Goal: Contribute content: Contribute content

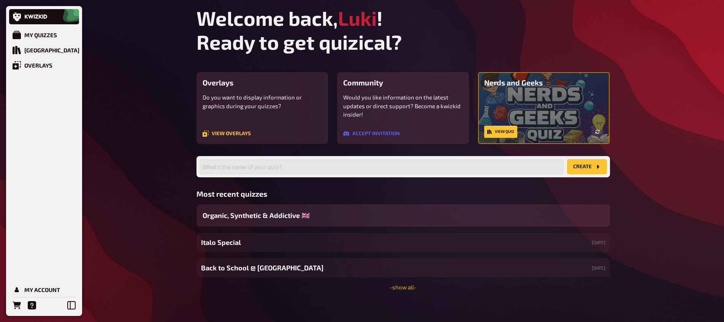
click at [410, 290] on link "- show all -" at bounding box center [403, 287] width 27 height 7
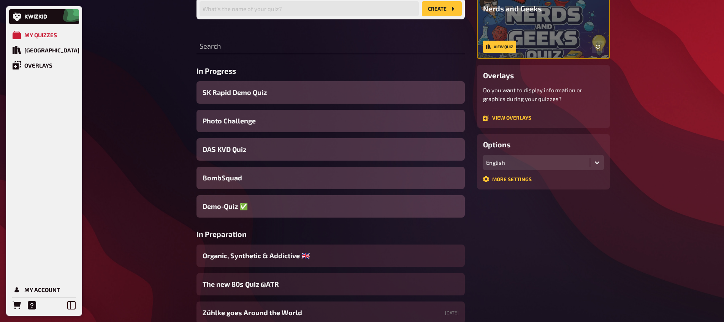
scroll to position [86, 0]
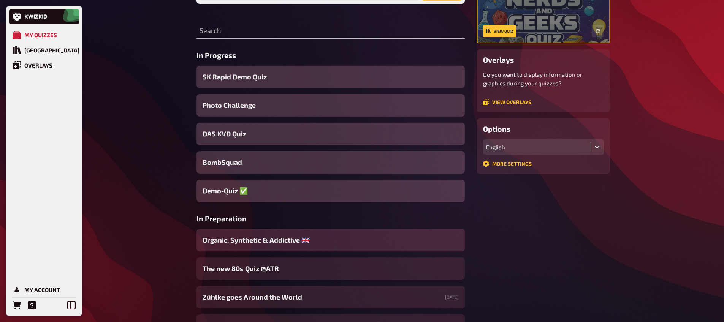
click at [251, 240] on span "Organic, Synthetic & Addictive ​🇬🇧 ​" at bounding box center [257, 240] width 109 height 10
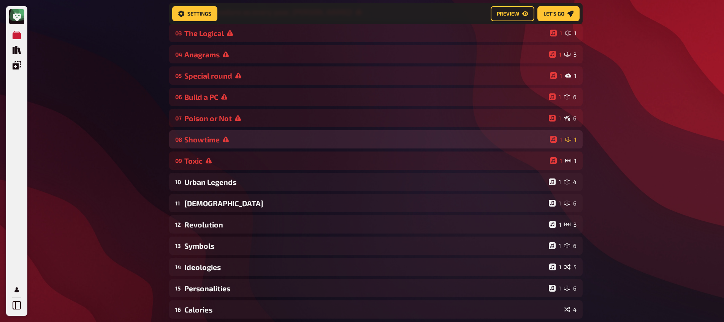
scroll to position [154, 0]
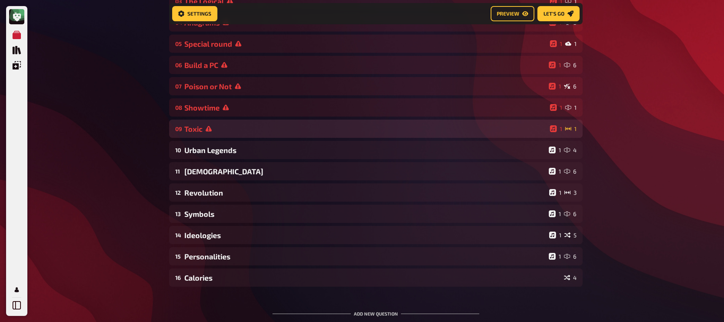
click at [225, 133] on div "Toxic" at bounding box center [365, 129] width 363 height 9
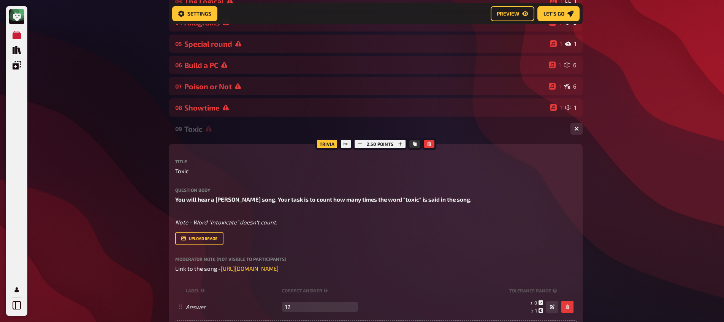
click at [226, 133] on div "Toxic" at bounding box center [374, 129] width 380 height 9
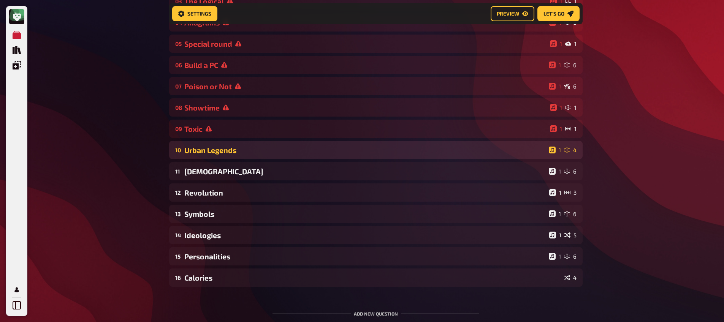
click at [226, 150] on div "Urban Legends" at bounding box center [364, 150] width 361 height 9
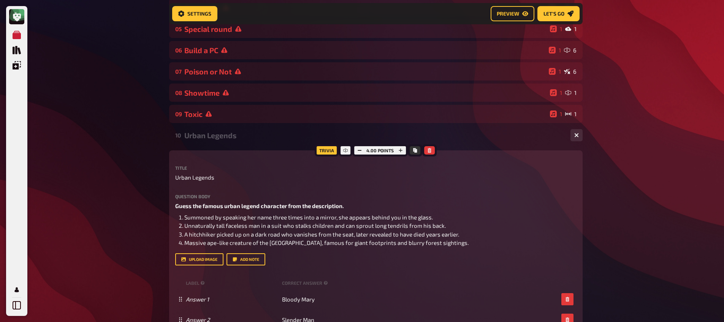
scroll to position [169, 0]
click at [208, 139] on div "Urban Legends" at bounding box center [374, 134] width 380 height 9
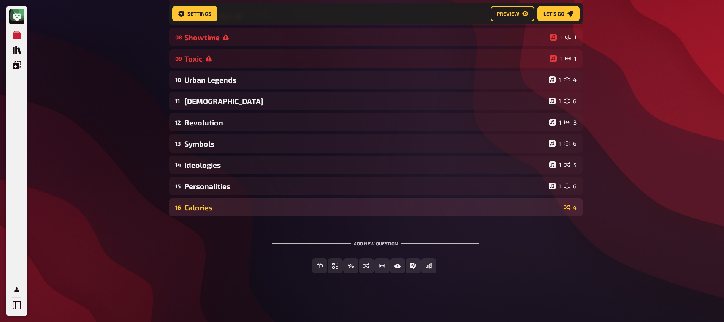
scroll to position [223, 0]
click at [228, 212] on div "Calories" at bounding box center [372, 208] width 377 height 9
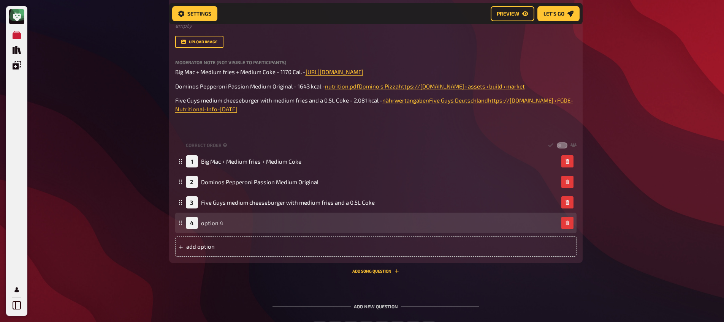
scroll to position [469, 0]
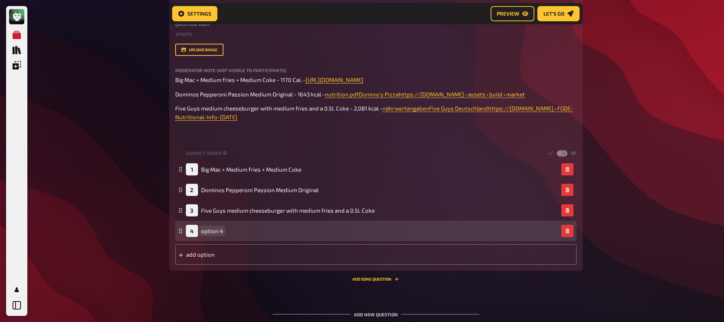
click at [216, 234] on span "option 4" at bounding box center [212, 231] width 22 height 7
paste span
click at [201, 234] on span "Zinger Burger Menu" at bounding box center [226, 231] width 51 height 7
click at [200, 237] on div "4 Zinger Burger Menu" at bounding box center [219, 231] width 66 height 12
click at [203, 234] on span "Zinger Burger Menu" at bounding box center [226, 231] width 51 height 7
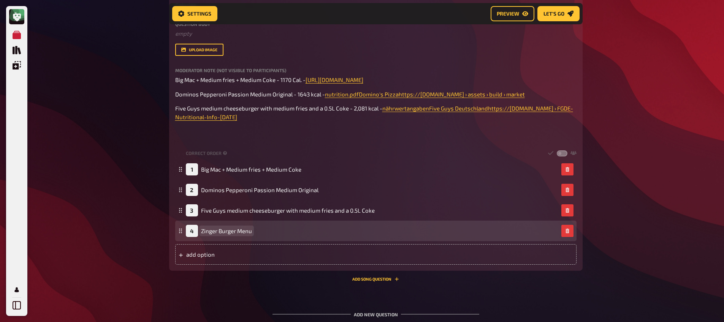
click at [201, 234] on span "Zinger Burger Menu" at bounding box center [226, 231] width 51 height 7
click at [265, 234] on span "KFC - Zinger Burger Menu" at bounding box center [234, 231] width 66 height 7
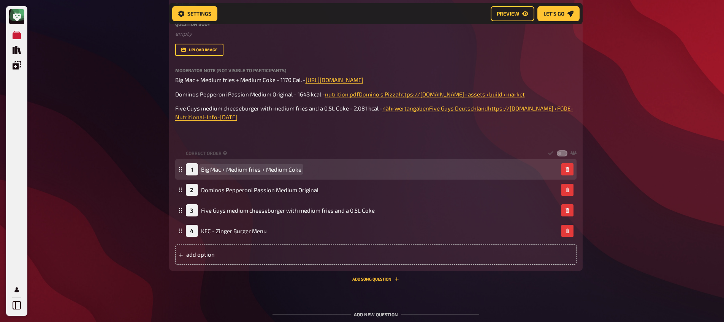
click at [233, 173] on span "Big Mac + Medium fries + Medium Coke" at bounding box center [251, 169] width 100 height 7
click at [228, 173] on span "Big Mac + Medium fries + Medium Coke" at bounding box center [251, 169] width 100 height 7
drag, startPoint x: 228, startPoint y: 179, endPoint x: 304, endPoint y: 180, distance: 75.6
click at [304, 176] on div "1 Big Mac + Medium fries + Medium Coke" at bounding box center [372, 169] width 372 height 12
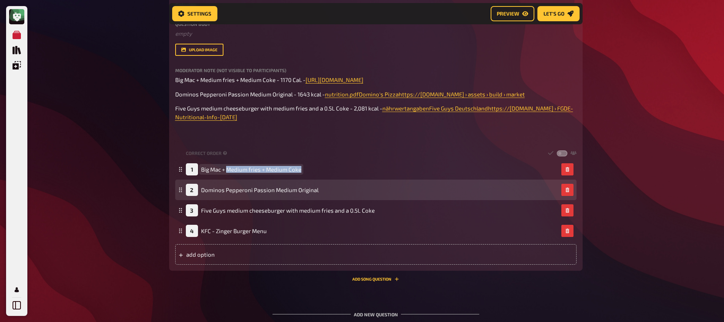
copy span "Medium fries + Medium Coke"
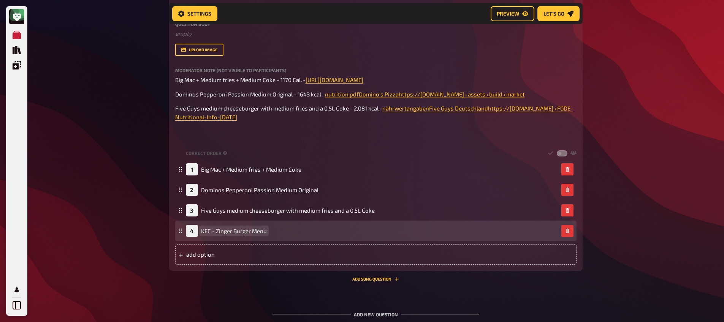
click at [264, 234] on span "KFC - Zinger Burger Menu" at bounding box center [234, 231] width 66 height 7
click at [266, 234] on span "KFC - Zinger Burger Menu Medium fries + Medium Coke" at bounding box center [272, 231] width 142 height 7
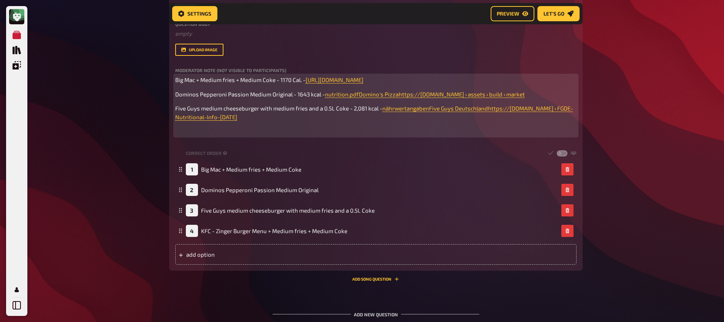
click at [272, 136] on p "﻿" at bounding box center [375, 131] width 401 height 9
click at [175, 135] on span "CHICKEN BURGERS AND WRAPS FRIES DIPS - KFCkfc.eehttps://[DOMAIN_NAME] › 2023/03…" at bounding box center [320, 131] width 290 height 7
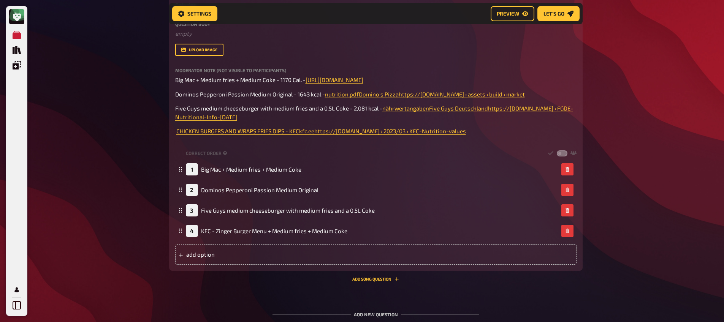
click at [174, 143] on div "Trivia 1.00 points Title Calories Question body ﻿ empty Drop here to upload upl…" at bounding box center [375, 124] width 413 height 293
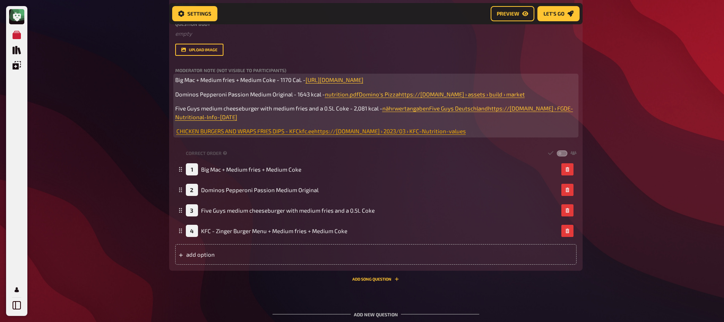
click at [176, 135] on span "CHICKEN BURGERS AND WRAPS FRIES DIPS - KFCkfc.eehttps://[DOMAIN_NAME] › 2023/03…" at bounding box center [321, 131] width 290 height 7
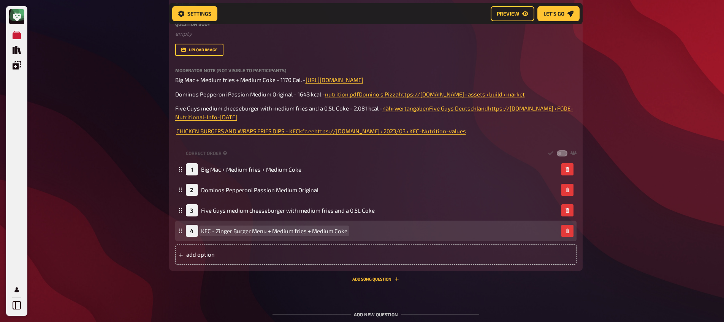
click at [219, 234] on span "KFC - Zinger Burger Menu + Medium fries + Medium Coke" at bounding box center [274, 231] width 146 height 7
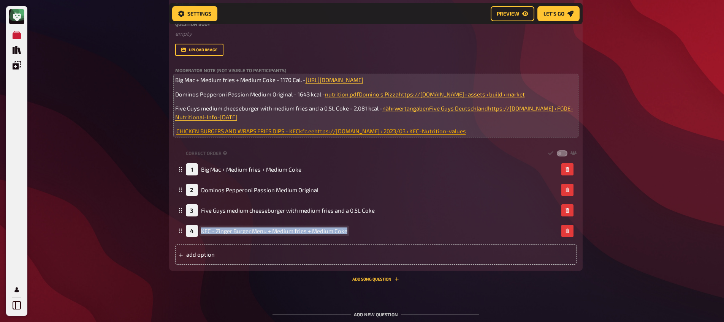
copy span "KFC - Zinger Burger Menu + Medium fries + Medium Coke"
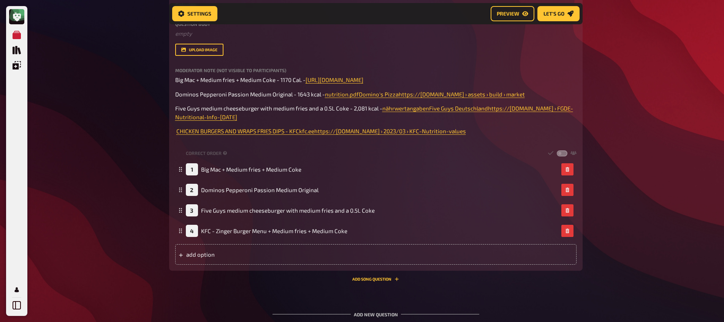
click at [174, 141] on div "Trivia 1.00 points Title Calories Question body ﻿ empty Drop here to upload upl…" at bounding box center [375, 124] width 413 height 293
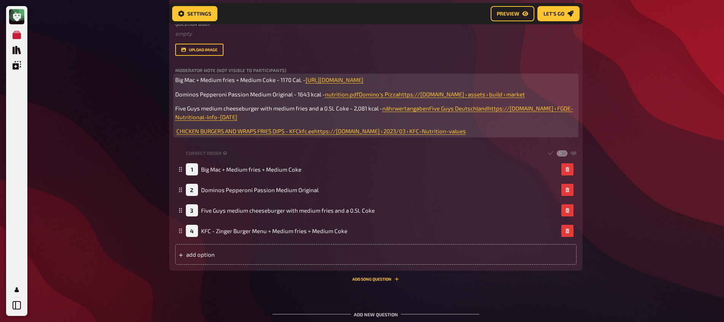
click at [175, 135] on span at bounding box center [175, 131] width 1 height 7
paste div
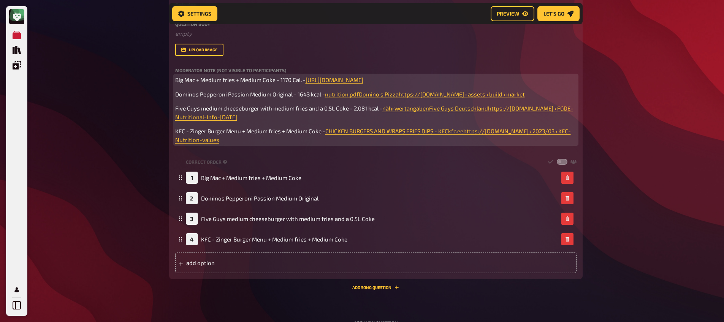
click at [253, 144] on p "KFC - Zinger Burger Menu + Medium fries + Medium Coke - CHICKEN BURGERS AND WRA…" at bounding box center [375, 135] width 401 height 17
click at [319, 135] on span "KFC - Zinger Burger Menu + Medium fries + Medium Coke -" at bounding box center [250, 131] width 150 height 7
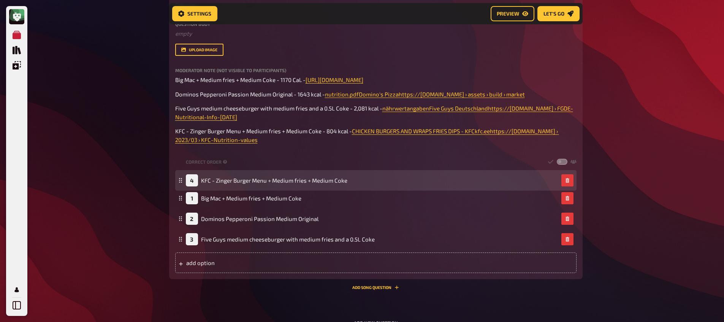
drag, startPoint x: 181, startPoint y: 249, endPoint x: 193, endPoint y: 190, distance: 59.8
click at [193, 190] on div "4 KFC - Zinger Burger Menu + Medium fries + Medium Coke" at bounding box center [375, 180] width 401 height 21
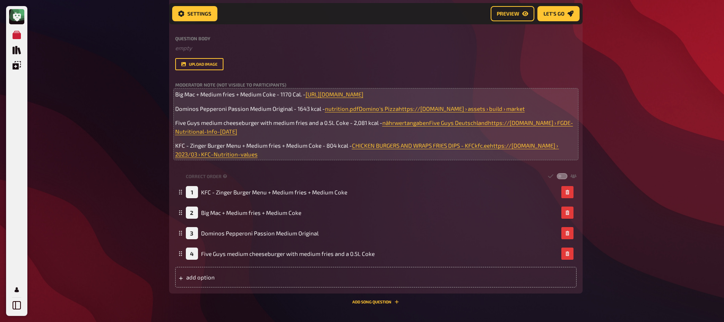
scroll to position [441, 0]
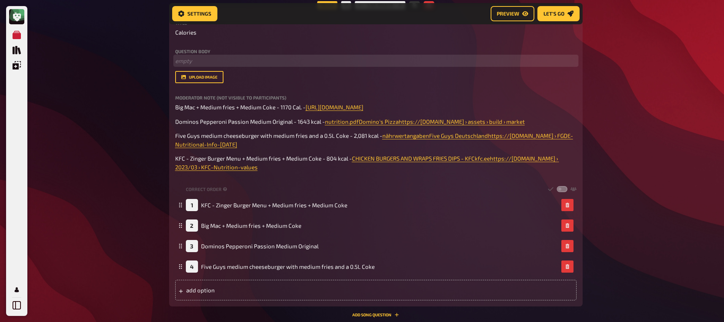
click at [184, 62] on p "﻿ empty" at bounding box center [375, 61] width 401 height 9
click at [254, 62] on span "Can you estimate which meal combo is the highes (4) in calories and which is lo…" at bounding box center [302, 60] width 255 height 7
click at [255, 62] on span "Can you estimate which meal combo is the highes (4) in calories and which is lo…" at bounding box center [302, 60] width 255 height 7
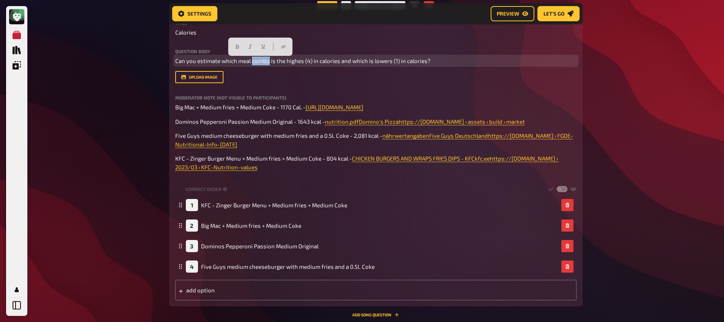
click at [255, 62] on span "Can you estimate which meal combo is the highes (4) in calories and which is lo…" at bounding box center [302, 60] width 255 height 7
copy span "Can you estimate which meal combo is the highes (4) in calories and which is lo…"
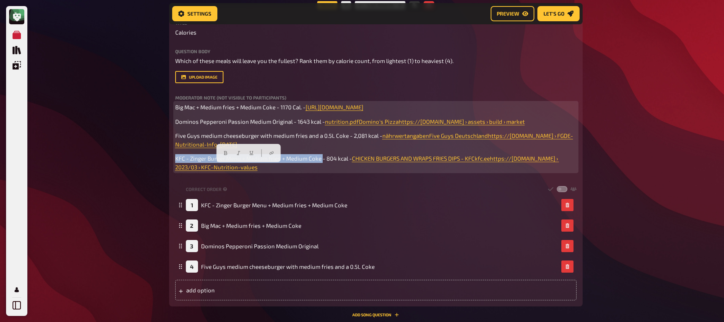
drag, startPoint x: 175, startPoint y: 168, endPoint x: 322, endPoint y: 167, distance: 147.5
click at [322, 162] on span "KFC - Zinger Burger Menu + Medium fries + Medium Coke - 804 kcal -" at bounding box center [263, 158] width 177 height 7
copy span "KFC - Zinger Burger Menu + Medium fries + Medium Coke"
click at [188, 105] on p "Big Mac + Medium fries + Medium Coke - 1170 Cal. - [URL][DOMAIN_NAME] ﻿" at bounding box center [375, 107] width 401 height 9
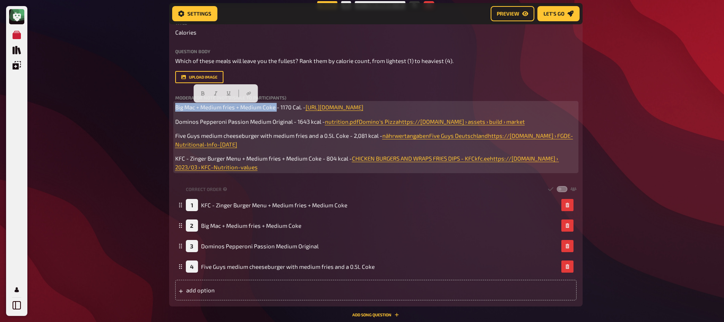
drag, startPoint x: 176, startPoint y: 109, endPoint x: 276, endPoint y: 109, distance: 100.0
click at [276, 109] on span "Big Mac + Medium fries + Medium Coke - 1170 Cal. -" at bounding box center [240, 107] width 130 height 7
copy span "Big Mac + Medium fries + Medium Coke"
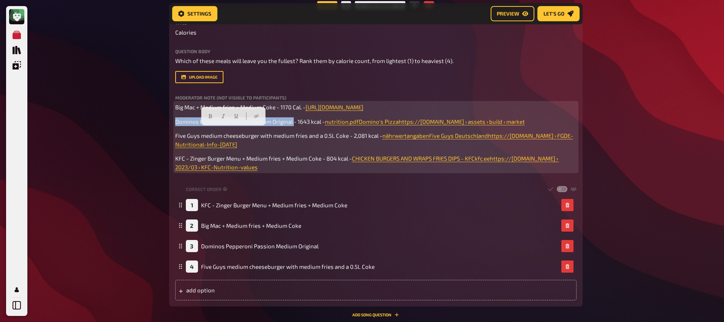
drag, startPoint x: 175, startPoint y: 130, endPoint x: 291, endPoint y: 134, distance: 116.4
click at [291, 125] on span "Dominos Pepperoni Passion Medium Original - 1643 kcal -" at bounding box center [250, 121] width 150 height 7
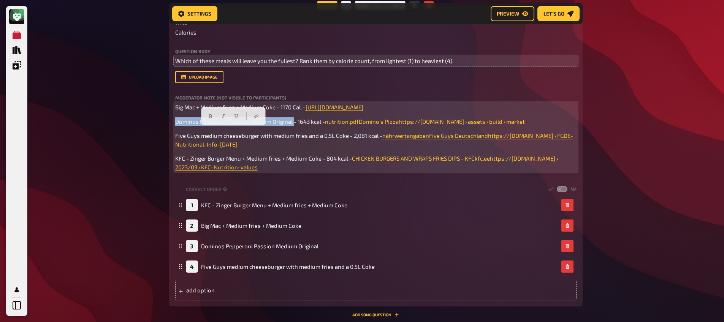
copy span "Dominos Pepperoni Passion Medium Original"
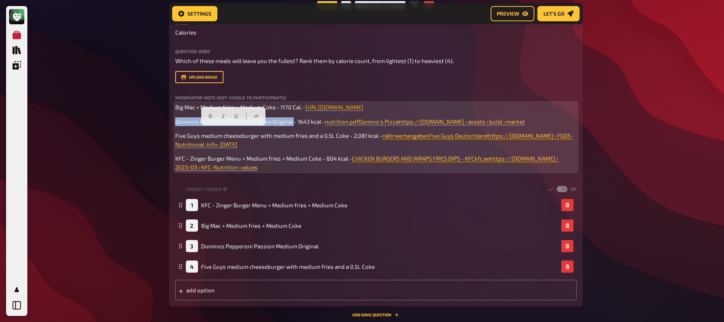
copy span "Dominos Pepperoni Passion Medium Original"
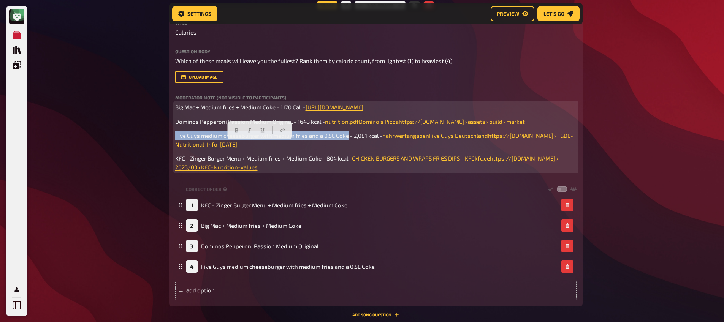
drag, startPoint x: 175, startPoint y: 145, endPoint x: 347, endPoint y: 149, distance: 171.8
click at [347, 149] on p "Five Guys medium cheeseburger with medium fries and a 0.5L Coke - 2,081 kcal - …" at bounding box center [375, 139] width 401 height 17
copy span "Five Guys medium cheeseburger with medium fries and a 0.5L Coke"
click at [182, 162] on span "KFC - Zinger Burger Menu + Medium fries + Medium Coke - 804 kcal -" at bounding box center [263, 158] width 177 height 7
drag, startPoint x: 175, startPoint y: 144, endPoint x: 348, endPoint y: 146, distance: 172.5
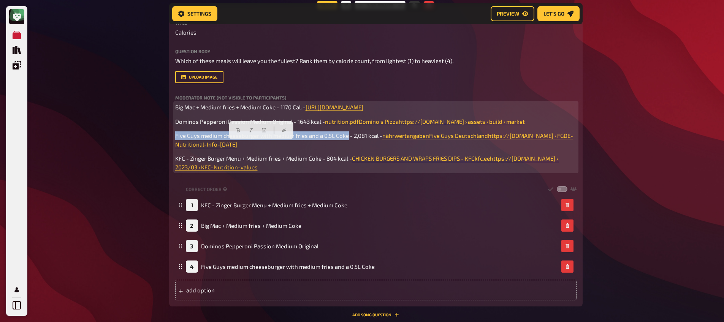
click at [348, 139] on span "Five Guys medium cheeseburger with medium fries and a 0.5L Coke - 2,081 kcal -" at bounding box center [278, 135] width 207 height 7
copy span "Five Guys medium cheeseburger with medium fries and a 0.5L Coke"
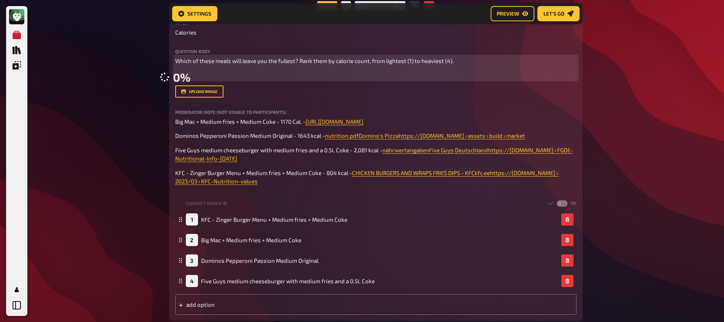
scroll to position [621, 0]
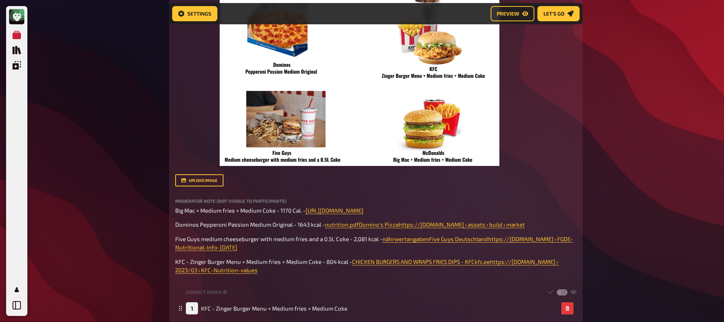
scroll to position [466, 0]
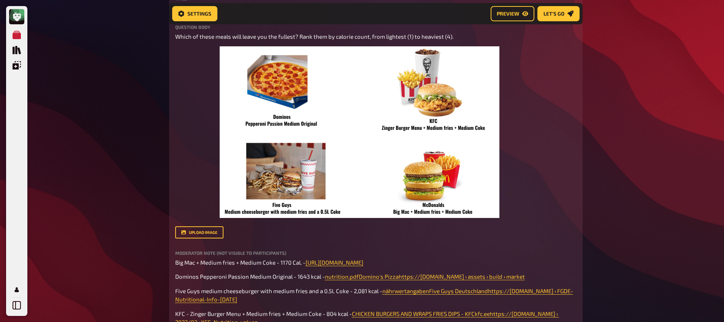
click at [609, 131] on div "My Quizzes Quiz Library Overlays My Account Home My Quizzes Organic, Synthetic …" at bounding box center [362, 59] width 724 height 1050
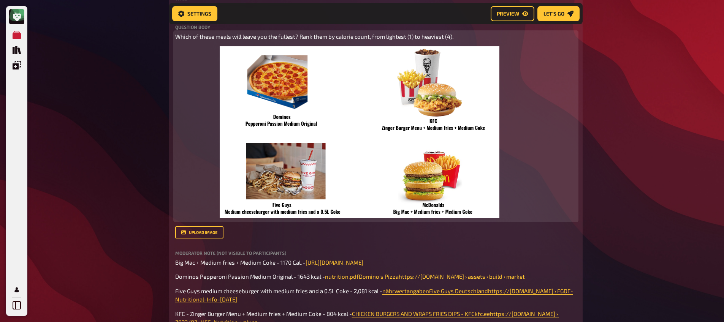
click at [394, 37] on span "Which of these meals will leave you the fullest? Rank them by calorie count, fr…" at bounding box center [314, 36] width 278 height 7
click at [433, 38] on span "Which of these meals will leave you the fullest? Rank them by calorie count, fr…" at bounding box center [313, 36] width 276 height 7
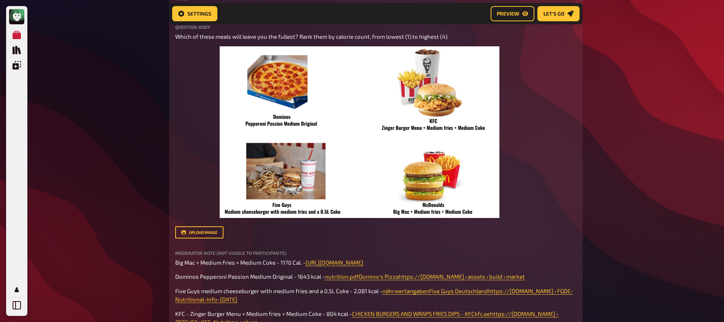
click at [125, 91] on div "My Quizzes Quiz Library Overlays My Account Home My Quizzes Organic, Synthetic …" at bounding box center [362, 59] width 724 height 1050
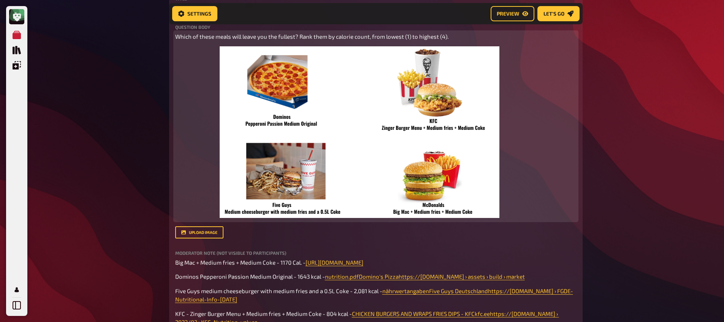
click at [368, 39] on span "Which of these meals will leave you the fullest? Rank them by calorie count, fr…" at bounding box center [311, 36] width 273 height 7
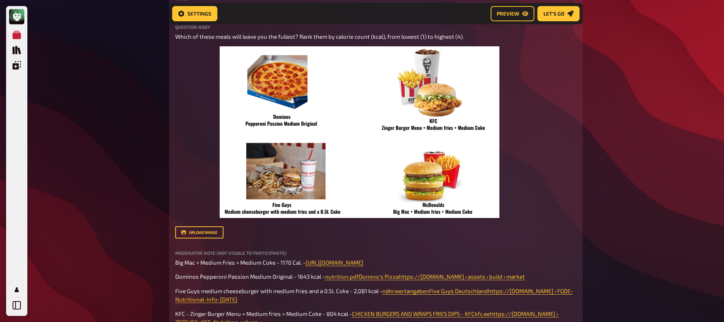
click at [615, 89] on div "My Quizzes Quiz Library Overlays My Account Home My Quizzes Organic, Synthetic …" at bounding box center [362, 59] width 724 height 1050
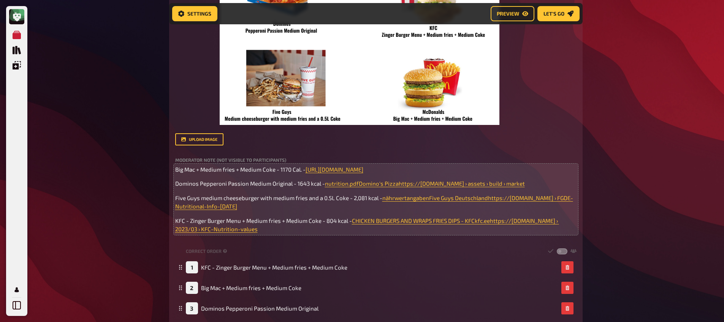
scroll to position [623, 0]
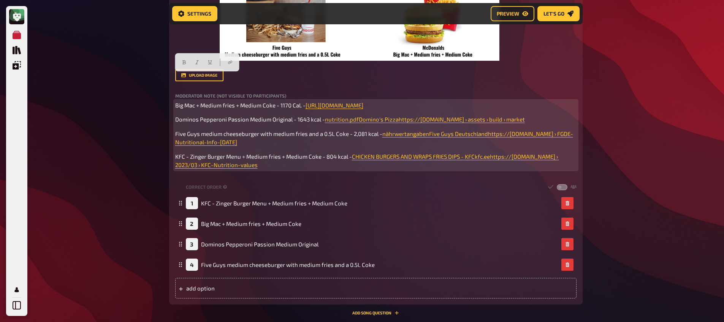
click at [247, 169] on p "KFC - Zinger Burger Menu + Medium fries + Medium Coke - 804 kcal - CHICKEN BURG…" at bounding box center [375, 160] width 401 height 17
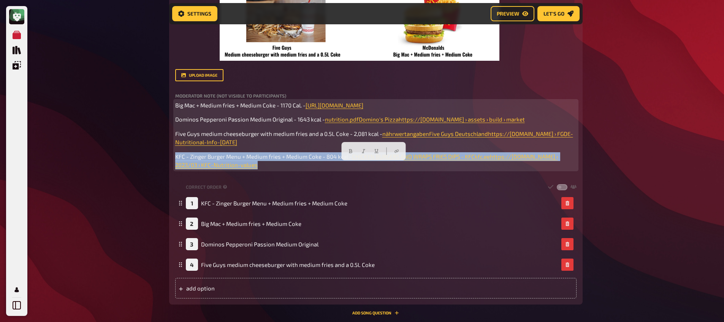
drag, startPoint x: 230, startPoint y: 175, endPoint x: 166, endPoint y: 166, distance: 63.7
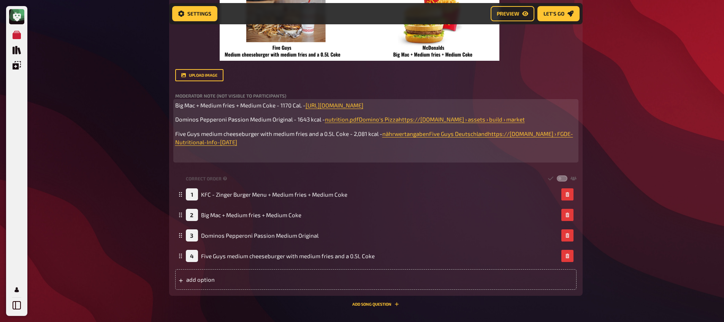
click at [176, 106] on span "Big Mac + Medium fries + Medium Coke - 1170 Cal. -" at bounding box center [240, 105] width 130 height 7
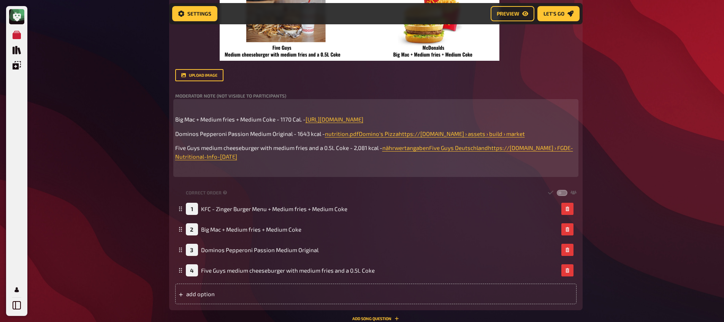
click at [194, 108] on p "﻿" at bounding box center [375, 105] width 401 height 9
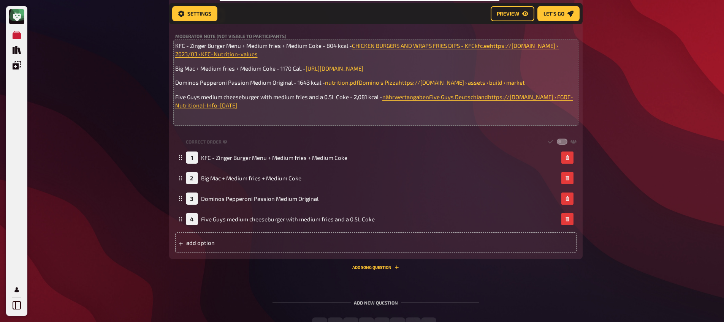
scroll to position [752, 0]
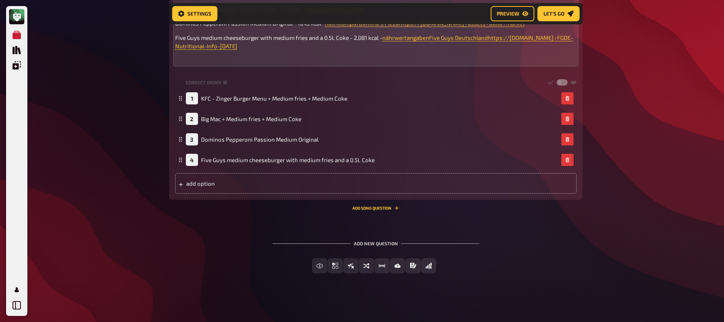
click at [393, 209] on button "Add Song question" at bounding box center [375, 208] width 47 height 5
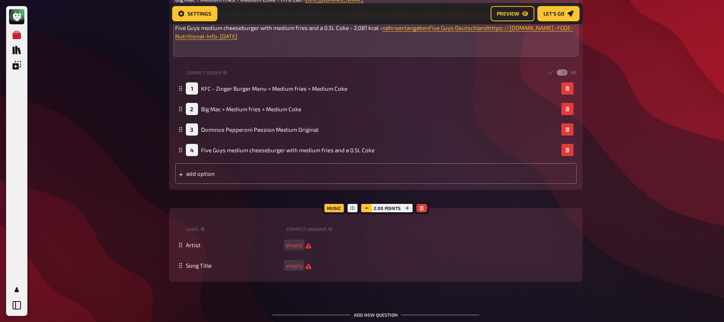
click at [364, 211] on icon "button" at bounding box center [366, 208] width 5 height 5
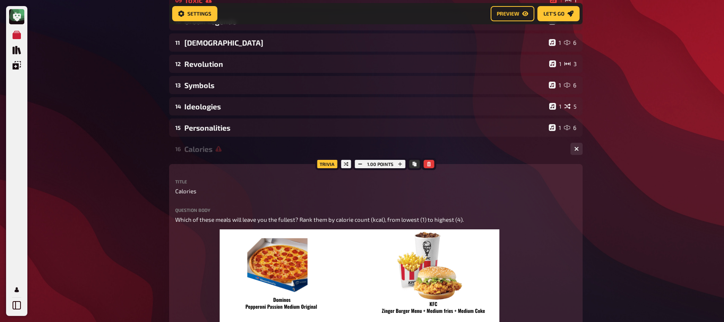
click at [228, 154] on div "16 Calories 1 4" at bounding box center [375, 149] width 413 height 18
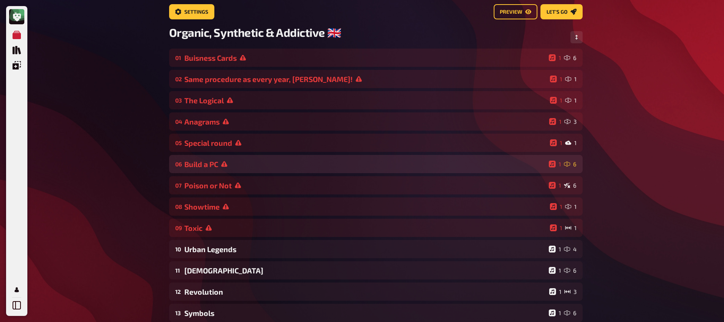
scroll to position [0, 0]
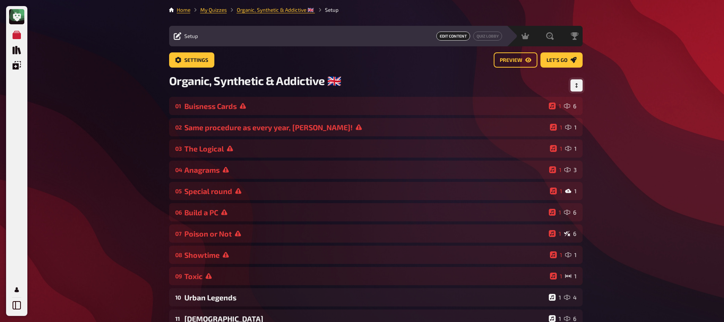
drag, startPoint x: 581, startPoint y: 87, endPoint x: 572, endPoint y: 92, distance: 9.7
click at [581, 87] on button "Change Order" at bounding box center [576, 85] width 12 height 12
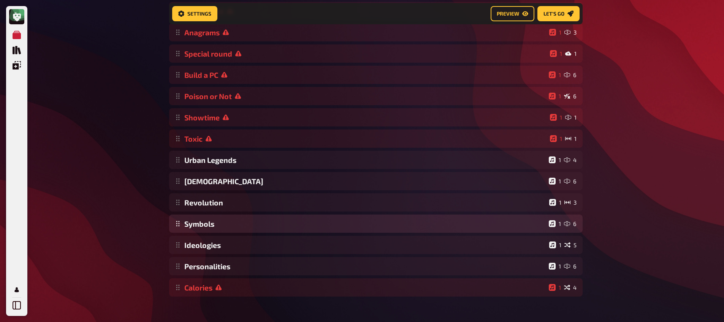
scroll to position [156, 0]
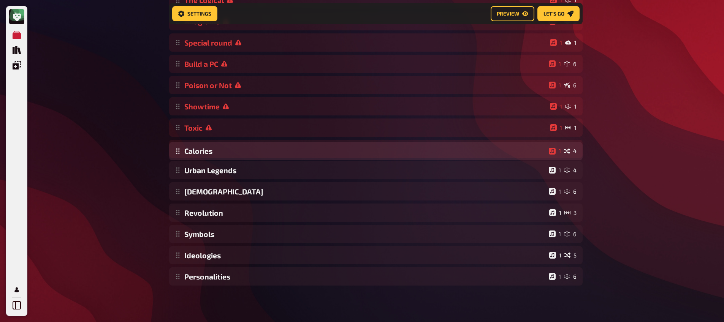
drag, startPoint x: 178, startPoint y: 280, endPoint x: 214, endPoint y: 155, distance: 130.7
click at [214, 155] on div "Buisness Cards 1 6 Same procedure as every year, [PERSON_NAME]! 1 1 The Logical…" at bounding box center [375, 116] width 413 height 337
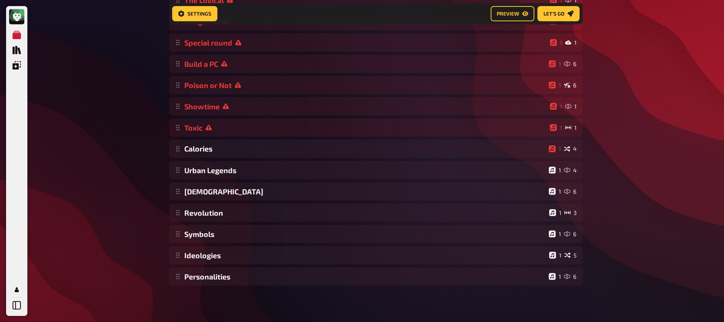
click at [129, 161] on div "My Quizzes Quiz Library Overlays My Account Home My Quizzes Organic, Synthetic …" at bounding box center [362, 83] width 724 height 477
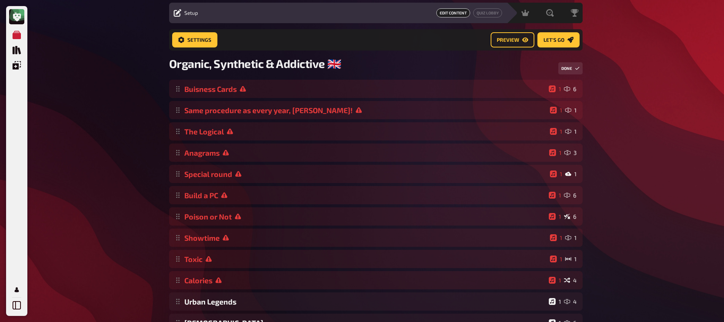
scroll to position [0, 0]
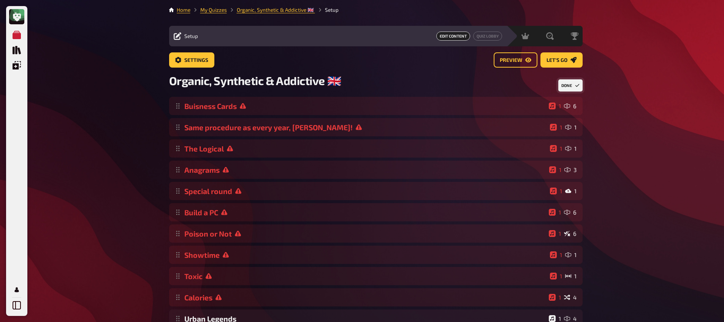
click at [578, 79] on button "Done" at bounding box center [570, 85] width 24 height 12
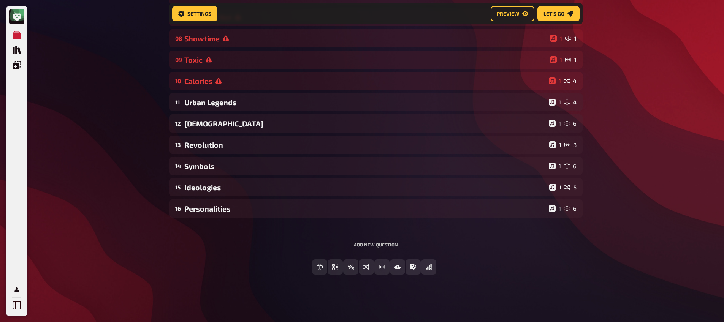
scroll to position [225, 0]
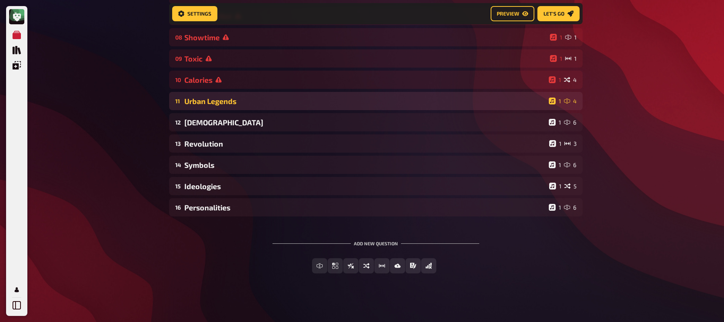
click at [265, 105] on div "11 Urban Legends 1 4" at bounding box center [375, 101] width 413 height 18
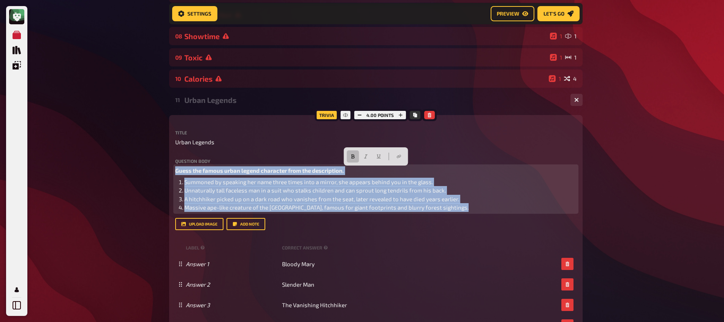
drag, startPoint x: 476, startPoint y: 206, endPoint x: 87, endPoint y: 147, distance: 393.6
click at [87, 147] on div "My Quizzes Quiz Library Overlays My Account Home My Quizzes Organic, Synthetic …" at bounding box center [362, 225] width 724 height 901
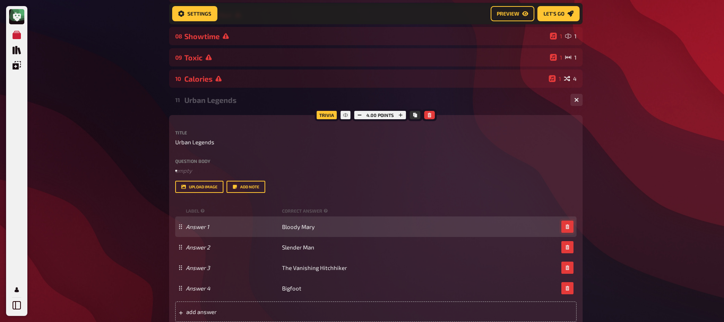
click at [565, 228] on icon "button" at bounding box center [567, 227] width 5 height 5
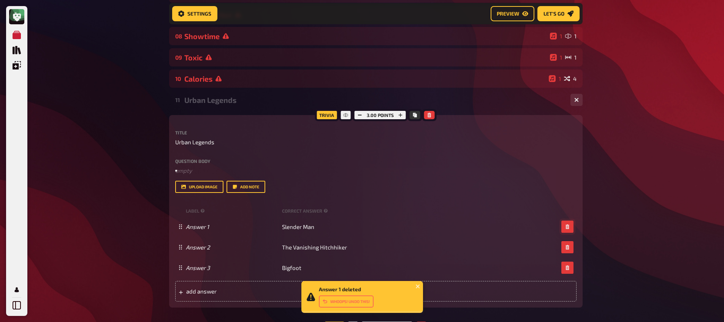
click at [565, 228] on icon "button" at bounding box center [567, 227] width 5 height 5
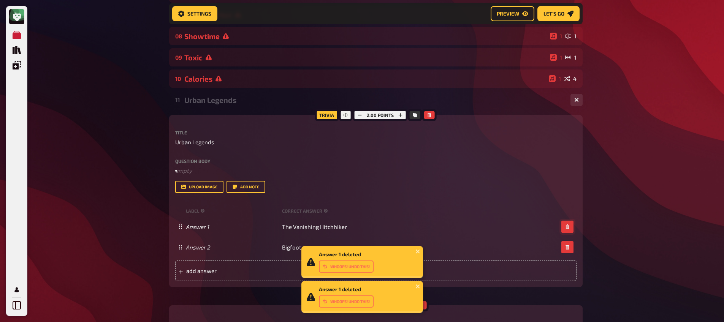
click at [565, 228] on icon "button" at bounding box center [567, 227] width 5 height 5
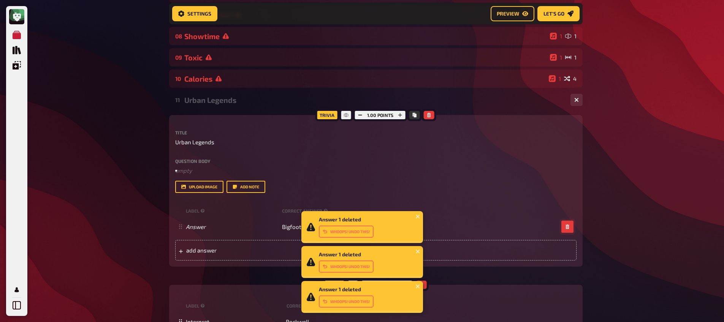
click at [565, 228] on icon "button" at bounding box center [567, 227] width 5 height 5
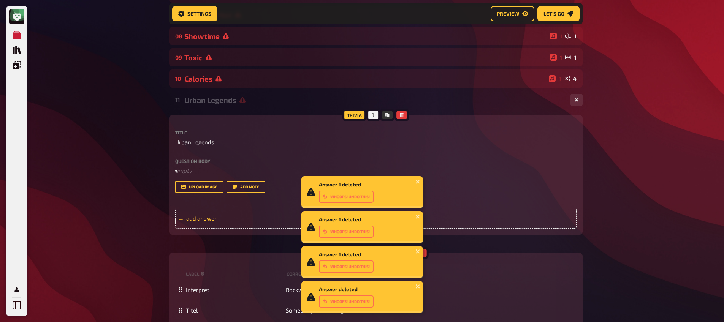
click at [212, 215] on div "add answer" at bounding box center [375, 218] width 401 height 21
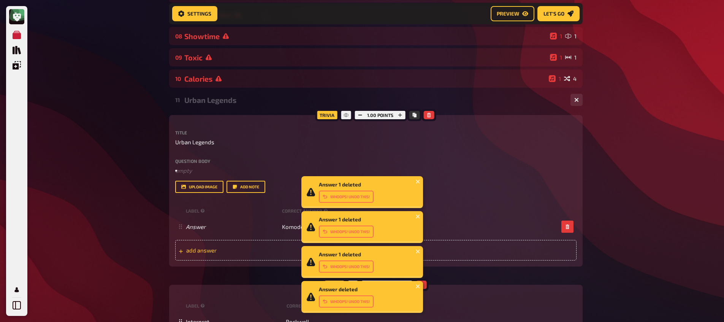
click at [201, 250] on span "add answer" at bounding box center [245, 250] width 118 height 7
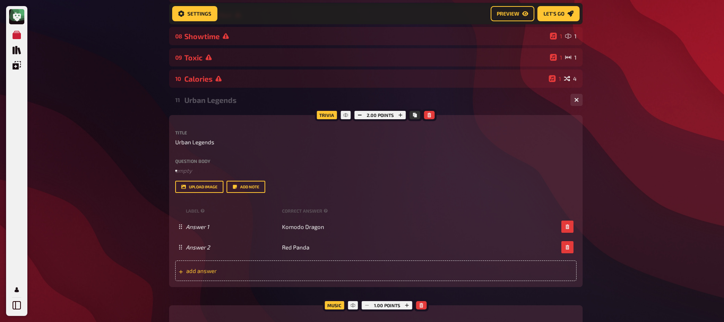
click at [293, 270] on span "add answer" at bounding box center [245, 271] width 118 height 7
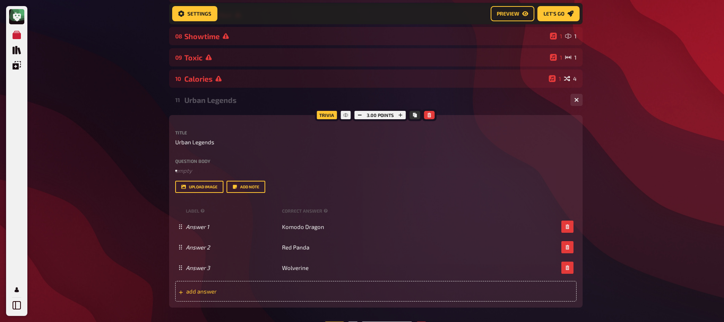
click at [284, 288] on div "add answer" at bounding box center [375, 291] width 401 height 21
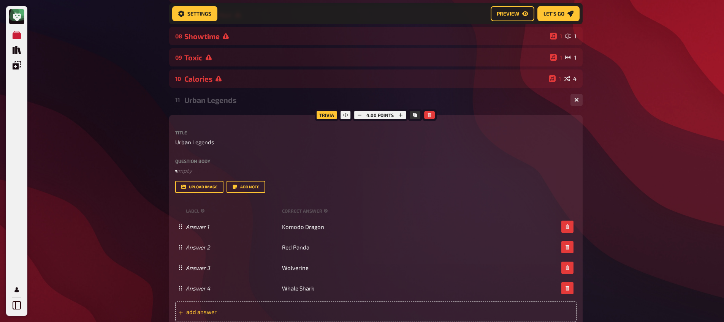
click at [311, 304] on div "add answer" at bounding box center [375, 312] width 401 height 21
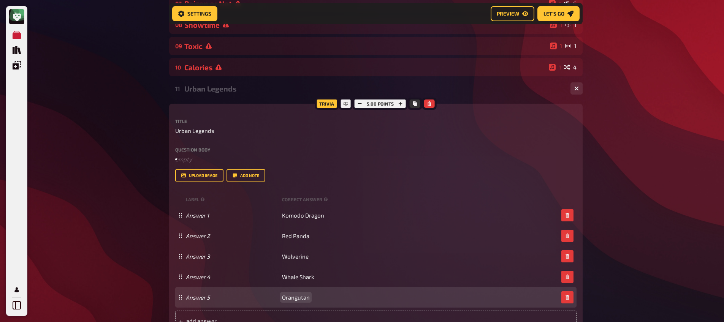
scroll to position [242, 0]
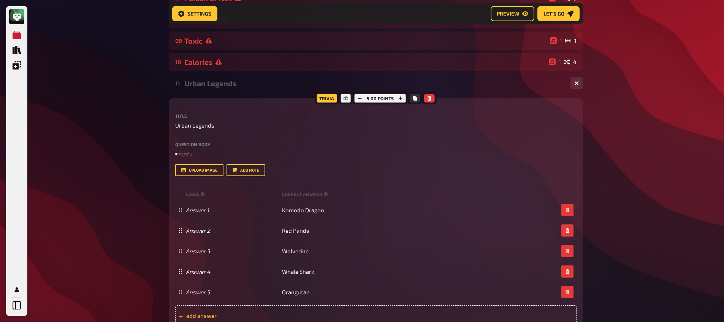
click at [290, 312] on div "add answer" at bounding box center [375, 316] width 401 height 21
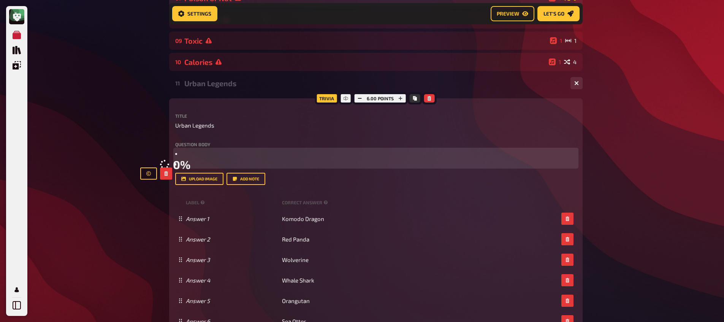
scroll to position [250, 0]
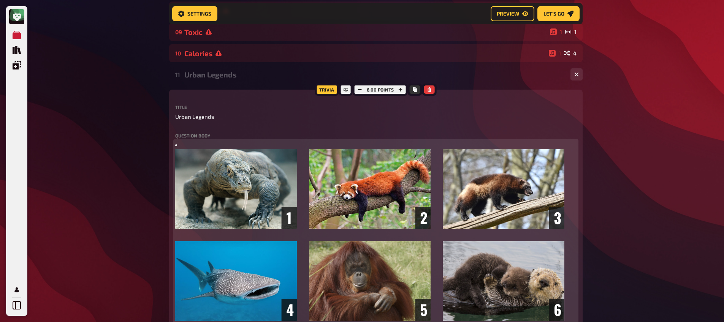
click at [201, 145] on li "﻿" at bounding box center [375, 145] width 401 height 9
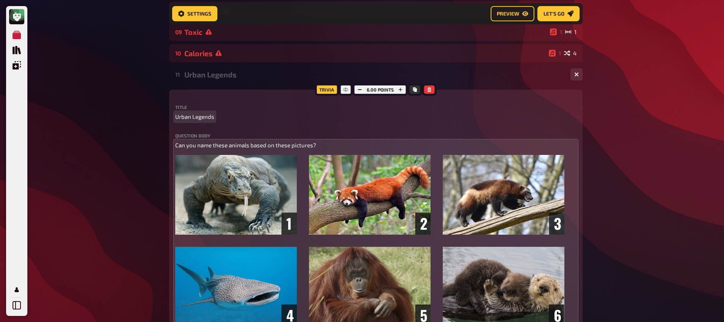
click at [185, 117] on span "Urban Legends" at bounding box center [194, 116] width 39 height 9
click at [96, 135] on div "My Quizzes Quiz Library Overlays My Account Home My Quizzes Organic, Synthetic …" at bounding box center [362, 292] width 724 height 1084
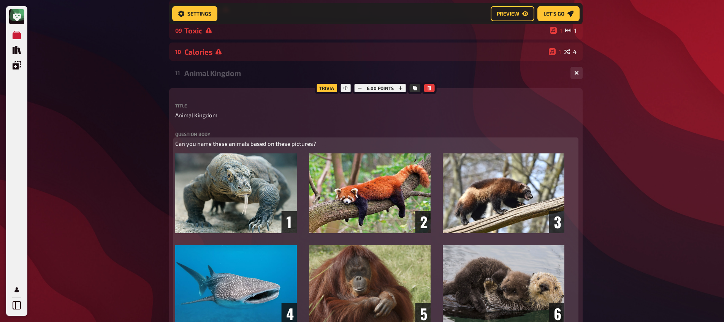
click at [283, 146] on span "Can you name these animals based on these pictures?" at bounding box center [245, 143] width 141 height 7
click at [296, 146] on span "Can you name these animals based on pictures?" at bounding box center [237, 143] width 125 height 7
click at [239, 148] on p "Can you name these animals based on picture of them?" at bounding box center [375, 143] width 401 height 9
click at [239, 147] on span "Can you name these animals based on picture of them?" at bounding box center [247, 143] width 144 height 7
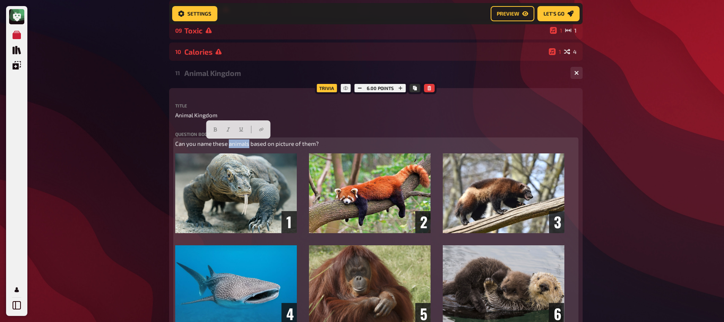
click at [239, 147] on span "Can you name these animals based on picture of them?" at bounding box center [247, 143] width 144 height 7
click at [275, 145] on span "Can you name the animal in the picture?" at bounding box center [227, 143] width 104 height 7
click at [239, 146] on span "Can you name the animal in the pictures?" at bounding box center [228, 143] width 107 height 7
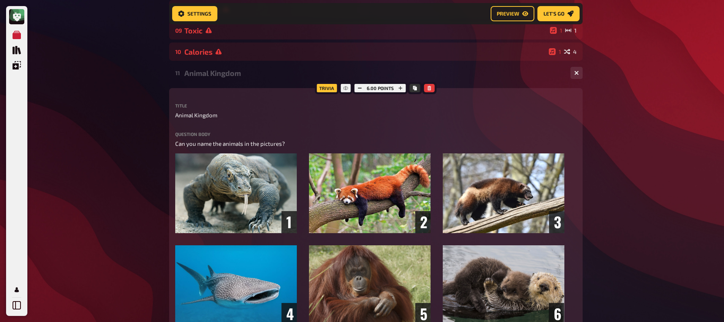
click at [123, 150] on div "My Quizzes Quiz Library Overlays My Account Home My Quizzes Organic, Synthetic …" at bounding box center [362, 290] width 724 height 1084
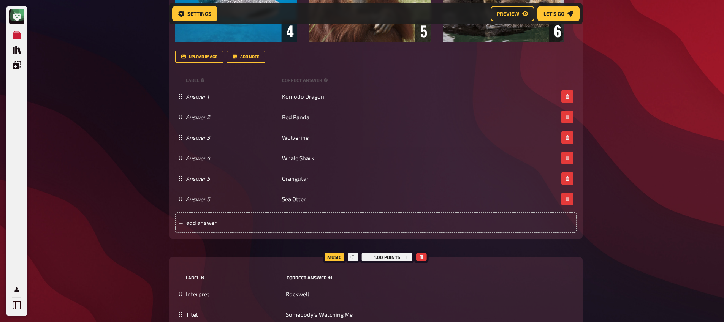
scroll to position [544, 0]
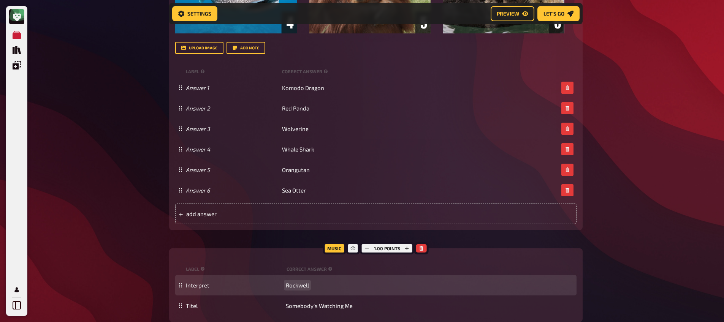
click at [306, 285] on span "Rockwell" at bounding box center [297, 285] width 23 height 7
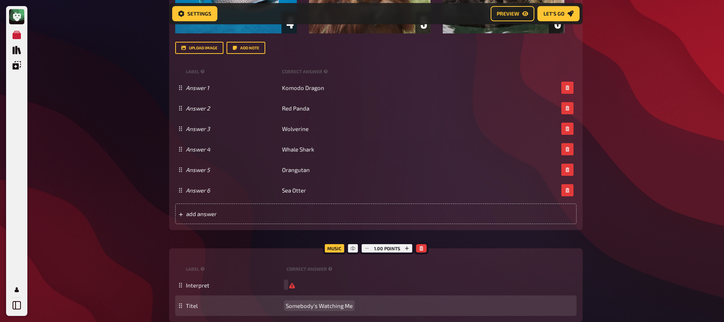
click at [310, 303] on span "Somebody’s Watching Me" at bounding box center [319, 306] width 67 height 7
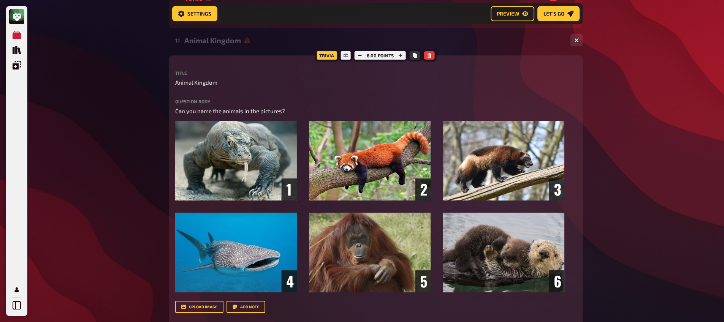
click at [220, 42] on div "Animal Kingdom" at bounding box center [374, 40] width 380 height 9
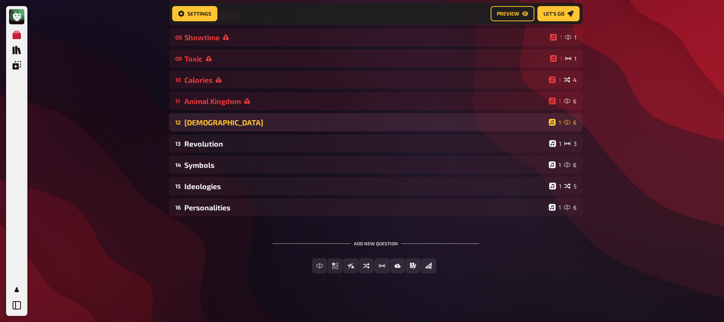
click at [221, 124] on div "[DEMOGRAPHIC_DATA]" at bounding box center [364, 122] width 361 height 9
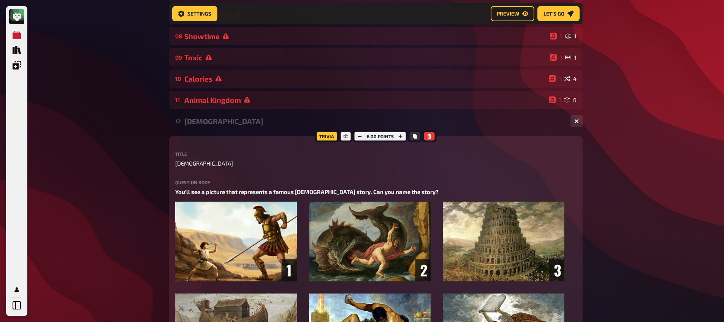
scroll to position [285, 0]
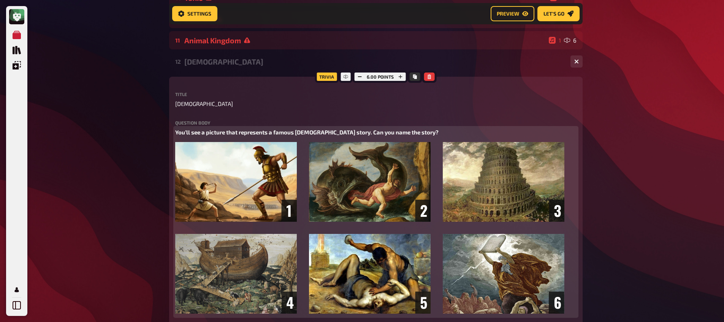
click at [213, 158] on img at bounding box center [369, 228] width 389 height 172
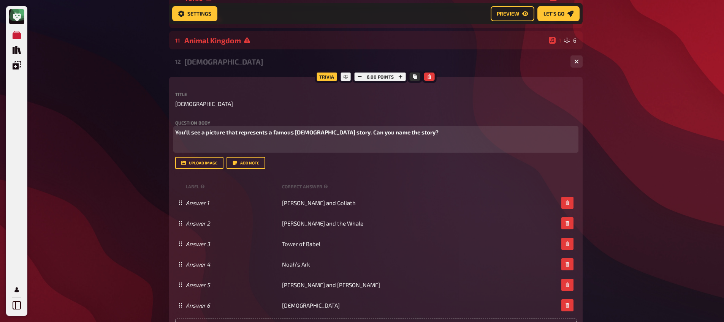
click at [208, 129] on p "You’ll see a picture that represents a famous [DEMOGRAPHIC_DATA] story. Can you…" at bounding box center [375, 132] width 401 height 9
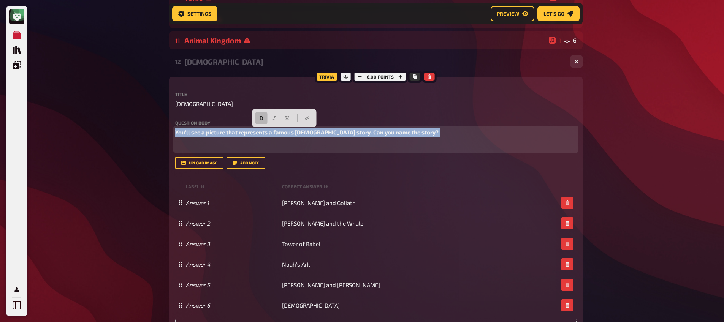
click at [208, 129] on p "You’ll see a picture that represents a famous [DEMOGRAPHIC_DATA] story. Can you…" at bounding box center [375, 132] width 401 height 9
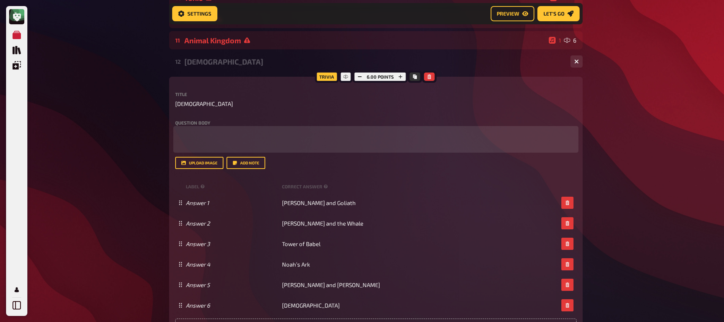
click at [251, 144] on p "﻿" at bounding box center [375, 146] width 401 height 9
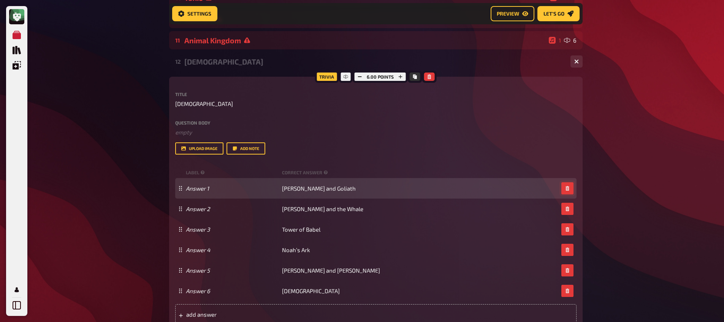
click at [570, 190] on button "button" at bounding box center [567, 188] width 12 height 12
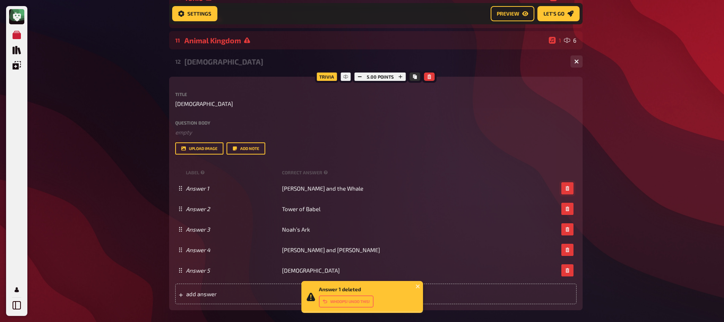
click at [570, 190] on button "button" at bounding box center [567, 188] width 12 height 12
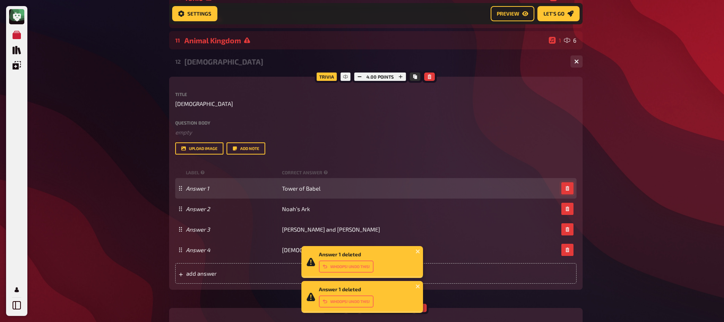
click at [570, 192] on button "button" at bounding box center [567, 188] width 12 height 12
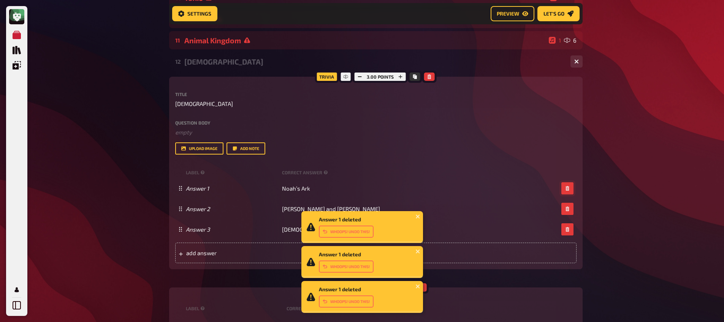
click at [570, 192] on button "button" at bounding box center [567, 188] width 12 height 12
click at [570, 203] on button "button" at bounding box center [567, 209] width 12 height 12
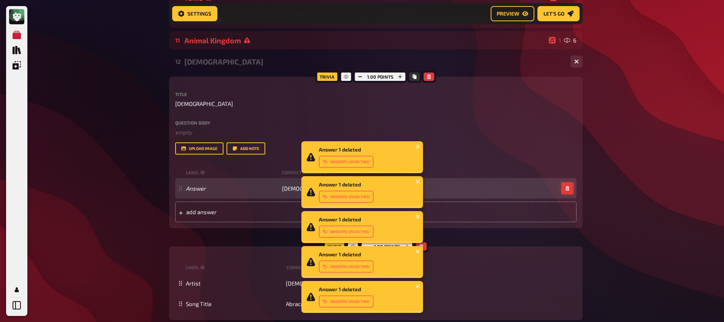
click at [570, 193] on button "button" at bounding box center [567, 188] width 12 height 12
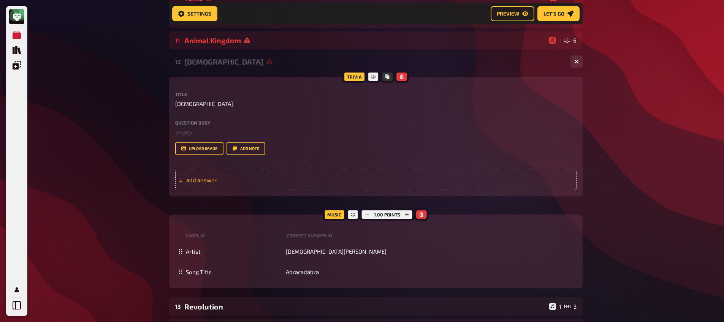
click at [212, 177] on div "add answer" at bounding box center [375, 180] width 401 height 21
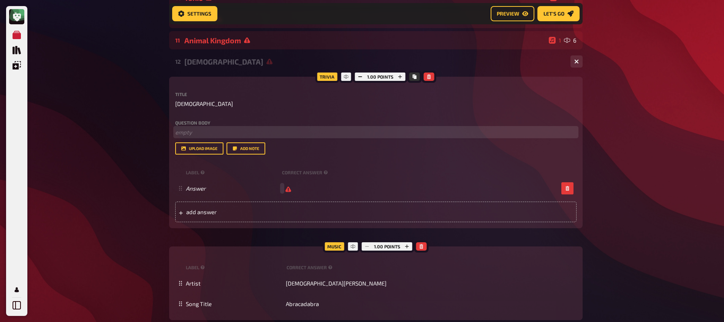
click at [204, 135] on p "﻿ empty" at bounding box center [375, 132] width 401 height 9
paste div
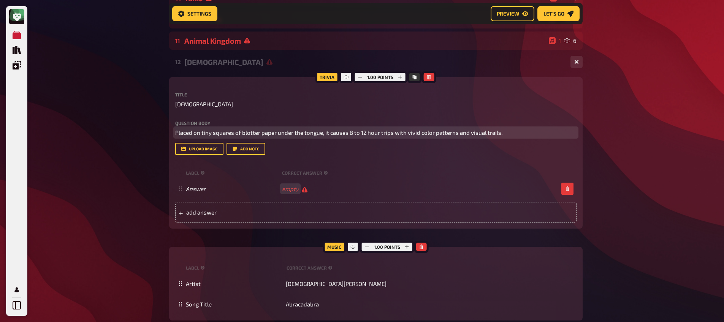
click at [175, 133] on span "Placed on tiny squares of blotter paper under the tongue, it causes 8 to 12 hou…" at bounding box center [338, 132] width 327 height 7
click at [517, 131] on li "Placed on tiny squares of blotter paper under the tongue, it causes 8 to 12 hou…" at bounding box center [380, 132] width 392 height 9
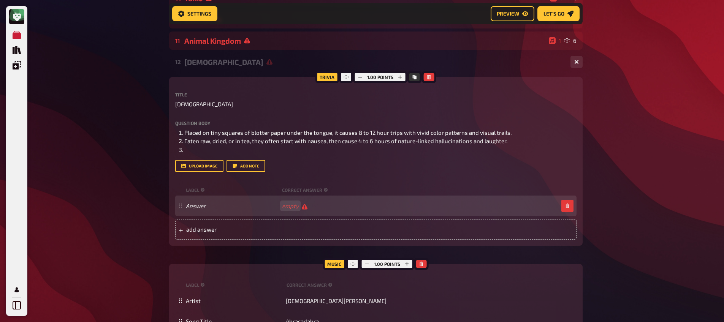
click at [288, 212] on div "Answer empty" at bounding box center [375, 206] width 401 height 21
paste span
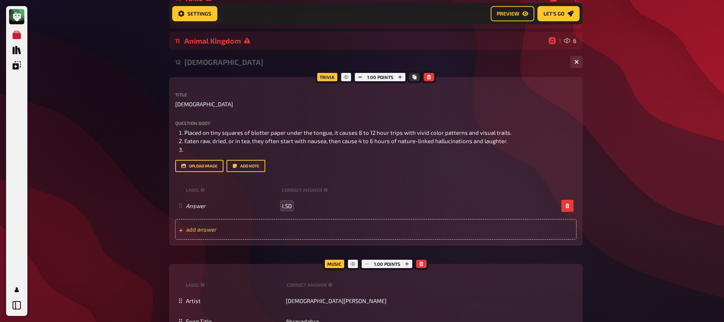
click at [288, 236] on div "add answer" at bounding box center [375, 229] width 401 height 21
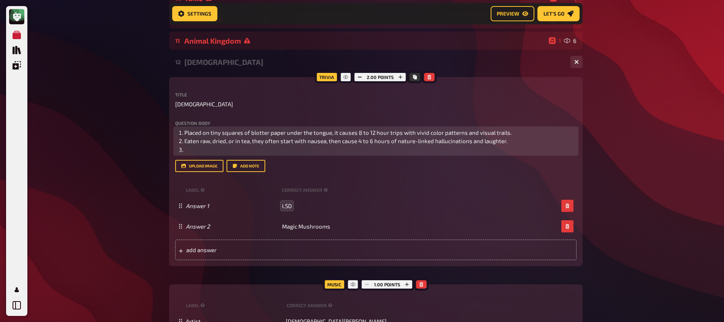
click at [232, 150] on li "﻿" at bounding box center [380, 150] width 392 height 9
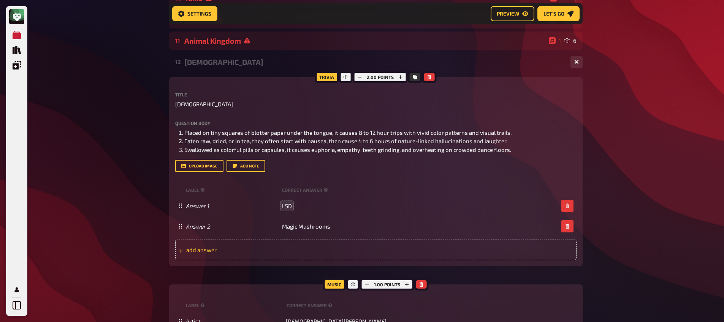
click at [238, 253] on span "add answer" at bounding box center [245, 250] width 118 height 7
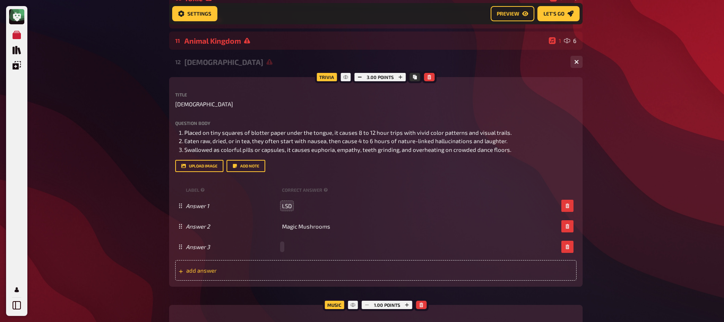
paste span
click at [282, 279] on div "add answer" at bounding box center [375, 270] width 401 height 21
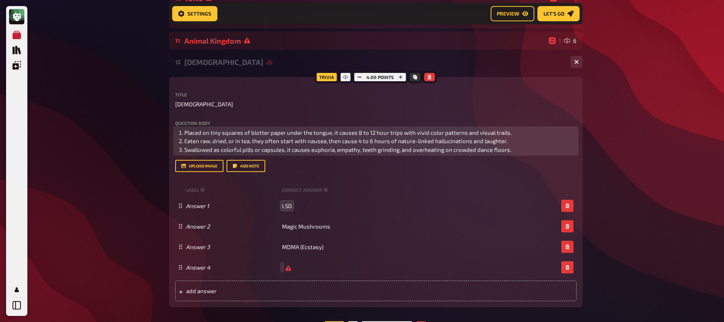
click at [534, 147] on li "Swallowed as colorful pills or capsules, it causes euphoria, empathy, teeth gri…" at bounding box center [380, 150] width 392 height 9
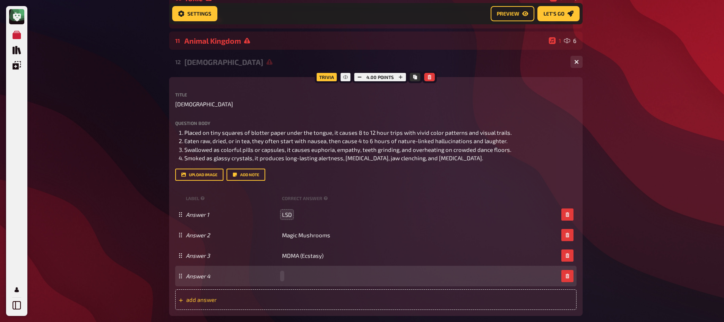
paste span
drag, startPoint x: 290, startPoint y: 298, endPoint x: 284, endPoint y: 223, distance: 75.1
click at [289, 298] on span "add answer" at bounding box center [245, 299] width 118 height 7
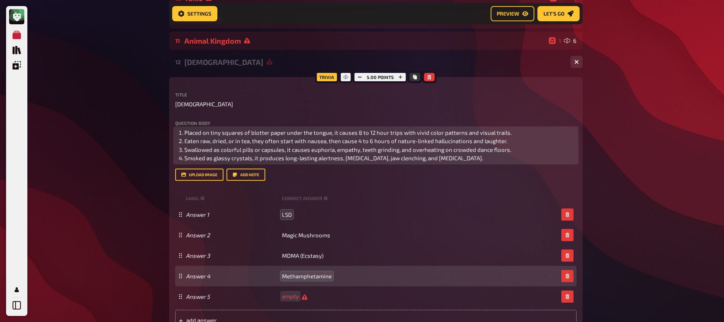
scroll to position [284, 0]
click at [506, 162] on li "Smoked as glassy crystals, it produces long-lasting alertness, [MEDICAL_DATA], …" at bounding box center [380, 158] width 392 height 9
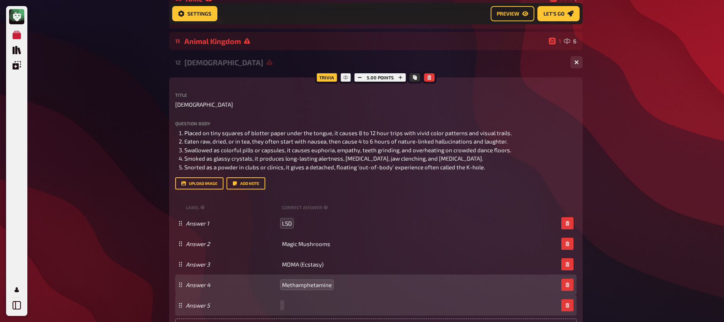
paste span
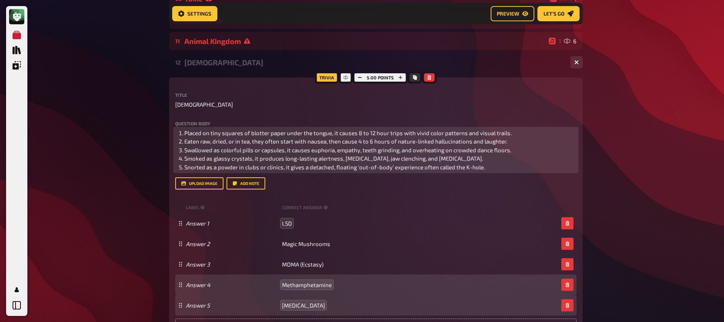
click at [493, 167] on li "Snorted as a powder in clubs or clinics, it gives a detached, floating ‘out-of-…" at bounding box center [380, 167] width 392 height 9
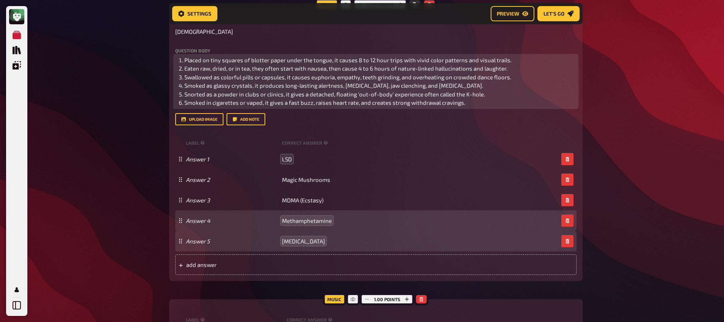
scroll to position [363, 0]
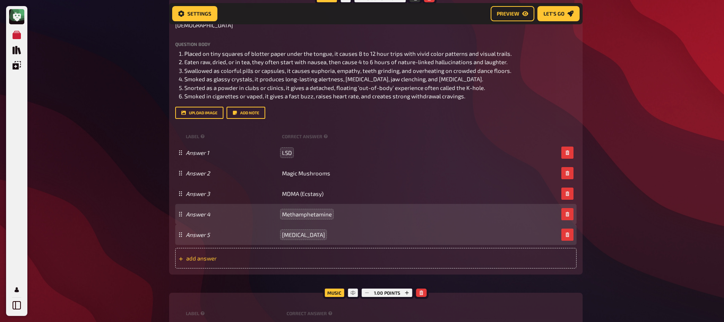
click at [265, 261] on span "add answer" at bounding box center [245, 258] width 118 height 7
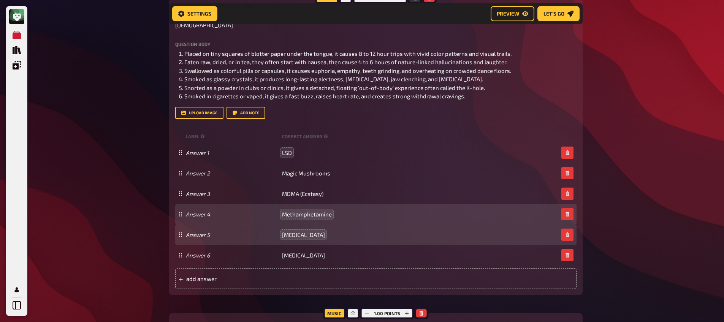
click at [124, 200] on div "My Quizzes Quiz Library Overlays My Account Home My Quizzes Organic, Synthetic …" at bounding box center [362, 110] width 724 height 947
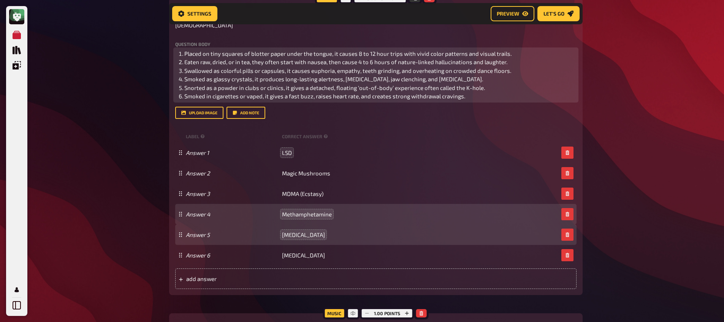
click at [521, 56] on li "Placed on tiny squares of blotter paper under the tongue, it causes 8 to 12 hou…" at bounding box center [380, 53] width 392 height 9
click at [184, 52] on span "Placed on tiny squares of blotter paper under the tongue, it causes 8 to 12 hou…" at bounding box center [347, 53] width 327 height 7
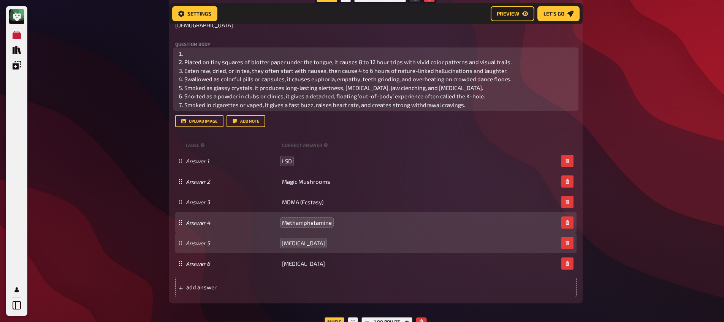
click at [196, 54] on li "﻿" at bounding box center [380, 53] width 392 height 9
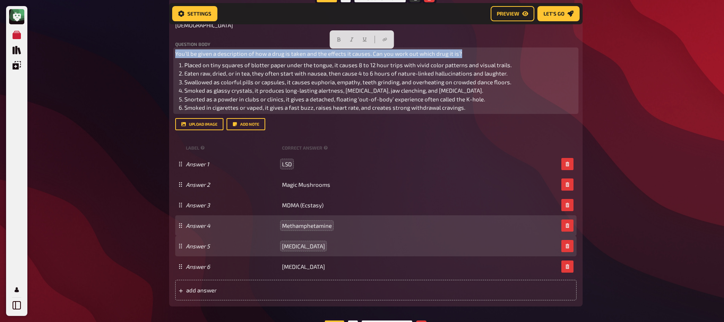
drag, startPoint x: 367, startPoint y: 51, endPoint x: 149, endPoint y: 56, distance: 218.2
click at [149, 56] on div "My Quizzes Quiz Library Overlays My Account Home My Quizzes Organic, Synthetic …" at bounding box center [362, 116] width 724 height 959
click at [293, 42] on button "button" at bounding box center [294, 39] width 12 height 12
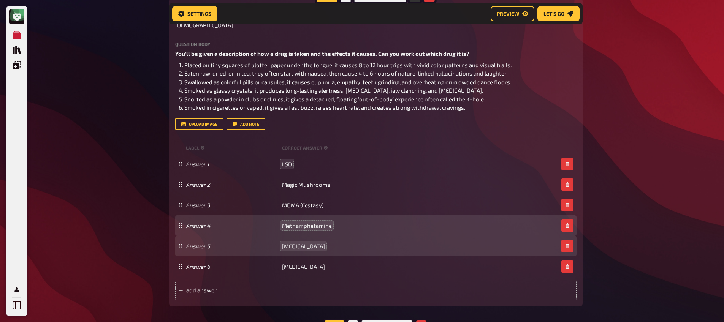
click at [96, 72] on div "My Quizzes Quiz Library Overlays My Account Home My Quizzes Organic, Synthetic …" at bounding box center [362, 116] width 724 height 959
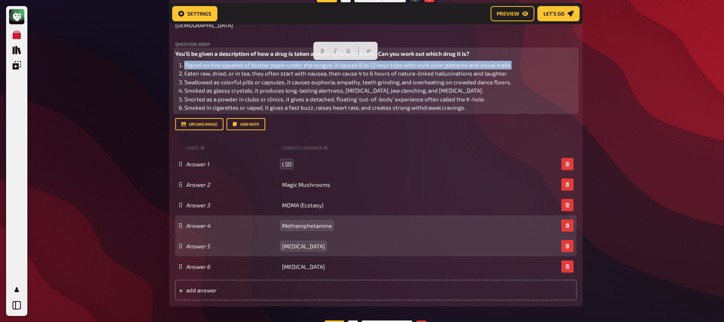
drag, startPoint x: 184, startPoint y: 65, endPoint x: 525, endPoint y: 67, distance: 340.9
click at [525, 67] on li "Placed on tiny squares of blotter paper under the tongue, it causes 8 to 12 hou…" at bounding box center [380, 65] width 392 height 9
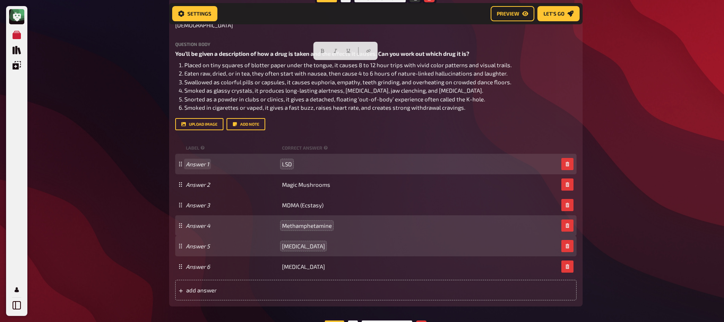
click at [199, 169] on div "Answer 1 LSD" at bounding box center [375, 164] width 401 height 21
paste span
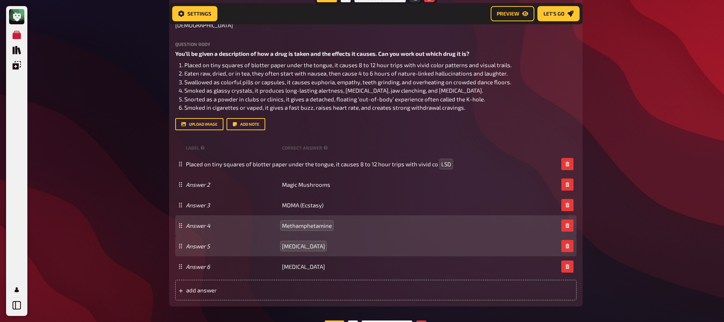
click at [154, 174] on div "My Quizzes Quiz Library Overlays My Account Home My Quizzes Organic, Synthetic …" at bounding box center [362, 116] width 724 height 959
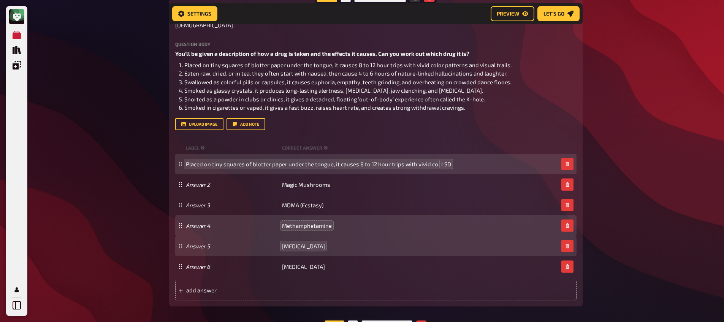
click at [211, 164] on span "Placed on tiny squares of blotter paper under the tongue, it causes 8 to 12 hou…" at bounding box center [312, 164] width 252 height 7
click at [211, 165] on span "Placed on tiny squares of blotter paper under the tongue, it causes 8 to 12 hou…" at bounding box center [312, 164] width 252 height 7
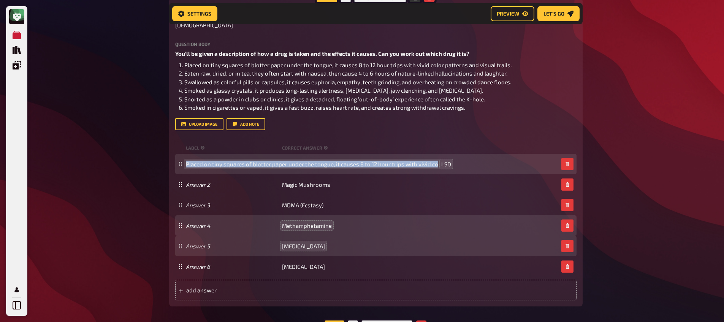
click at [211, 165] on span "Placed on tiny squares of blotter paper under the tongue, it causes 8 to 12 hou…" at bounding box center [312, 164] width 252 height 7
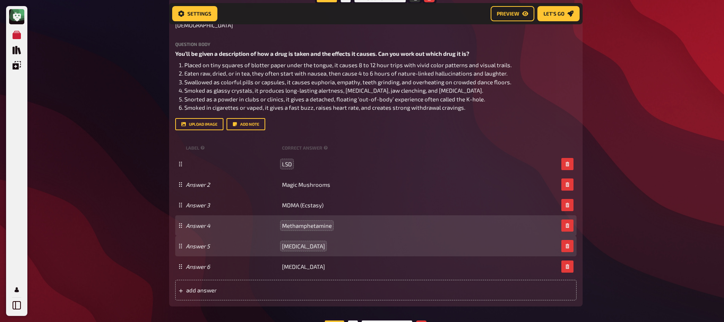
click at [116, 171] on div "My Quizzes Quiz Library Overlays My Account Home My Quizzes Organic, Synthetic …" at bounding box center [362, 116] width 724 height 959
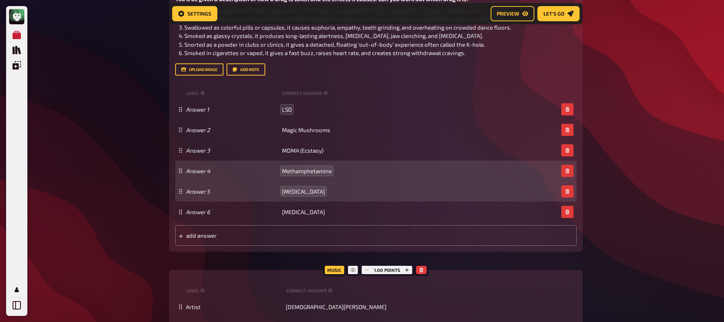
scroll to position [435, 0]
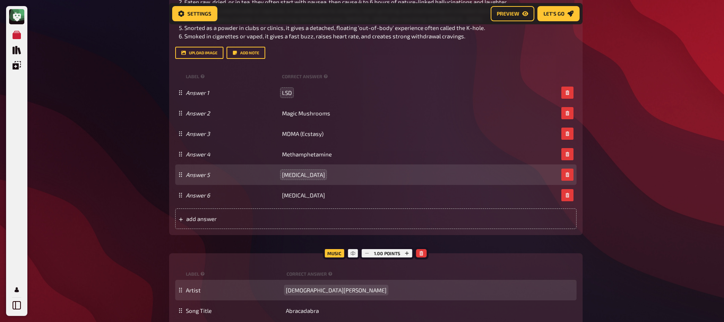
click at [302, 293] on span "[DEMOGRAPHIC_DATA][PERSON_NAME]" at bounding box center [336, 290] width 101 height 7
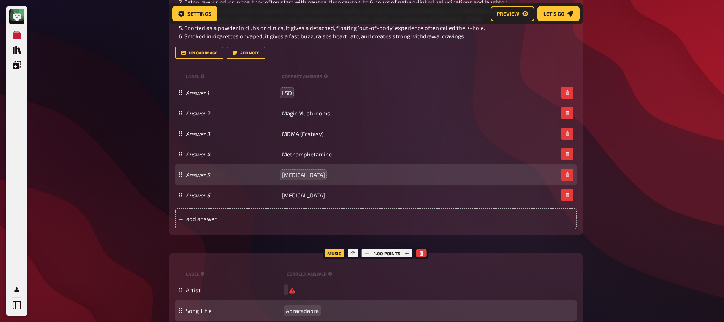
click at [300, 307] on div "Song Title Abracadabra" at bounding box center [375, 311] width 401 height 21
click at [300, 309] on span "Abracadabra" at bounding box center [302, 310] width 33 height 7
click at [299, 309] on span "Abracadabra" at bounding box center [302, 310] width 33 height 7
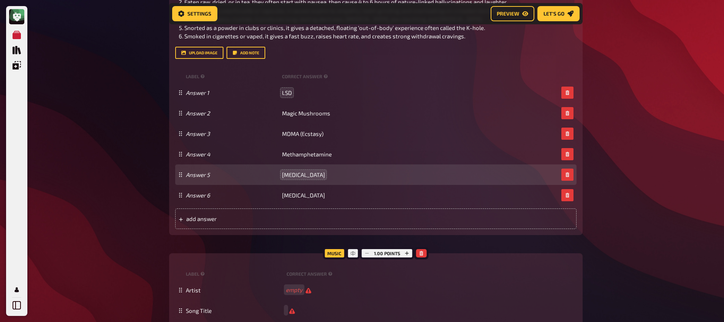
click at [273, 253] on div "Trivia 6.00 points Title [DEMOGRAPHIC_DATA] Question body You’ll be given a des…" at bounding box center [375, 127] width 413 height 401
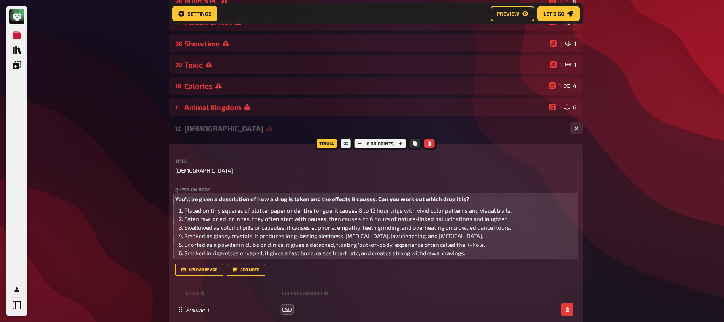
scroll to position [200, 0]
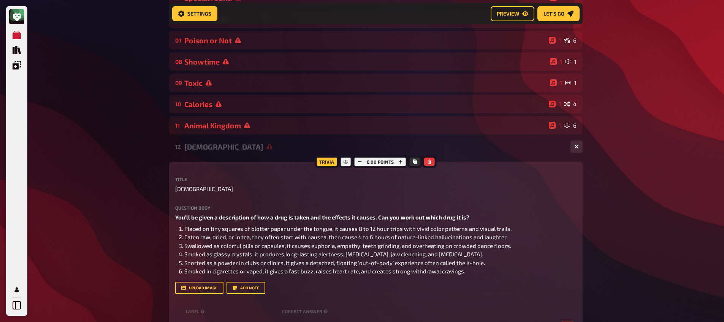
click at [266, 148] on icon at bounding box center [269, 147] width 6 height 6
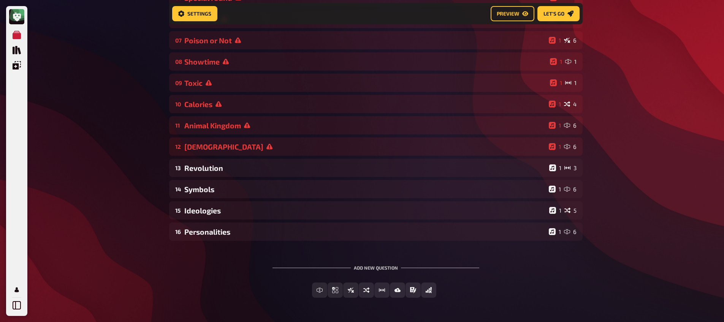
click at [215, 148] on div "[DEMOGRAPHIC_DATA]" at bounding box center [364, 147] width 361 height 9
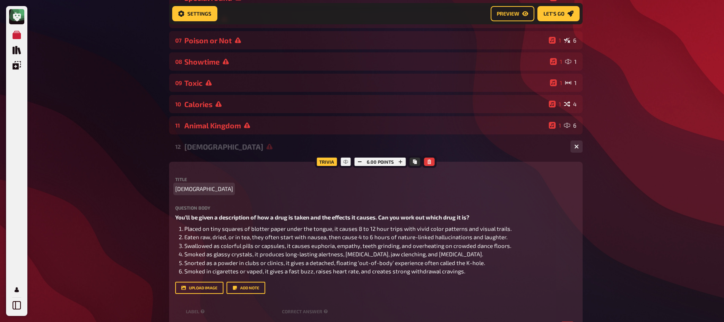
click at [181, 187] on span "[DEMOGRAPHIC_DATA]" at bounding box center [204, 189] width 58 height 9
click at [149, 163] on div "My Quizzes Quiz Library Overlays My Account Home My Quizzes Organic, Synthetic …" at bounding box center [362, 279] width 724 height 959
click at [203, 151] on div "Drugs" at bounding box center [374, 147] width 380 height 9
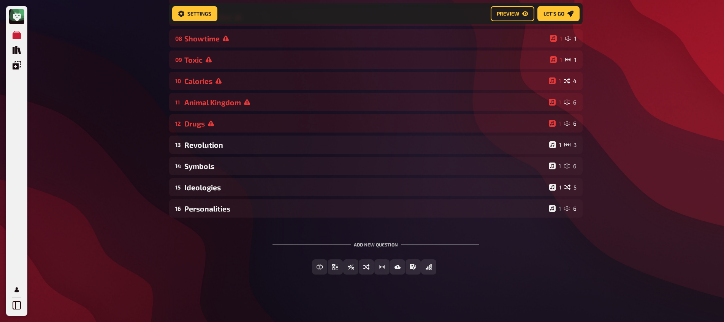
scroll to position [225, 0]
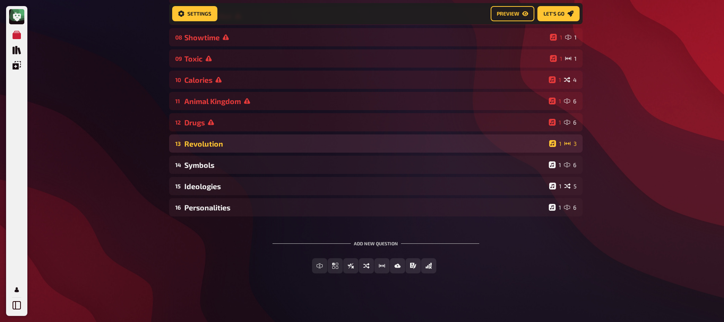
click at [229, 143] on div "Revolution" at bounding box center [365, 143] width 362 height 9
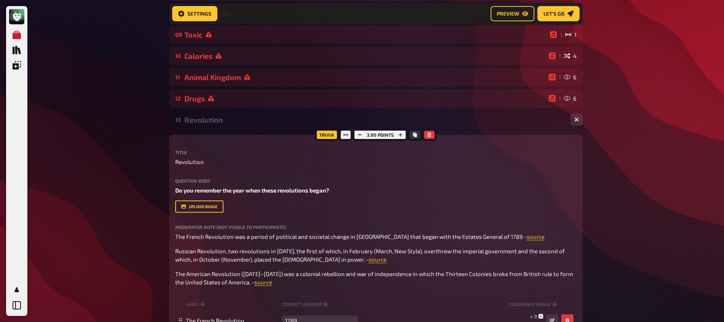
scroll to position [283, 0]
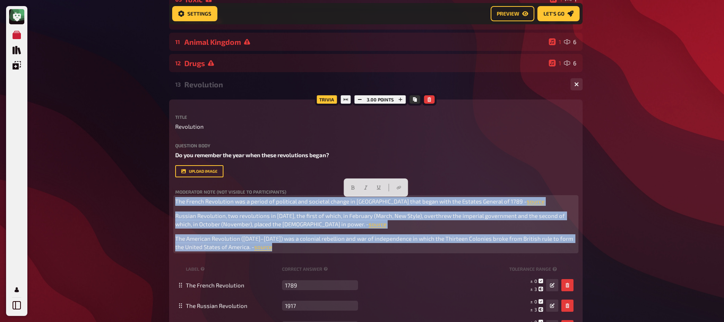
drag, startPoint x: 280, startPoint y: 247, endPoint x: 138, endPoint y: 182, distance: 155.6
click at [138, 182] on div "My Quizzes Quiz Library Overlays My Account Home My Quizzes Organic, Synthetic …" at bounding box center [362, 175] width 724 height 917
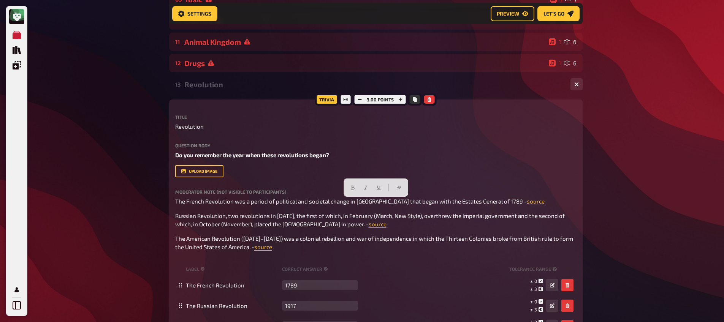
drag, startPoint x: 127, startPoint y: 176, endPoint x: 132, endPoint y: 171, distance: 6.4
click at [127, 176] on div "My Quizzes Quiz Library Overlays My Account Home My Quizzes Organic, Synthetic …" at bounding box center [362, 175] width 724 height 917
click at [430, 100] on icon "button" at bounding box center [429, 99] width 5 height 5
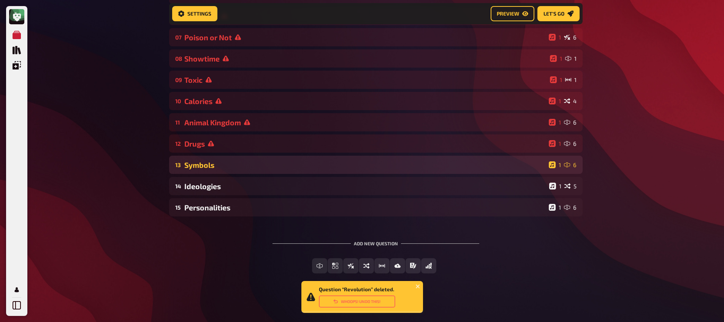
click at [237, 166] on div "Symbols" at bounding box center [364, 165] width 361 height 9
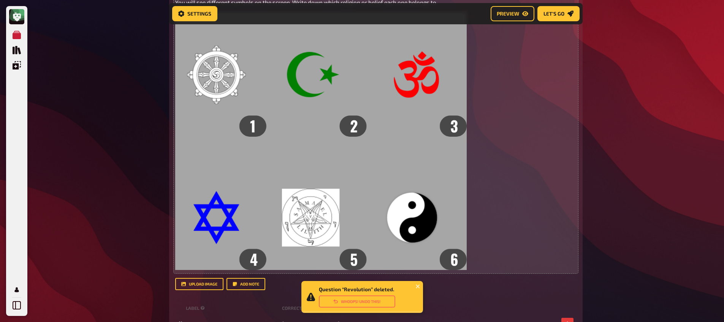
scroll to position [447, 0]
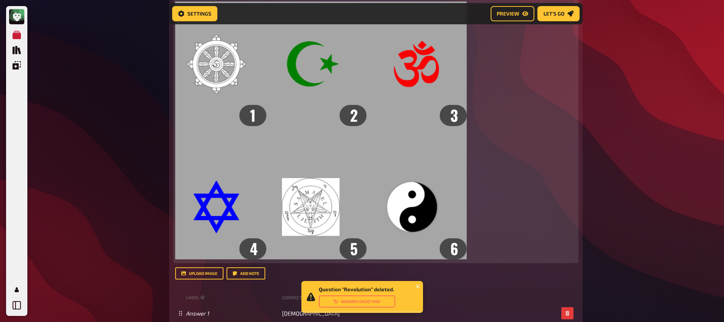
click at [326, 160] on img at bounding box center [321, 131] width 292 height 258
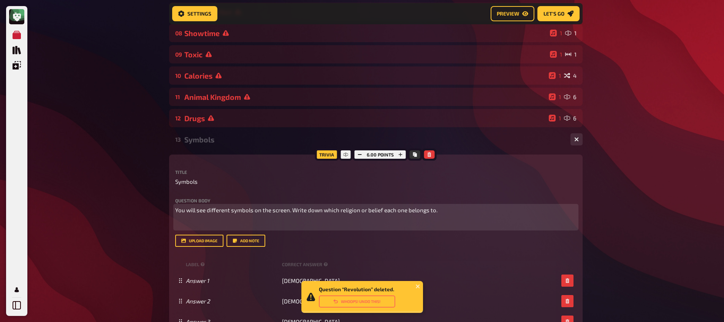
scroll to position [261, 0]
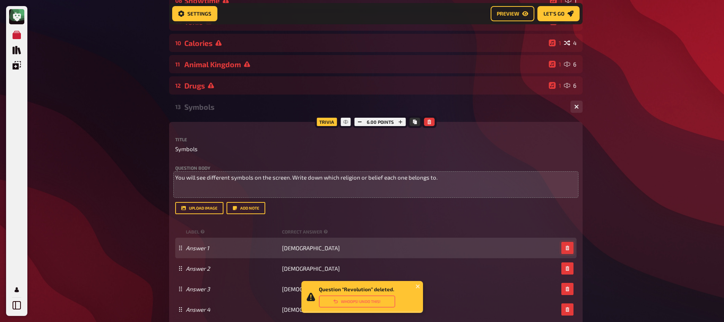
click at [567, 252] on button "button" at bounding box center [567, 248] width 12 height 12
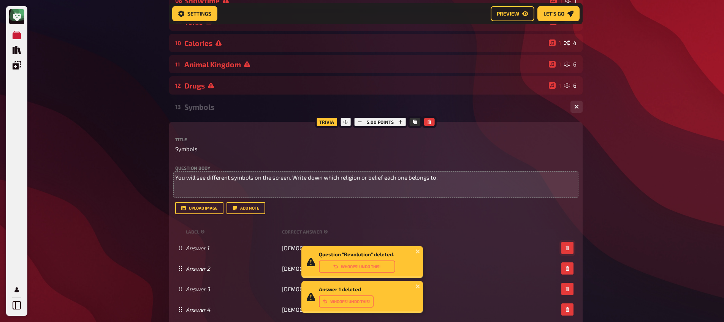
click at [567, 252] on button "button" at bounding box center [567, 248] width 12 height 12
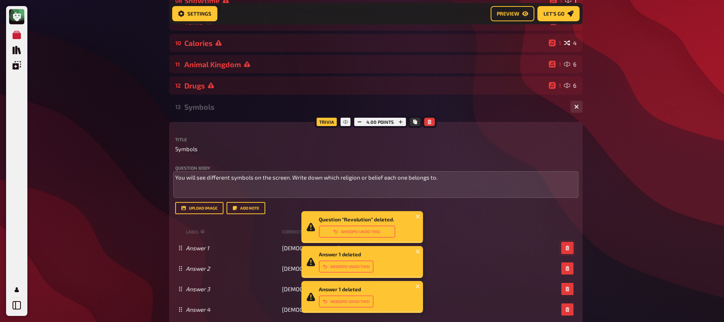
click at [567, 252] on button "button" at bounding box center [567, 248] width 12 height 12
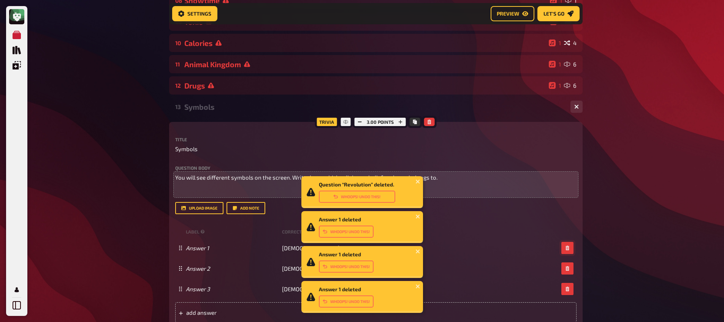
click at [567, 252] on button "button" at bounding box center [567, 248] width 12 height 12
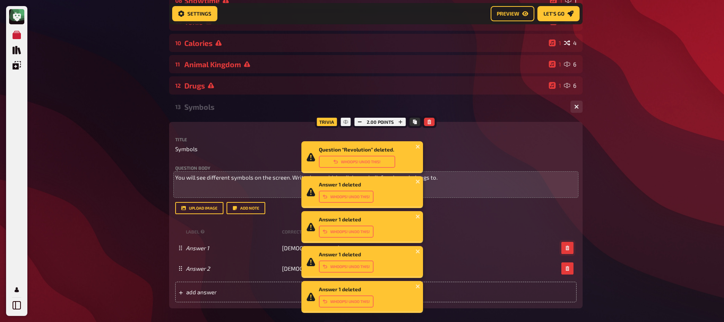
click at [567, 252] on button "button" at bounding box center [567, 248] width 12 height 12
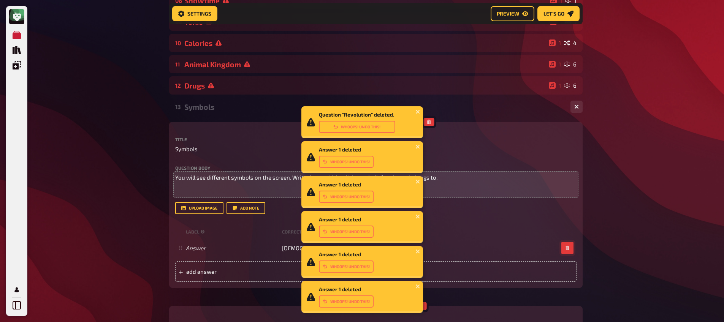
click at [567, 252] on button "button" at bounding box center [567, 248] width 12 height 12
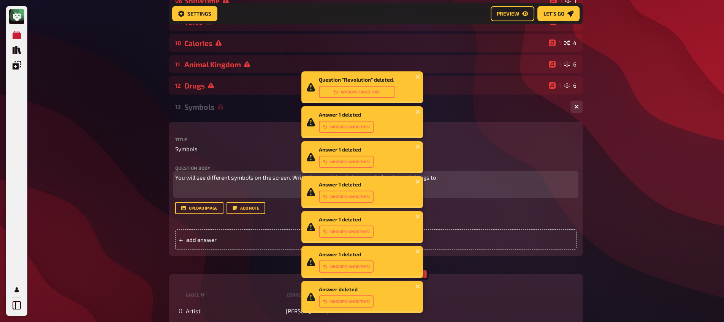
click at [210, 185] on div "You will see different symbols on the screen. Write down which religion or beli…" at bounding box center [375, 184] width 401 height 23
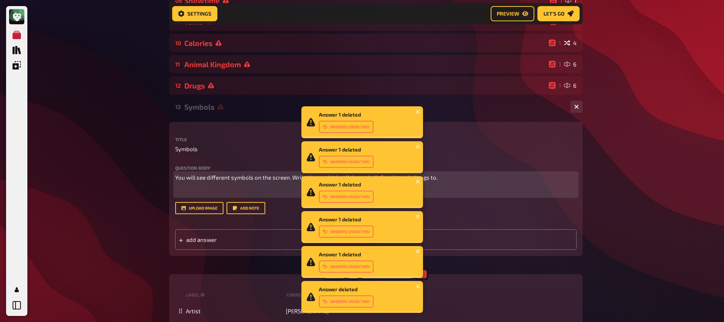
click at [211, 193] on p "﻿" at bounding box center [375, 191] width 401 height 9
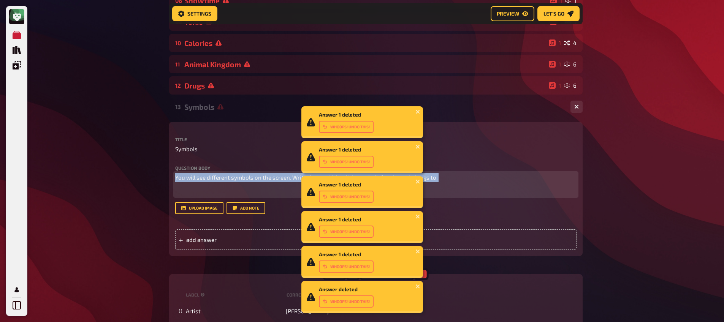
drag, startPoint x: 202, startPoint y: 191, endPoint x: 168, endPoint y: 170, distance: 40.0
click at [168, 170] on div "Home My Quizzes Organic, Synthetic & Addictive ​🇬🇧 ​ Setup Setup Edit Content Q…" at bounding box center [376, 120] width 426 height 763
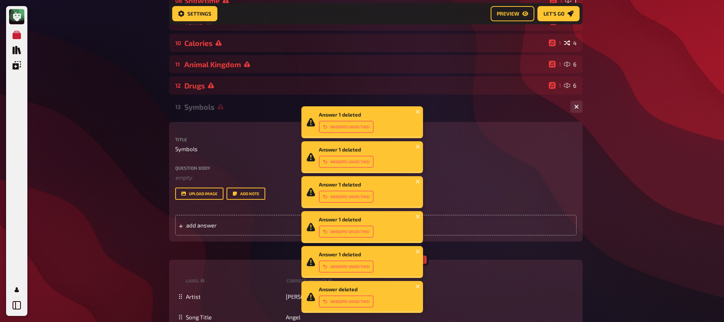
click at [239, 203] on div "Title Symbols Question body ﻿ empty Drop here to upload upload image Add note a…" at bounding box center [375, 186] width 401 height 98
click at [247, 195] on button "Add note" at bounding box center [246, 194] width 39 height 12
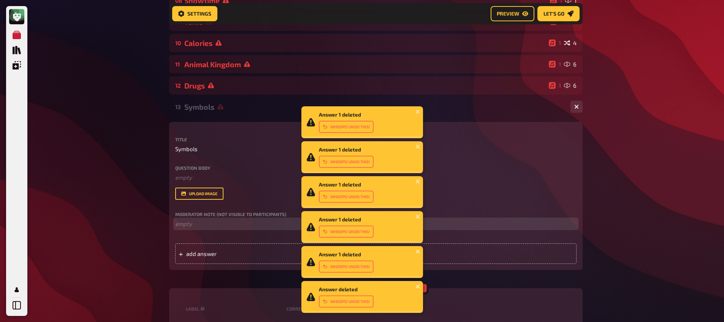
click at [204, 223] on p "﻿ empty" at bounding box center [375, 224] width 401 height 9
paste div
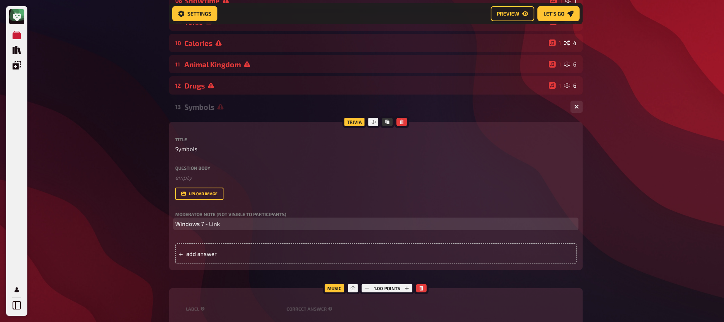
click at [217, 225] on span "Windows 7 - Link" at bounding box center [197, 223] width 45 height 7
click at [241, 225] on p "Windows 7 - Link ﻿" at bounding box center [375, 224] width 401 height 9
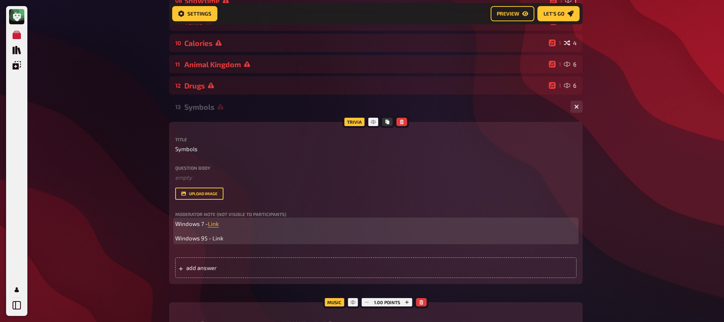
click at [219, 240] on span "Windows 95 - Link" at bounding box center [199, 238] width 48 height 7
click at [294, 233] on div "Windows 7 - Link ﻿ Windows 95 - Link ﻿" at bounding box center [375, 231] width 401 height 23
click at [280, 242] on p "Windows 95 - Link ﻿" at bounding box center [375, 238] width 401 height 9
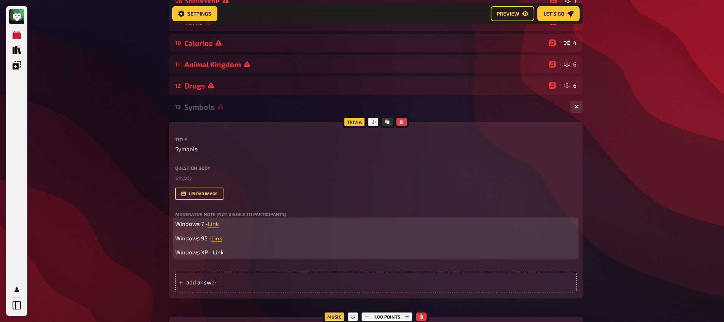
click at [216, 252] on span "Windows XP - Link" at bounding box center [199, 252] width 49 height 7
click at [270, 243] on p "Windows 95 - Link ﻿" at bounding box center [375, 238] width 401 height 9
click at [268, 255] on p "Windows XP - Link ﻿" at bounding box center [375, 252] width 401 height 9
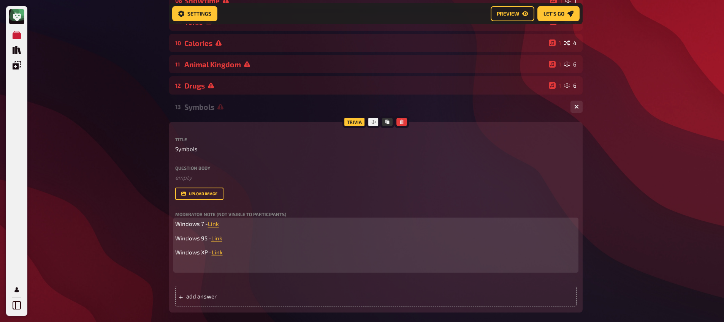
click at [204, 225] on span "Windows 7 -" at bounding box center [191, 223] width 33 height 7
click at [188, 270] on p "﻿" at bounding box center [375, 267] width 401 height 9
click at [207, 269] on span "MacOS - Link" at bounding box center [191, 266] width 33 height 7
click at [267, 268] on p "MacOS - Link ﻿" at bounding box center [375, 267] width 401 height 9
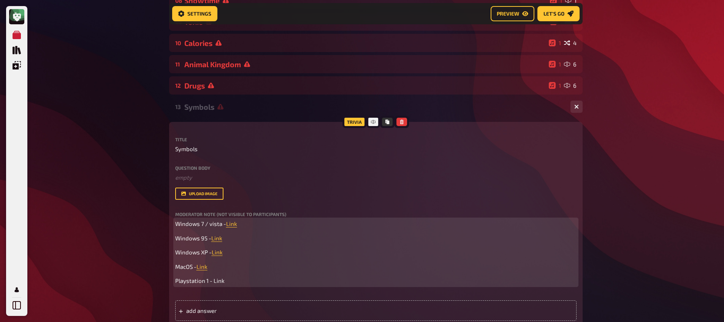
scroll to position [259, 0]
click at [221, 282] on span "Playstation 1 - Link" at bounding box center [199, 282] width 49 height 7
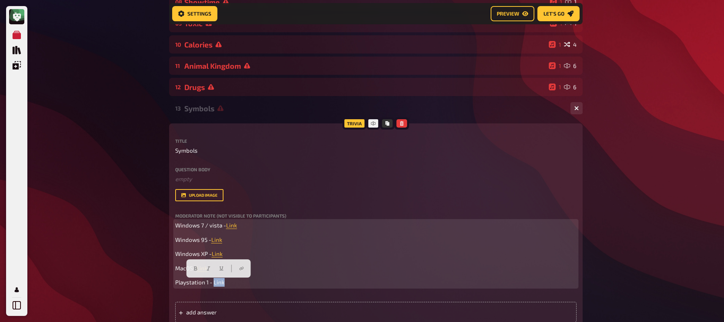
click at [221, 282] on span "Playstation 1 - Link" at bounding box center [199, 282] width 49 height 7
click at [223, 284] on span "Playstation 1 - Link" at bounding box center [199, 282] width 49 height 7
click at [219, 284] on span "Playstation 1 - Link" at bounding box center [199, 282] width 49 height 7
click at [241, 287] on p "Playstation 1 - Link ﻿" at bounding box center [375, 282] width 401 height 9
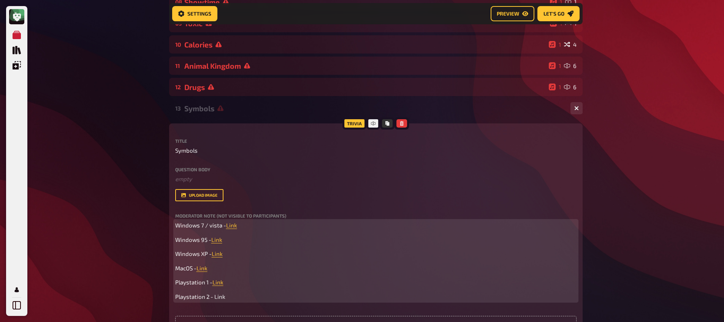
click at [223, 300] on span "Playstation 2 - Link" at bounding box center [200, 296] width 50 height 7
click at [217, 298] on span "Playstation 2 - Link" at bounding box center [200, 296] width 50 height 7
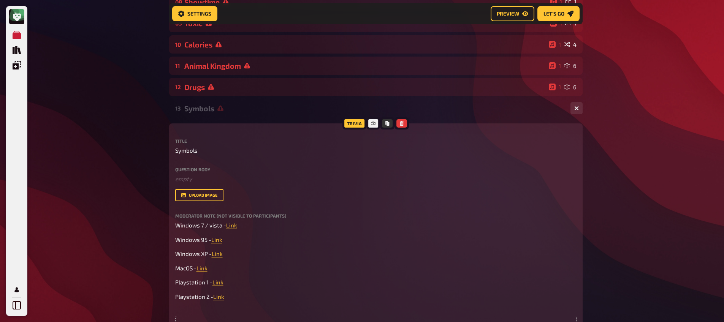
click at [117, 278] on div "My Quizzes Quiz Library Overlays My Account Home My Quizzes Organic, Synthetic …" at bounding box center [362, 165] width 724 height 848
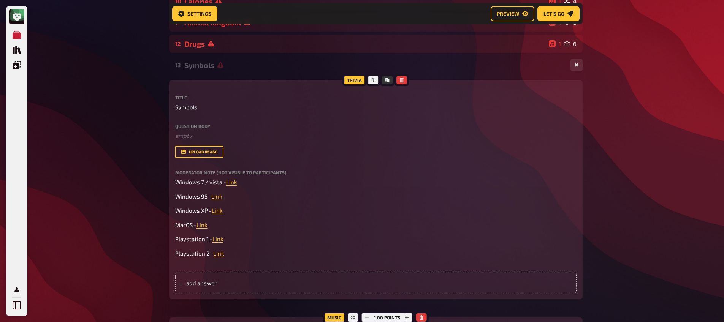
scroll to position [327, 0]
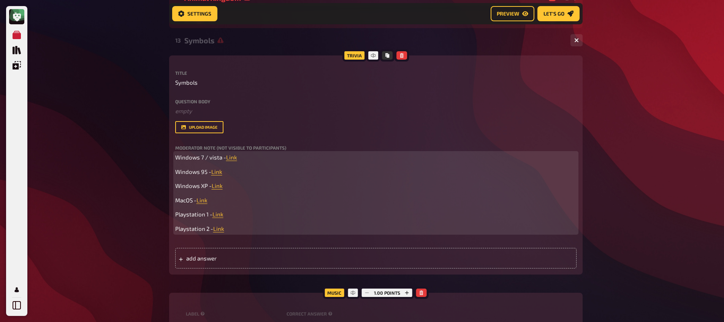
click at [247, 233] on p "Playstation 2 - Link ﻿" at bounding box center [375, 229] width 401 height 9
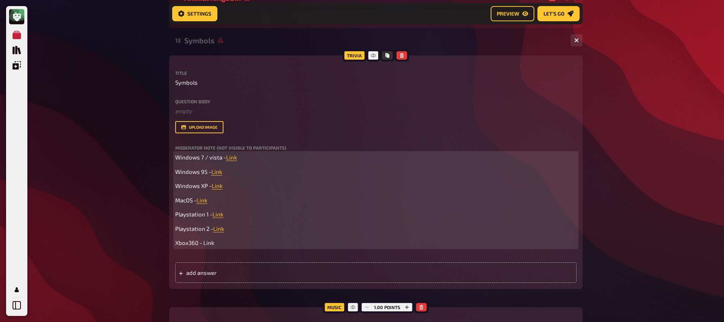
click at [205, 245] on span "Xbox360 - Link" at bounding box center [194, 242] width 39 height 7
click at [206, 245] on span "Xbox360 - Link" at bounding box center [194, 242] width 39 height 7
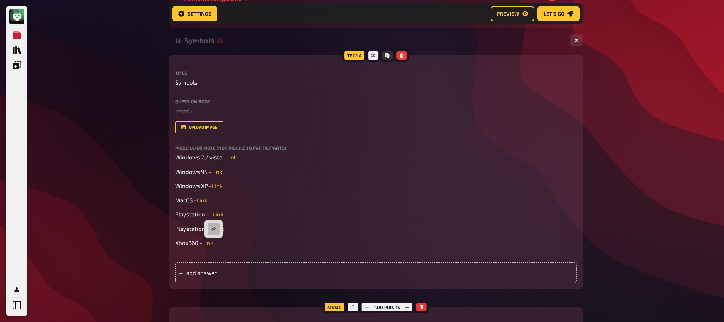
click at [133, 207] on div "My Quizzes Quiz Library Overlays My Account Home My Quizzes Organic, Synthetic …" at bounding box center [362, 104] width 724 height 863
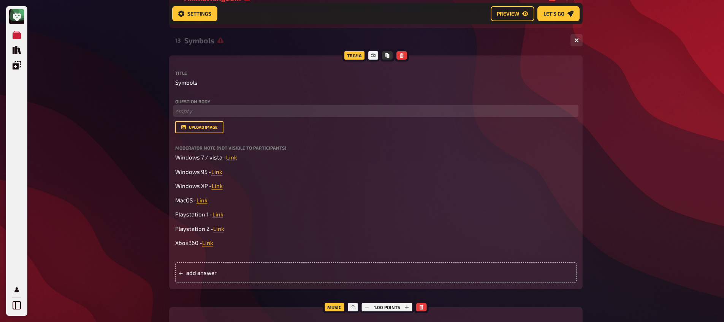
click at [220, 112] on p "﻿ empty" at bounding box center [375, 111] width 401 height 9
click at [239, 108] on div "Question body Can you name the operating system or gaming console based on thei…" at bounding box center [375, 107] width 401 height 16
click at [250, 114] on span "Can you name the operating system or gaming console based on their start up sou…" at bounding box center [287, 111] width 224 height 7
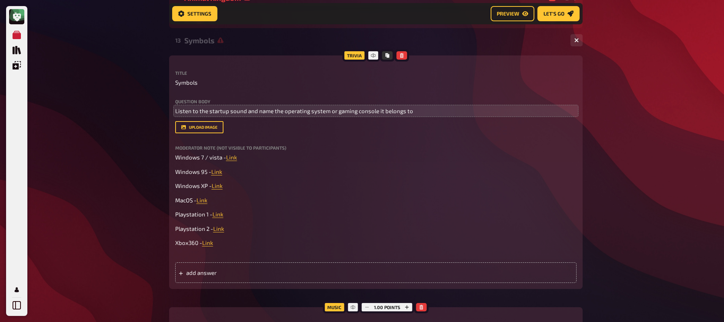
click at [118, 116] on div "My Quizzes Quiz Library Overlays My Account Home My Quizzes Organic, Synthetic …" at bounding box center [362, 104] width 724 height 863
click at [320, 112] on span "Listen to the startup sound and name the operating system or gaming console it …" at bounding box center [294, 111] width 238 height 7
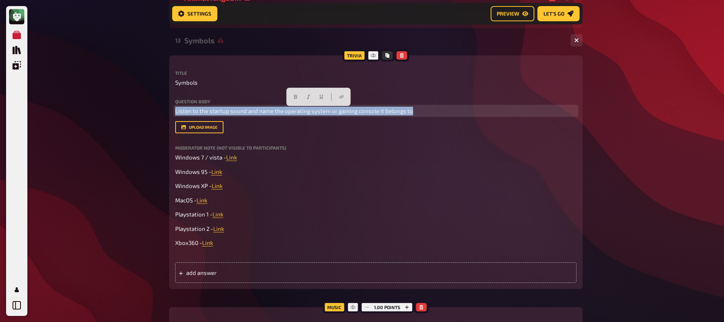
click at [320, 112] on span "Listen to the startup sound and name the operating system or gaming console it …" at bounding box center [294, 111] width 238 height 7
drag, startPoint x: 269, startPoint y: 97, endPoint x: 273, endPoint y: 105, distance: 9.2
click at [269, 97] on icon "button" at bounding box center [269, 97] width 3 height 4
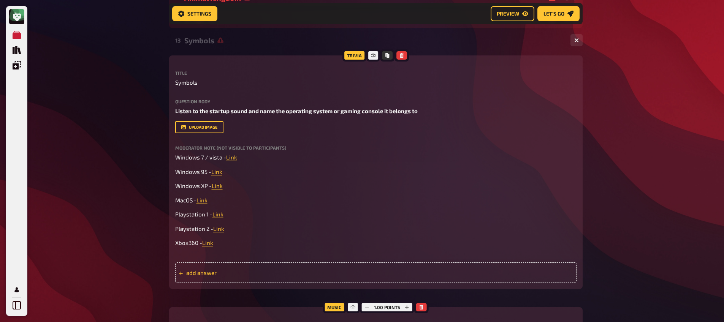
click at [249, 274] on span "add answer" at bounding box center [245, 272] width 118 height 7
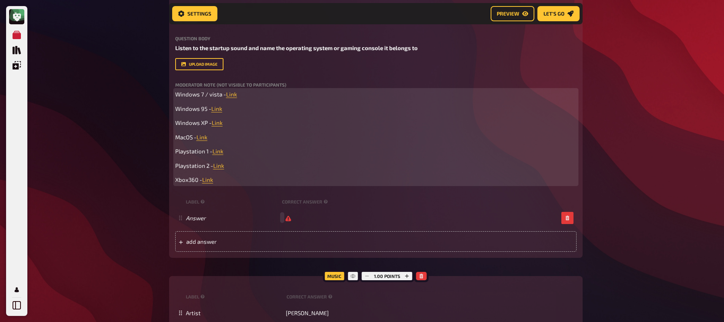
scroll to position [390, 0]
drag, startPoint x: 175, startPoint y: 94, endPoint x: 206, endPoint y: 97, distance: 31.2
click at [206, 97] on span "Windows 7 / vista -" at bounding box center [200, 94] width 51 height 7
drag, startPoint x: 244, startPoint y: 98, endPoint x: 171, endPoint y: 93, distance: 73.1
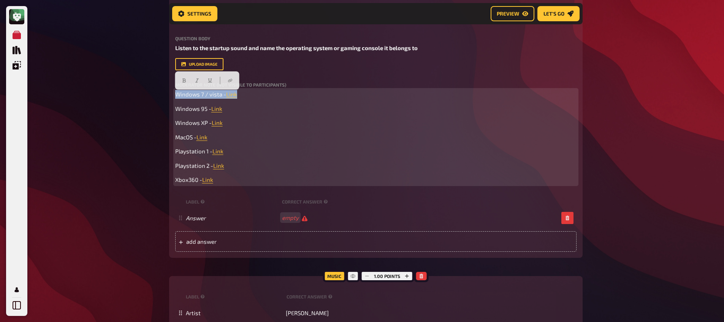
click at [171, 93] on div "Trivia 1.00 points Title Symbols Question body Listen to the startup sound and …" at bounding box center [375, 125] width 413 height 266
click at [230, 183] on p "Xbox360 - Link ﻿" at bounding box center [375, 180] width 401 height 9
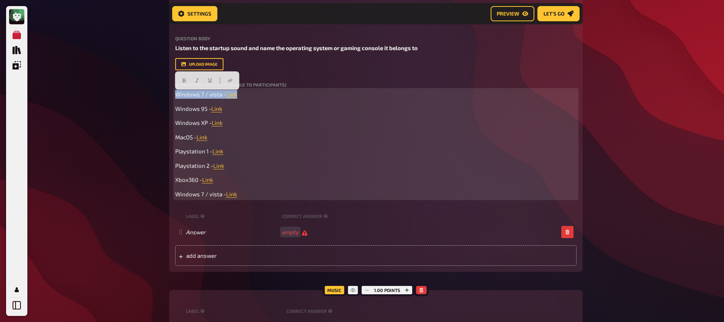
drag, startPoint x: 260, startPoint y: 94, endPoint x: 149, endPoint y: 88, distance: 111.1
click at [149, 88] on div "My Quizzes Quiz Library Overlays My Account Home My Quizzes Organic, Synthetic …" at bounding box center [362, 64] width 724 height 909
click at [176, 110] on span "Windows 95 -" at bounding box center [193, 108] width 36 height 7
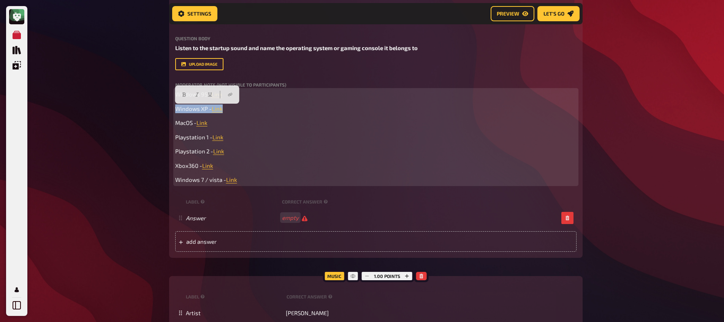
drag, startPoint x: 149, startPoint y: 110, endPoint x: 157, endPoint y: 110, distance: 8.4
click at [157, 110] on div "My Quizzes Quiz Library Overlays My Account Home My Quizzes Organic, Synthetic …" at bounding box center [362, 57] width 724 height 895
click at [245, 140] on p "Playstation 1 - Link ﻿" at bounding box center [375, 137] width 401 height 9
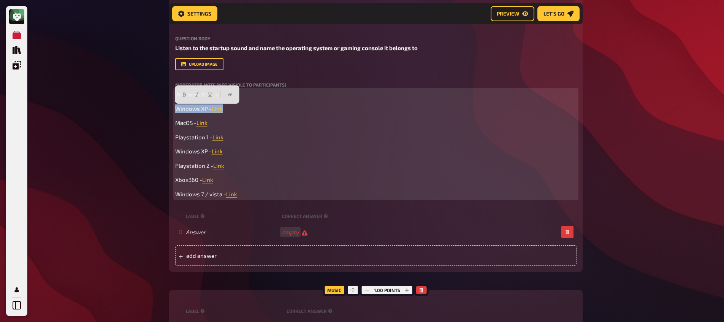
drag, startPoint x: 236, startPoint y: 108, endPoint x: 161, endPoint y: 107, distance: 74.9
click at [161, 107] on div "My Quizzes Quiz Library Overlays My Account Home My Quizzes Organic, Synthetic …" at bounding box center [362, 64] width 724 height 909
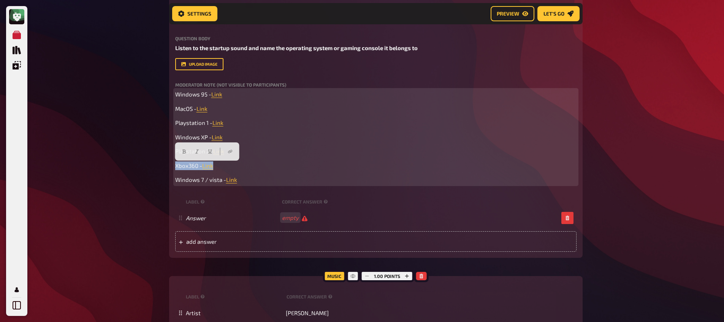
drag, startPoint x: 222, startPoint y: 169, endPoint x: 168, endPoint y: 167, distance: 54.0
click at [168, 167] on div "Home My Quizzes Organic, Synthetic & Addictive ​🇬🇧 ​ Setup Setup Edit Content Q…" at bounding box center [376, 57] width 426 height 895
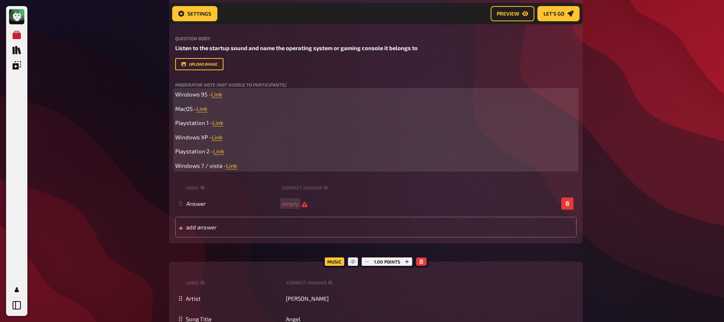
click at [175, 95] on span "Windows 95 -" at bounding box center [193, 94] width 36 height 7
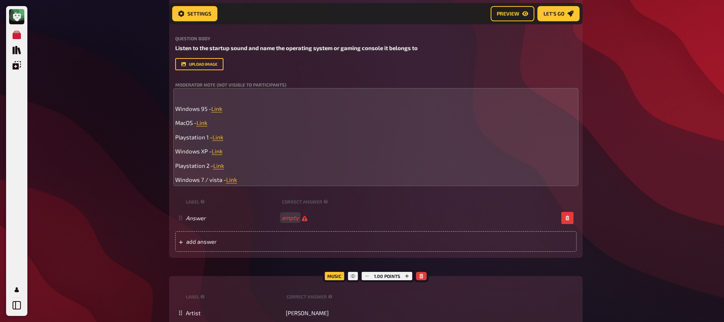
click at [181, 89] on div "Moderator Note (not visible to participants) ﻿ Windows 95 - Link ﻿ MacOS - Link…" at bounding box center [375, 133] width 401 height 102
click at [181, 93] on p "﻿" at bounding box center [375, 94] width 401 height 9
click at [262, 102] on div "Xbox360 - Link ﻿ Windows 95 - Link ﻿ MacOS - Link ﻿ Playstation 1 - Link ﻿ Wind…" at bounding box center [375, 137] width 401 height 94
drag, startPoint x: 189, startPoint y: 95, endPoint x: 173, endPoint y: 95, distance: 16.0
click at [174, 95] on div "Trivia 1.00 points Title Symbols Question body Listen to the startup sound and …" at bounding box center [375, 125] width 413 height 266
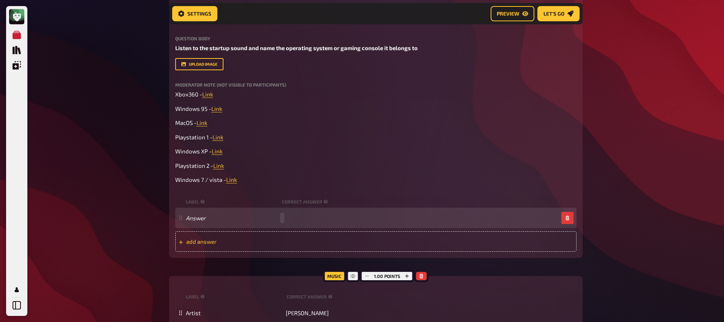
paste span
click at [276, 245] on span "add answer" at bounding box center [245, 241] width 118 height 7
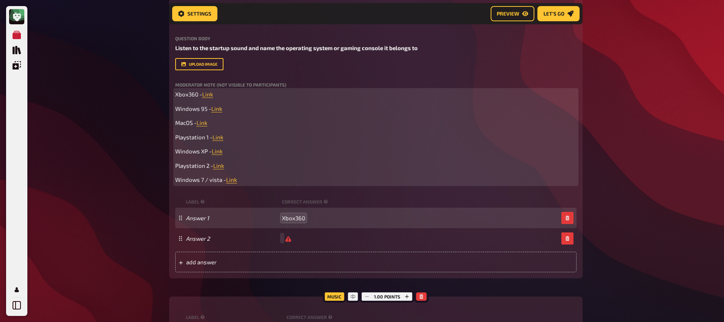
scroll to position [390, 0]
drag, startPoint x: 207, startPoint y: 110, endPoint x: 163, endPoint y: 107, distance: 43.4
click at [163, 107] on div "Home My Quizzes Organic, Synthetic & Addictive ​🇬🇧 ​ Setup Setup Edit Content Q…" at bounding box center [376, 67] width 426 height 915
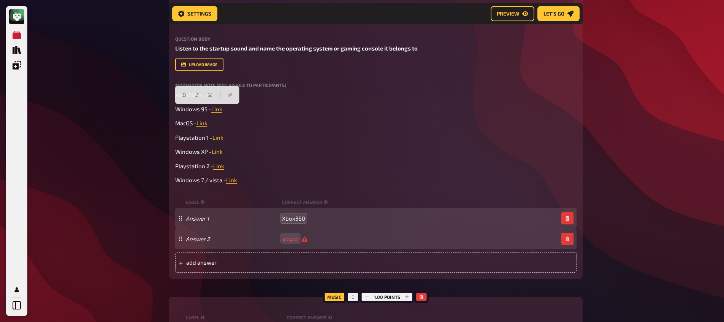
click at [299, 239] on span "empty" at bounding box center [294, 238] width 25 height 7
paste span
click at [289, 265] on span "add answer" at bounding box center [245, 262] width 118 height 7
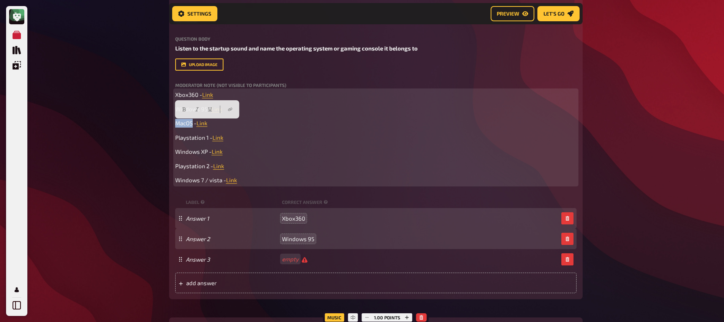
drag, startPoint x: 193, startPoint y: 124, endPoint x: 173, endPoint y: 122, distance: 20.2
click at [173, 122] on div "Trivia 3.00 points Title Symbols Question body Listen to the startup sound and …" at bounding box center [375, 146] width 413 height 307
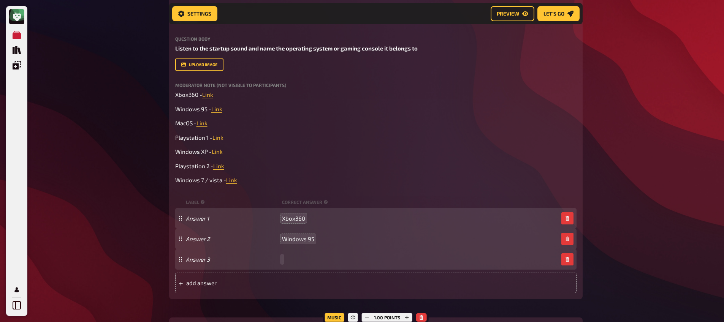
drag, startPoint x: 290, startPoint y: 261, endPoint x: 290, endPoint y: 267, distance: 6.1
paste span
drag, startPoint x: 279, startPoint y: 283, endPoint x: 252, endPoint y: 242, distance: 49.2
click at [279, 283] on span "add answer" at bounding box center [245, 283] width 118 height 7
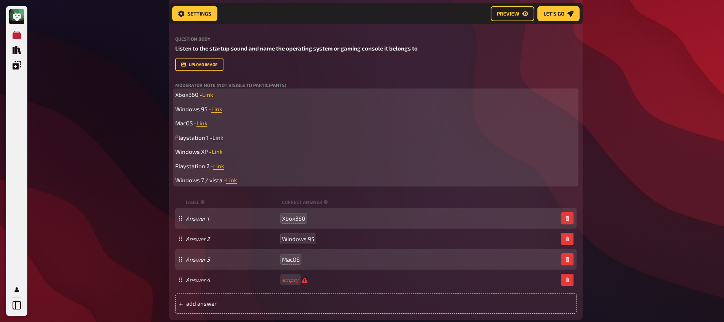
scroll to position [390, 0]
drag, startPoint x: 209, startPoint y: 138, endPoint x: 169, endPoint y: 138, distance: 39.9
click at [169, 138] on div "Trivia 4.00 points Title Symbols Question body Listen to the startup sound and …" at bounding box center [375, 156] width 413 height 327
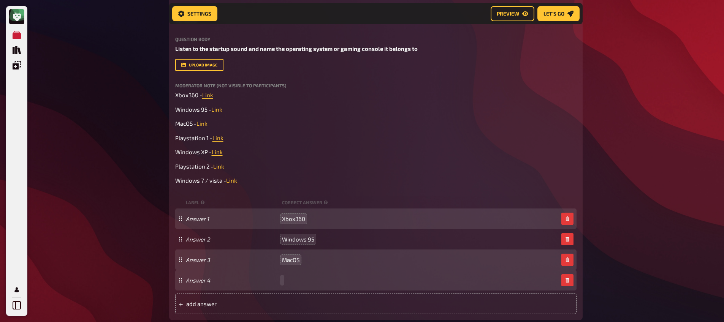
drag, startPoint x: 291, startPoint y: 276, endPoint x: 293, endPoint y: 284, distance: 7.3
click at [291, 277] on div "Answer 4" at bounding box center [375, 280] width 401 height 21
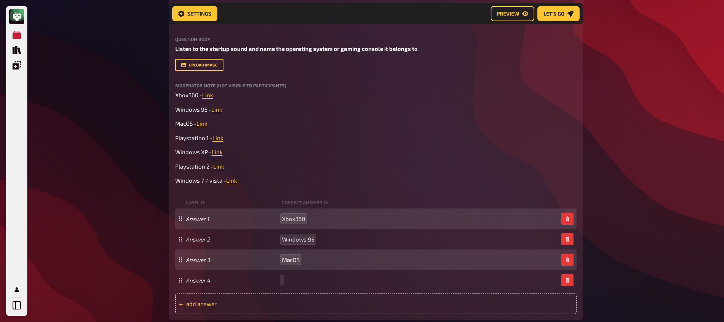
paste span
click at [272, 306] on span "add answer" at bounding box center [245, 304] width 118 height 7
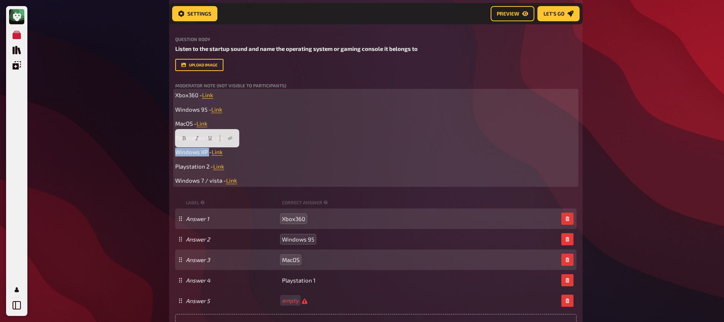
drag, startPoint x: 208, startPoint y: 152, endPoint x: 168, endPoint y: 152, distance: 40.3
click at [168, 152] on div "Home My Quizzes Organic, Synthetic & Addictive ​🇬🇧 ​ Setup Setup Edit Content Q…" at bounding box center [376, 98] width 426 height 977
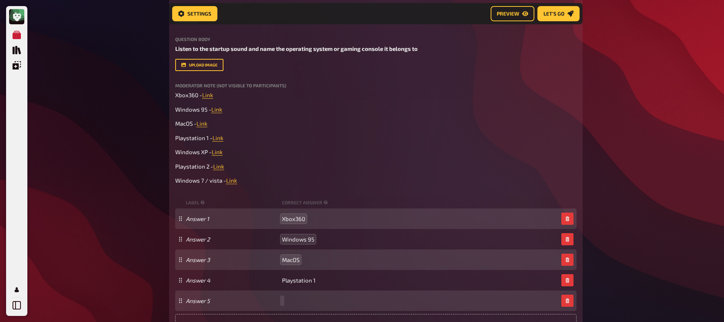
paste span
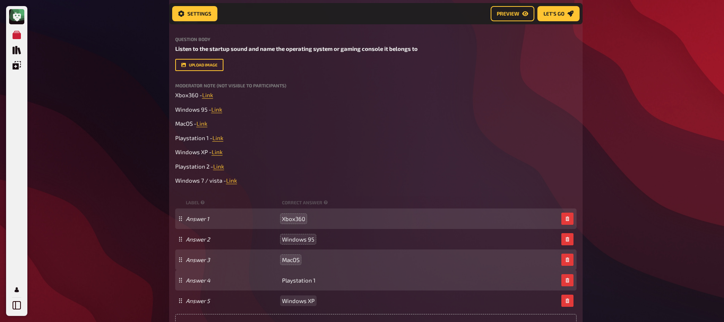
scroll to position [453, 0]
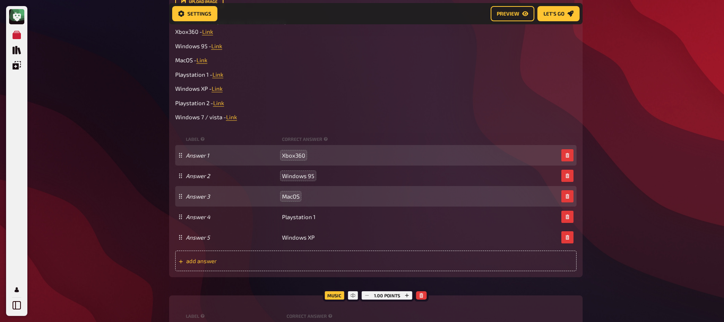
click at [235, 265] on div "add answer" at bounding box center [375, 261] width 401 height 21
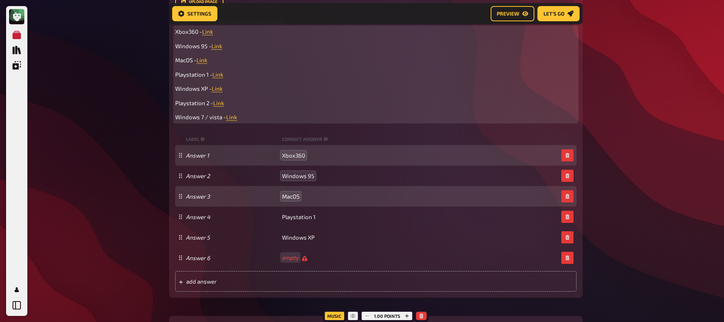
scroll to position [453, 0]
drag, startPoint x: 209, startPoint y: 103, endPoint x: 170, endPoint y: 101, distance: 38.8
click at [170, 101] on div "Trivia 6.00 points Title Symbols Question body Listen to the startup sound and …" at bounding box center [375, 114] width 413 height 368
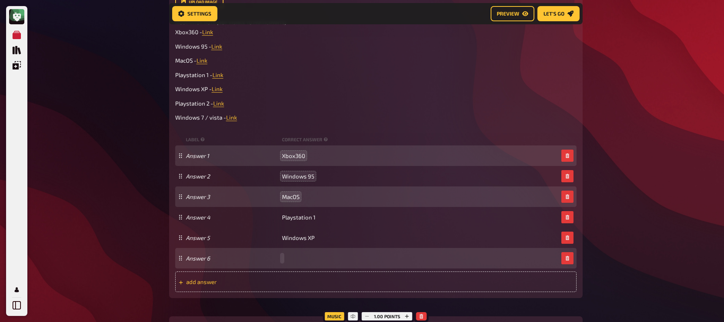
paste span
click at [255, 280] on span "add answer" at bounding box center [245, 282] width 118 height 7
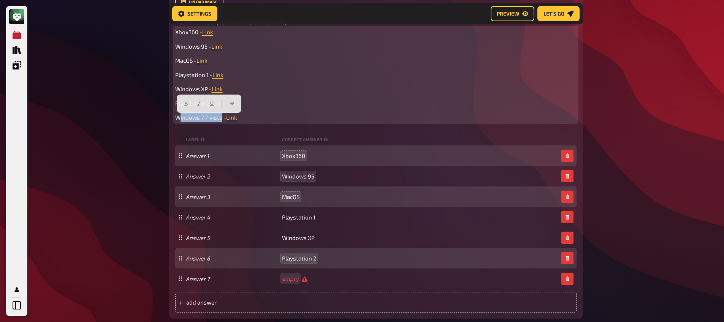
drag, startPoint x: 221, startPoint y: 119, endPoint x: 177, endPoint y: 120, distance: 43.7
click at [177, 120] on span "Windows 7 / vista -" at bounding box center [200, 117] width 51 height 7
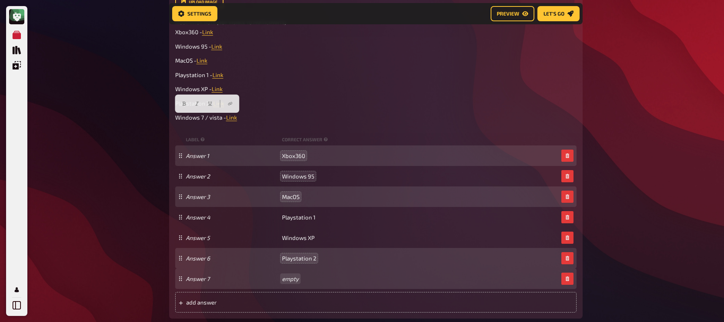
click at [292, 274] on div "Answer 7 empty" at bounding box center [375, 279] width 401 height 21
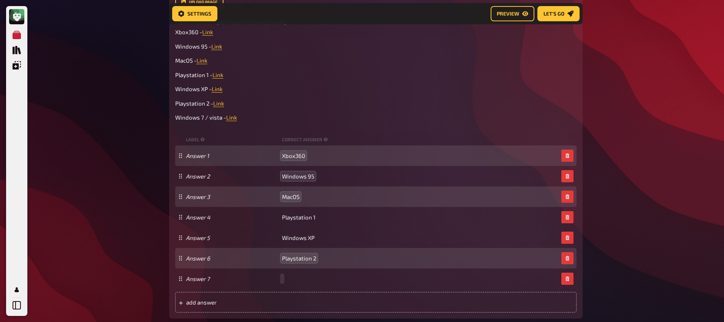
paste span
click at [135, 162] on div "My Quizzes Quiz Library Overlays My Account Home My Quizzes Organic, Synthetic …" at bounding box center [362, 56] width 724 height 1018
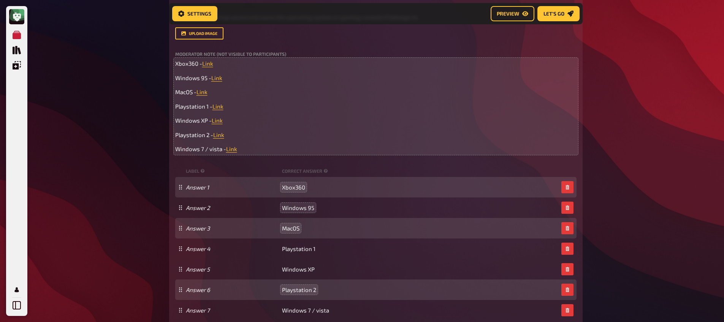
scroll to position [382, 0]
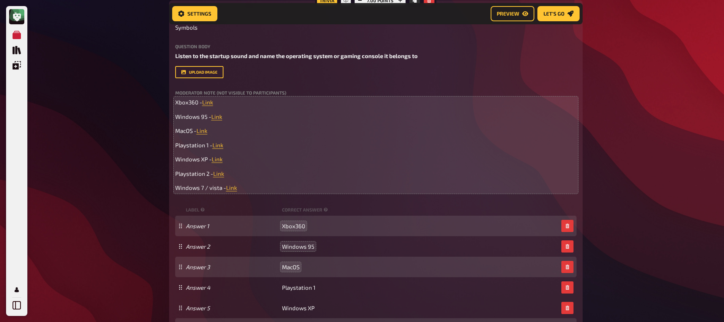
click at [174, 103] on div "Trivia 7.00 points Title Symbols Question body Listen to the startup sound and …" at bounding box center [375, 194] width 413 height 389
click at [176, 104] on span "Xbox360 -" at bounding box center [188, 102] width 27 height 7
click at [176, 117] on span "Windows 95 -" at bounding box center [193, 116] width 36 height 7
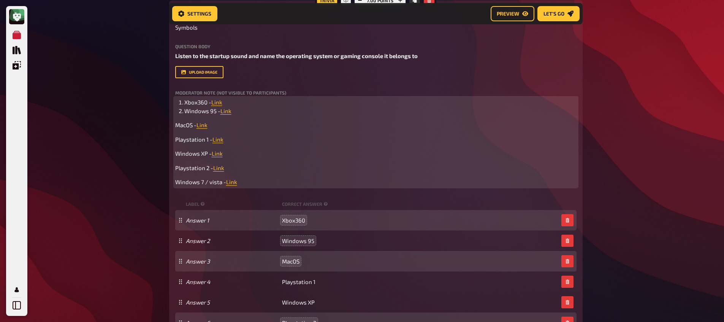
click at [177, 126] on span "MacOS -" at bounding box center [185, 125] width 21 height 7
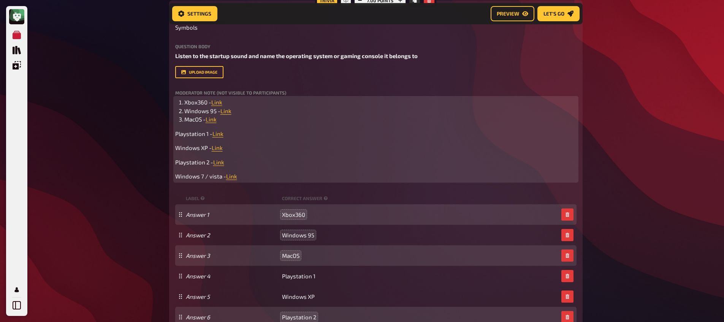
click at [176, 135] on span "Playstation 1 -" at bounding box center [193, 133] width 37 height 7
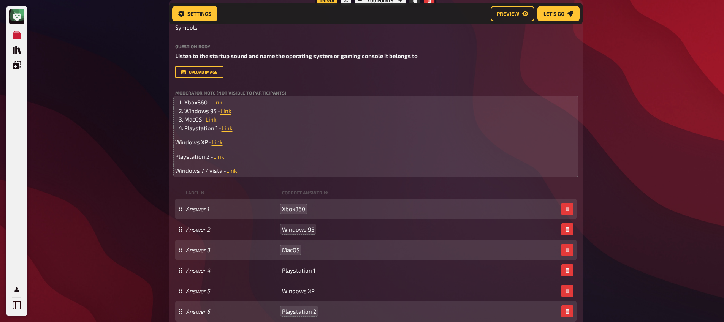
click at [174, 144] on div "Trivia 7.00 points Title Symbols Question body Listen to the startup sound and …" at bounding box center [375, 186] width 413 height 372
click at [177, 144] on span "Windows XP -" at bounding box center [193, 142] width 36 height 7
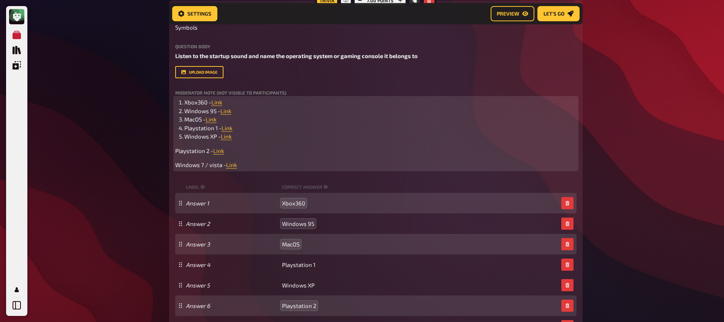
click at [176, 154] on span "Playstation 2 -" at bounding box center [194, 150] width 38 height 7
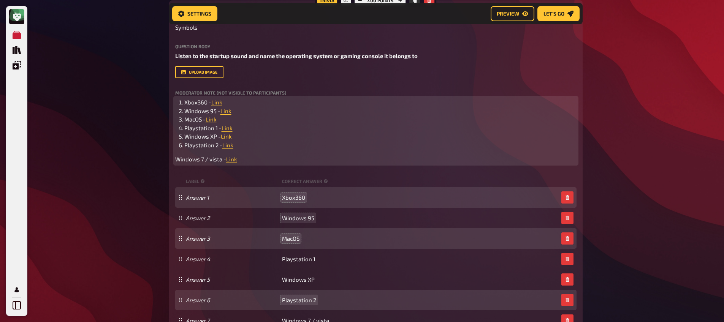
click at [176, 161] on span "Windows 7 / vista -" at bounding box center [200, 159] width 51 height 7
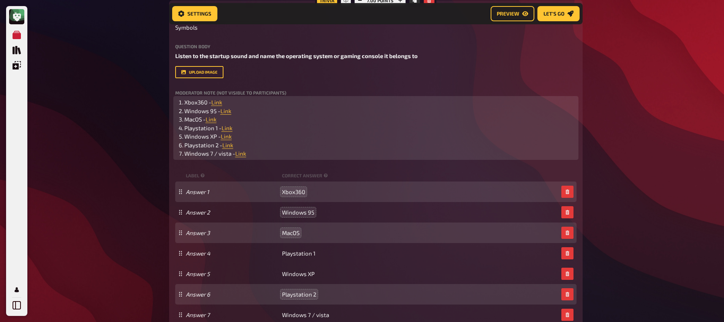
click at [314, 138] on li "Windows XP - Link ﻿" at bounding box center [380, 136] width 392 height 9
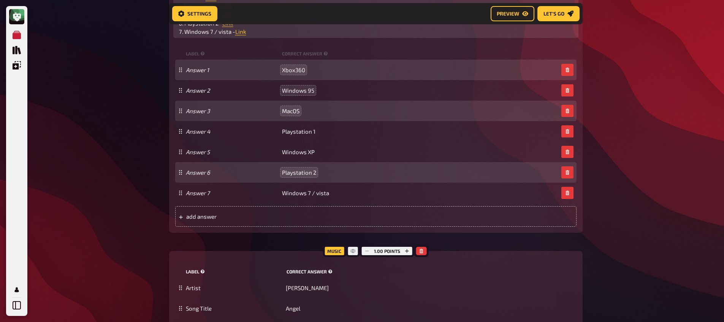
scroll to position [516, 0]
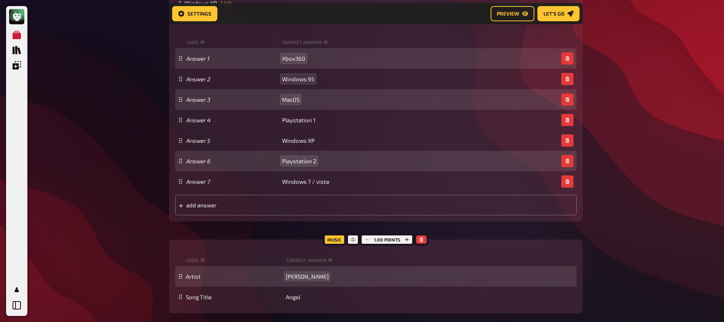
click at [318, 276] on span "[PERSON_NAME]" at bounding box center [307, 276] width 43 height 7
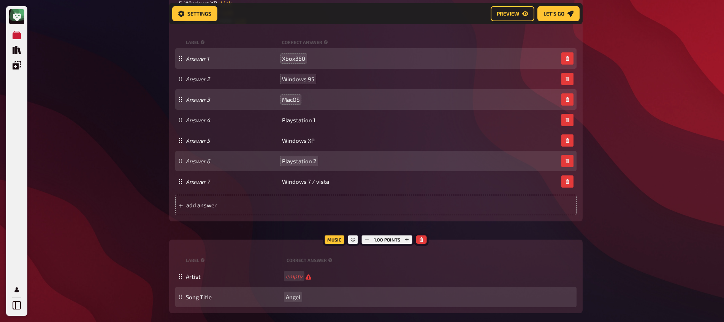
click at [298, 297] on span "Angel" at bounding box center [293, 297] width 14 height 7
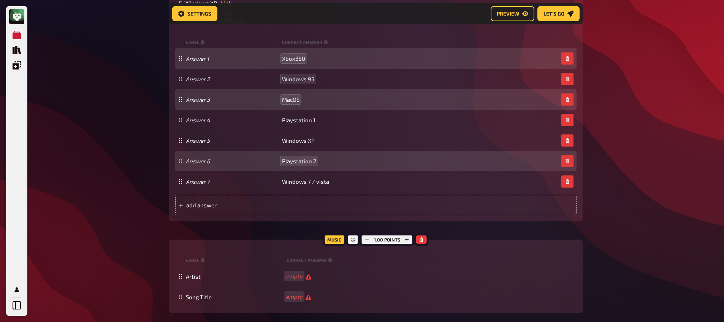
click at [228, 228] on div "Trivia 7.00 points Title Symbols Question body Listen to the startup sound and …" at bounding box center [375, 90] width 413 height 447
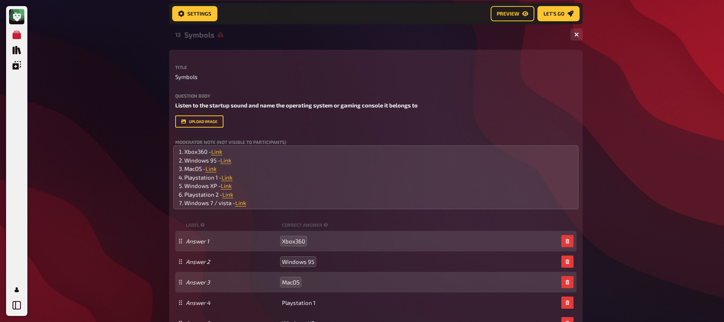
scroll to position [258, 0]
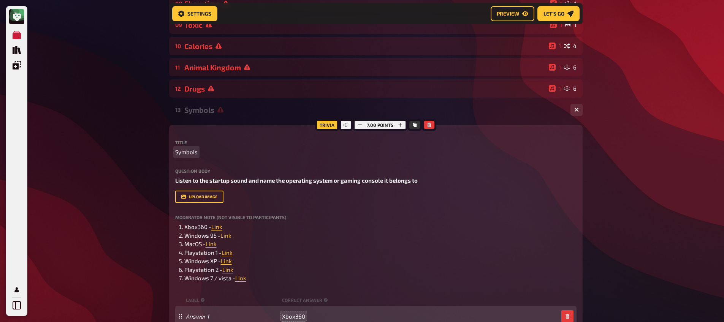
click at [182, 152] on span "Symbols" at bounding box center [186, 152] width 22 height 9
click at [143, 166] on div "My Quizzes Quiz Library Overlays My Account Home My Quizzes Organic, Synthetic …" at bounding box center [362, 234] width 724 height 984
click at [227, 176] on div "Question body Listen to the startup sound and name the operating system or gami…" at bounding box center [375, 177] width 401 height 16
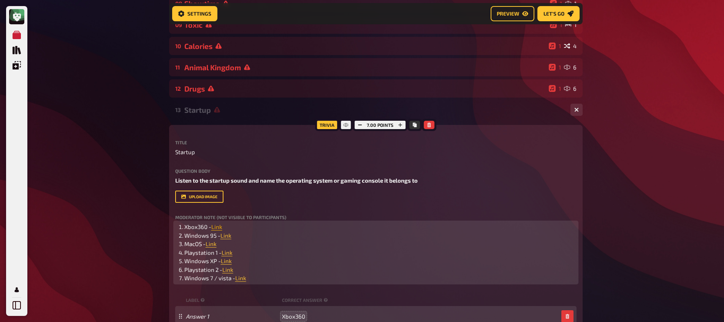
click at [219, 225] on span "Link" at bounding box center [216, 226] width 11 height 7
click at [225, 210] on button "button" at bounding box center [220, 213] width 12 height 12
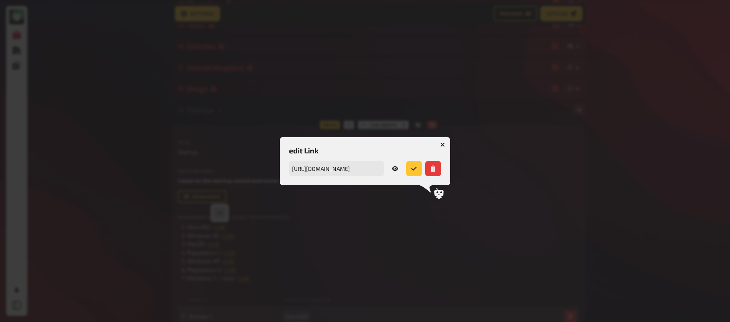
click at [394, 170] on icon at bounding box center [395, 169] width 6 height 6
click at [444, 144] on button "button" at bounding box center [442, 145] width 12 height 12
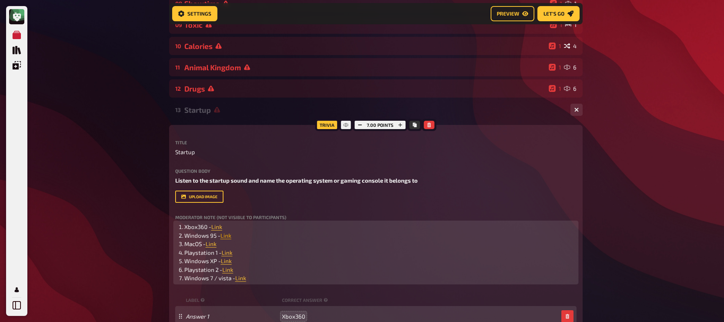
click at [226, 239] on span "Link" at bounding box center [225, 235] width 11 height 7
click at [225, 222] on icon "button" at bounding box center [225, 221] width 5 height 5
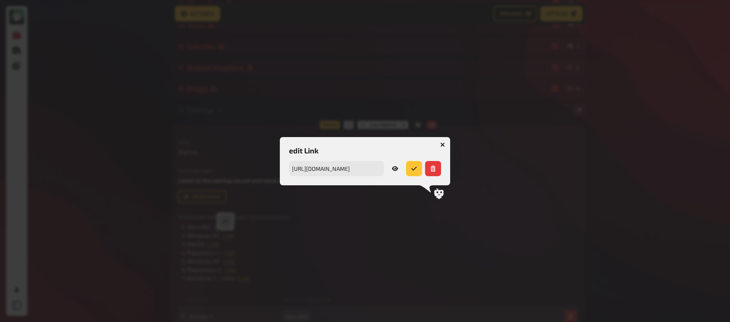
click at [395, 166] on icon at bounding box center [395, 168] width 6 height 5
drag, startPoint x: 445, startPoint y: 143, endPoint x: 438, endPoint y: 144, distance: 6.6
click at [444, 143] on button "button" at bounding box center [442, 145] width 12 height 12
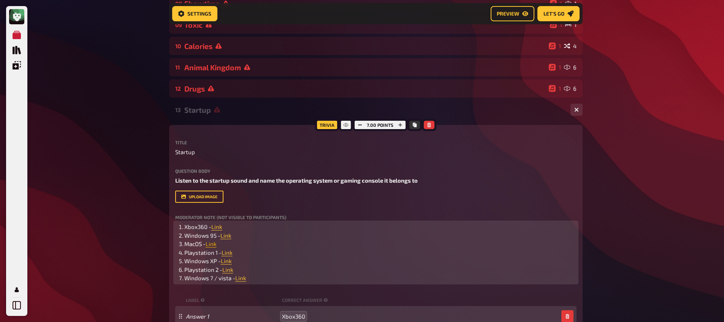
click at [213, 246] on span "Link" at bounding box center [211, 244] width 11 height 7
click at [212, 234] on button "button" at bounding box center [215, 230] width 12 height 12
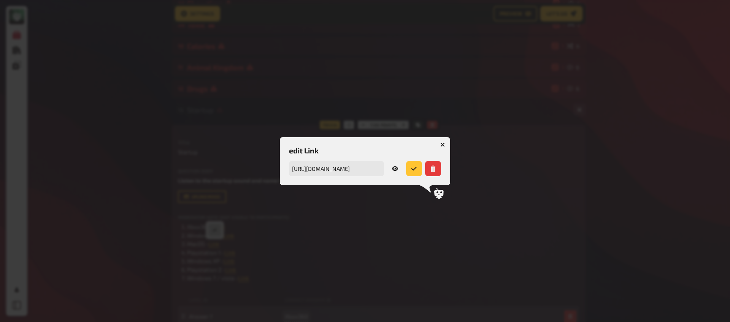
click at [391, 166] on link at bounding box center [395, 168] width 16 height 15
click at [440, 144] on button "button" at bounding box center [442, 145] width 12 height 12
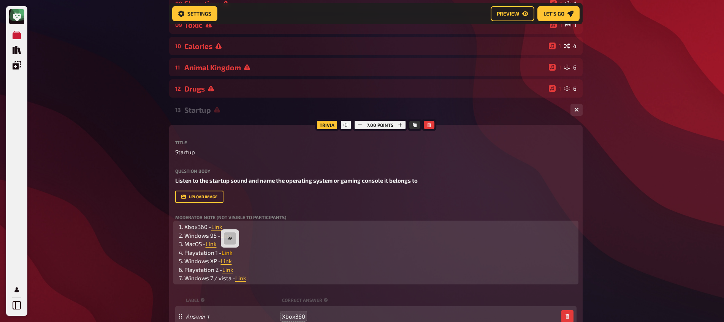
click at [230, 252] on span "Link" at bounding box center [227, 252] width 11 height 7
click at [227, 235] on button "button" at bounding box center [230, 239] width 12 height 12
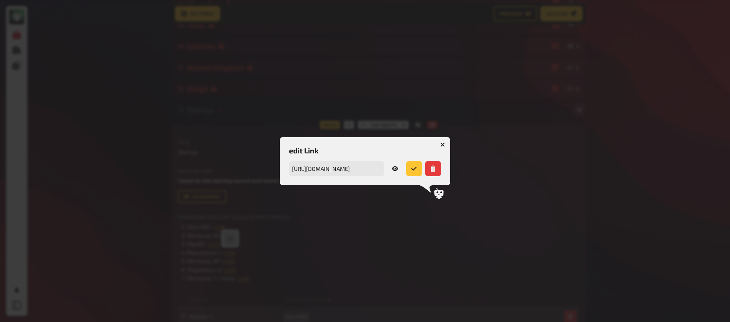
click at [398, 168] on icon at bounding box center [395, 169] width 6 height 6
click at [444, 144] on icon "button" at bounding box center [442, 145] width 5 height 5
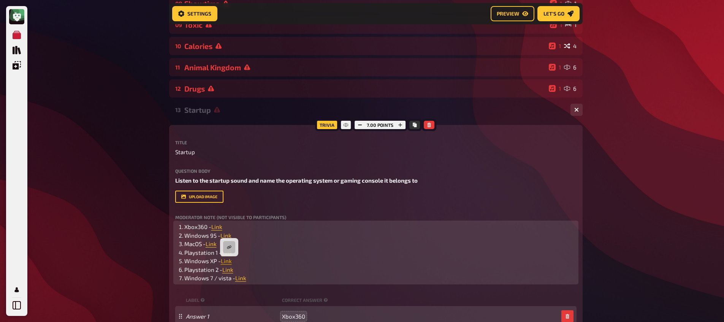
click at [228, 262] on span "Link" at bounding box center [226, 261] width 11 height 7
click at [228, 247] on icon "button" at bounding box center [229, 247] width 4 height 3
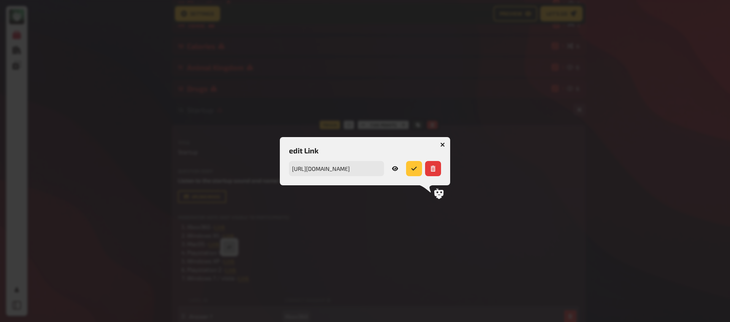
click at [396, 168] on icon at bounding box center [395, 169] width 6 height 6
click at [444, 144] on icon "button" at bounding box center [442, 145] width 5 height 5
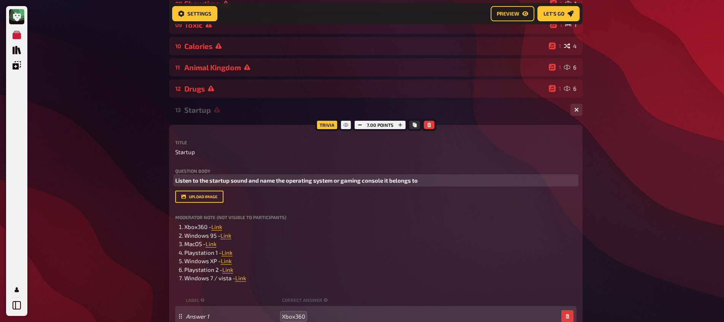
click at [334, 182] on span "Listen to the startup sound and name the operating system or gaming console it …" at bounding box center [296, 180] width 242 height 7
drag, startPoint x: 287, startPoint y: 181, endPoint x: 333, endPoint y: 184, distance: 46.1
click at [333, 184] on span "Listen to the startup sound and name the operating system or gaming console it …" at bounding box center [296, 180] width 242 height 7
click at [442, 180] on p "Listen to the startup sound and name the operating system or gaming console it …" at bounding box center [375, 180] width 401 height 9
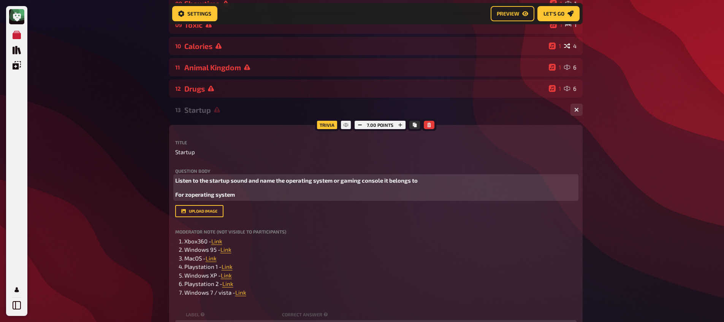
click at [187, 195] on span "For zoperating system" at bounding box center [205, 194] width 60 height 7
click at [240, 198] on p "For operating system" at bounding box center [375, 194] width 401 height 9
drag, startPoint x: 366, startPoint y: 197, endPoint x: 68, endPoint y: 206, distance: 298.1
click at [68, 206] on div "My Quizzes Quiz Library Overlays My Account Home My Quizzes Organic, Synthetic …" at bounding box center [362, 241] width 724 height 998
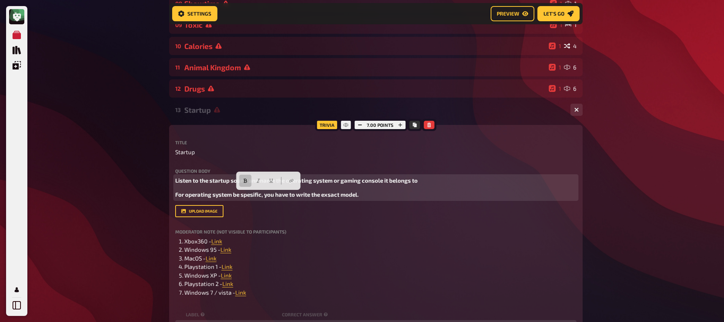
drag, startPoint x: 175, startPoint y: 196, endPoint x: 394, endPoint y: 195, distance: 219.7
click at [394, 195] on p "For operating system be spesific, you have to write the exsact model." at bounding box center [375, 194] width 401 height 9
click at [244, 177] on button "button" at bounding box center [245, 181] width 12 height 12
click at [254, 178] on button "button" at bounding box center [258, 181] width 12 height 12
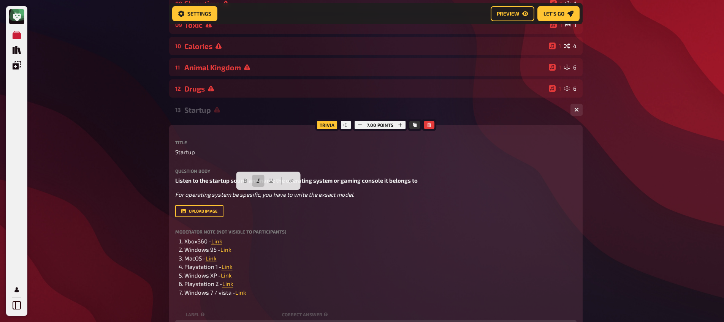
click at [133, 205] on div "My Quizzes Quiz Library Overlays My Account Home My Quizzes Organic, Synthetic …" at bounding box center [362, 241] width 724 height 998
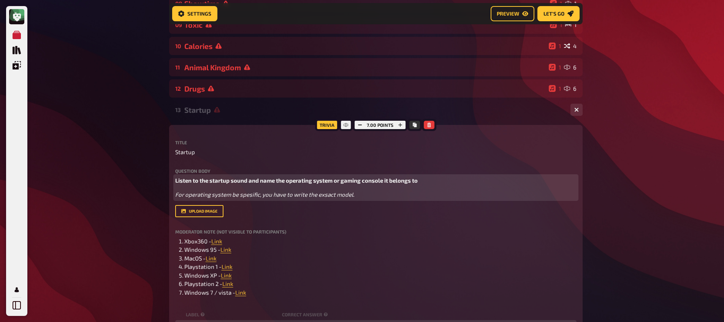
click at [251, 196] on span "For operating system be spesific, you have to write the exsact model." at bounding box center [264, 194] width 179 height 7
click at [255, 198] on span "For operating system be spesific, you have to write the exsact model." at bounding box center [264, 194] width 179 height 7
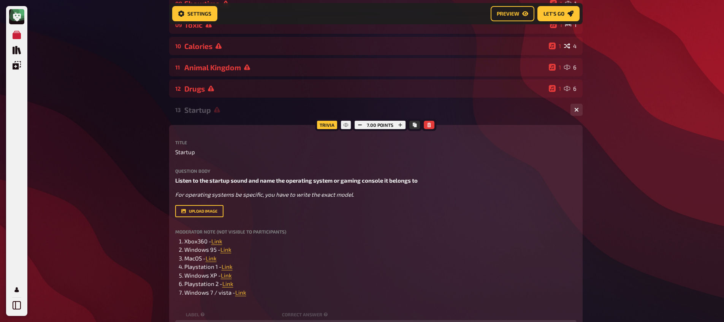
click at [53, 198] on div "My Quizzes Quiz Library Overlays My Account Home My Quizzes Organic, Synthetic …" at bounding box center [362, 241] width 724 height 998
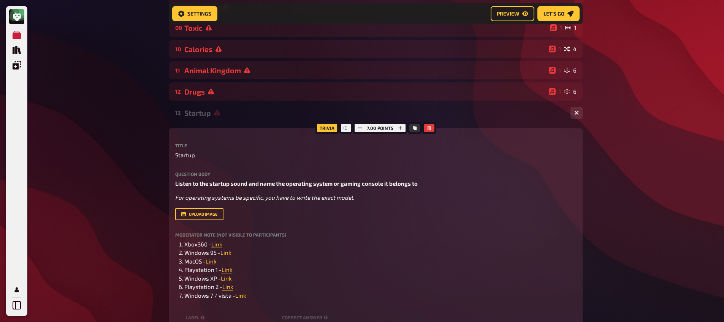
click at [205, 113] on div "Startup" at bounding box center [374, 113] width 380 height 9
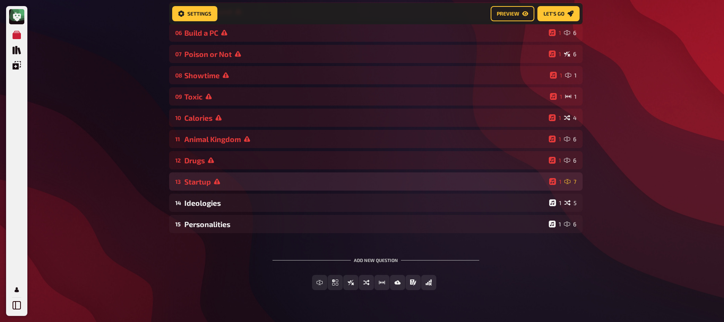
scroll to position [204, 0]
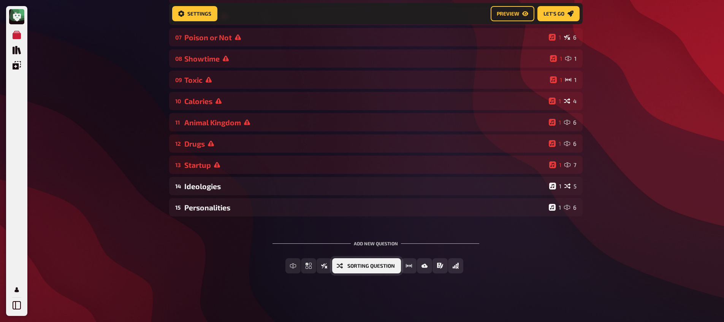
click at [346, 267] on button "Sorting Question" at bounding box center [366, 265] width 69 height 15
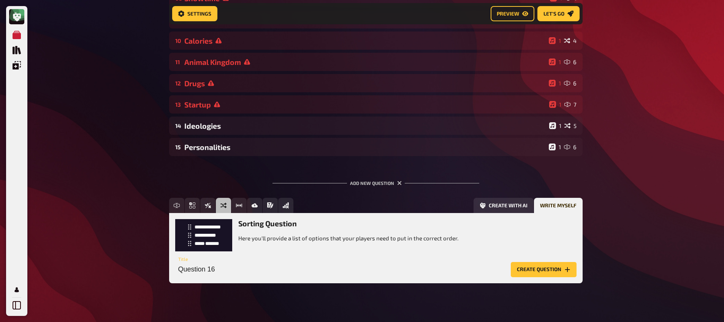
scroll to position [274, 0]
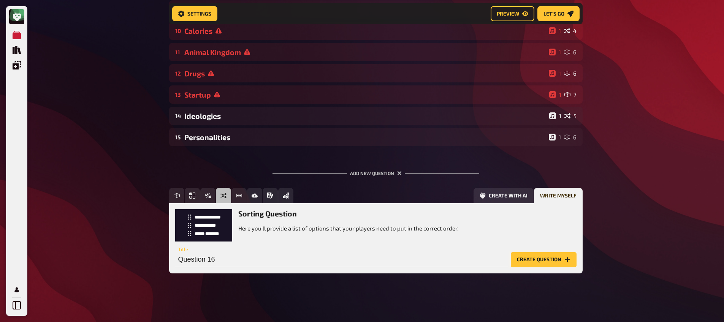
click at [535, 262] on button "Create question" at bounding box center [544, 259] width 66 height 15
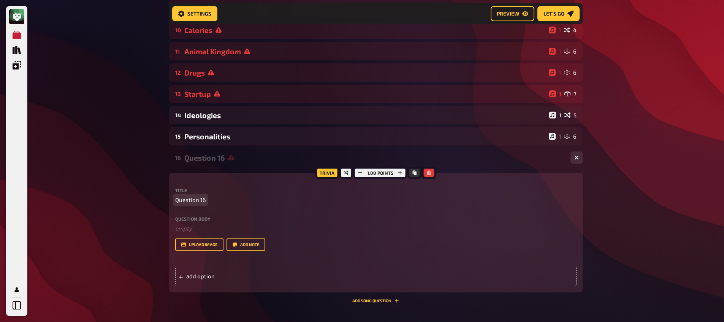
click at [197, 199] on span "Question 16" at bounding box center [190, 200] width 31 height 9
click at [197, 200] on span "Question 16" at bounding box center [190, 200] width 31 height 9
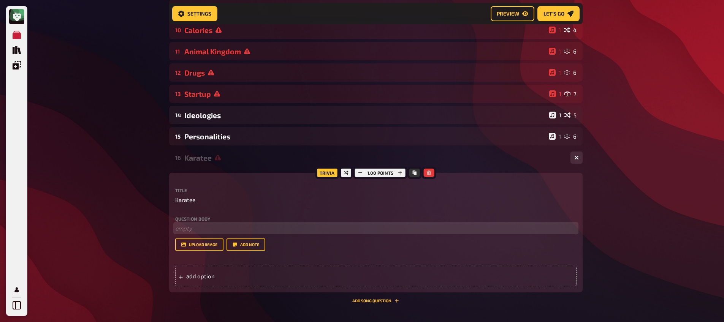
click at [230, 227] on p "﻿ empty" at bounding box center [375, 228] width 401 height 9
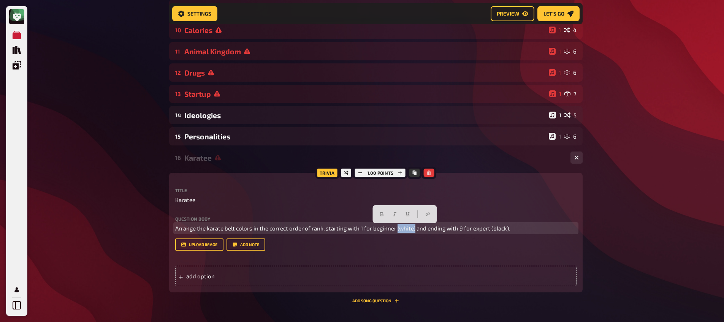
drag, startPoint x: 413, startPoint y: 230, endPoint x: 395, endPoint y: 233, distance: 18.1
click at [395, 233] on p "Arrange the karate belt colors in the correct order of rank, starting with 1 fo…" at bounding box center [375, 228] width 401 height 9
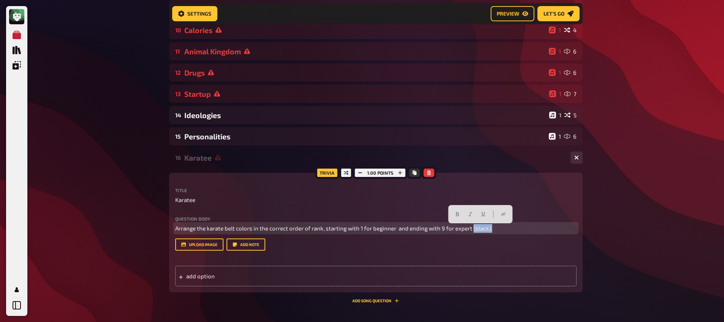
drag, startPoint x: 489, startPoint y: 228, endPoint x: 471, endPoint y: 231, distance: 18.4
click at [471, 231] on span "Arrange the karate belt colors in the correct order of rank, starting with 1 fo…" at bounding box center [333, 228] width 317 height 7
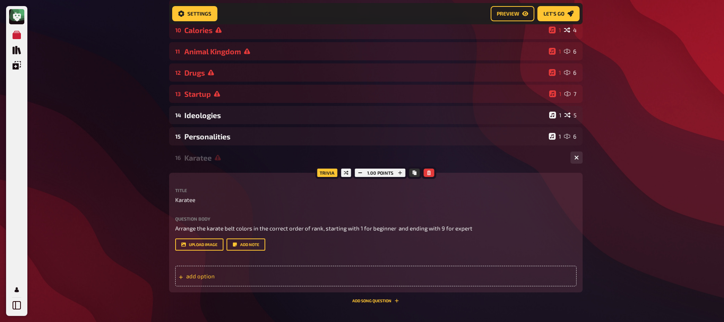
click at [310, 273] on div "add option" at bounding box center [375, 276] width 401 height 21
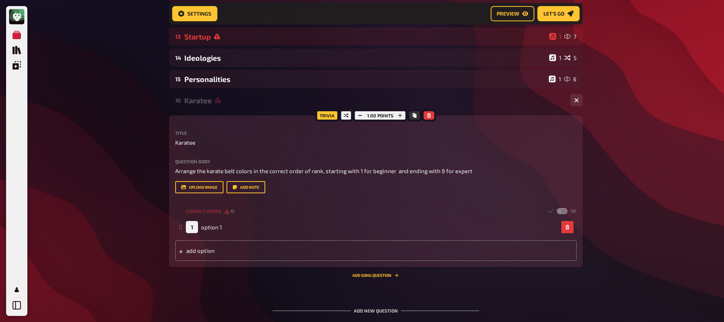
scroll to position [399, 0]
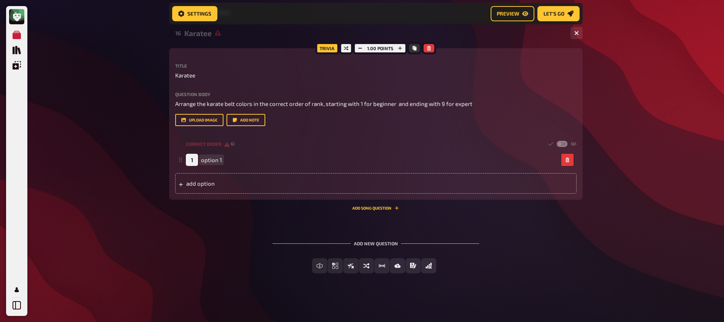
paste span
click at [252, 183] on div "add option" at bounding box center [375, 183] width 401 height 21
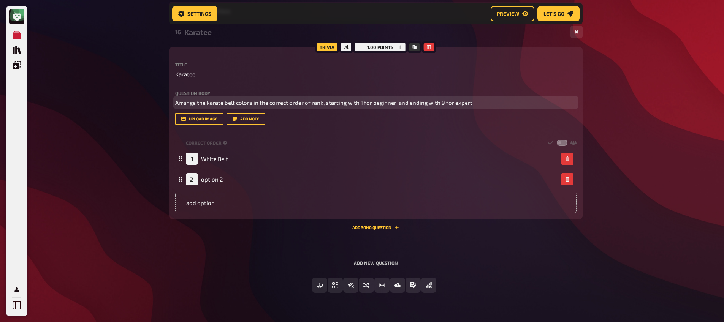
click at [443, 102] on span "Arrange the karate belt colors in the correct order of rank, starting with 1 fo…" at bounding box center [323, 102] width 297 height 7
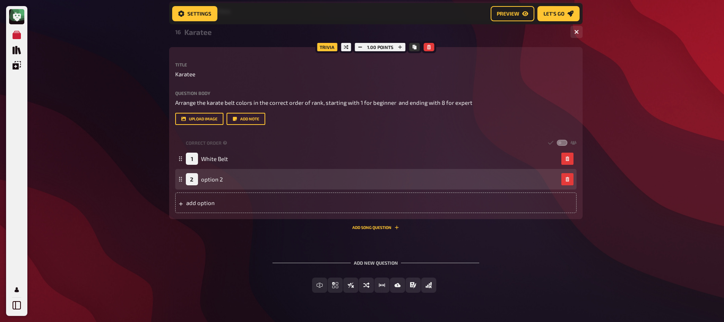
click at [198, 184] on div "2" at bounding box center [192, 179] width 12 height 12
click at [206, 182] on span "option 2" at bounding box center [212, 179] width 22 height 7
click at [233, 203] on div "add option" at bounding box center [375, 203] width 401 height 21
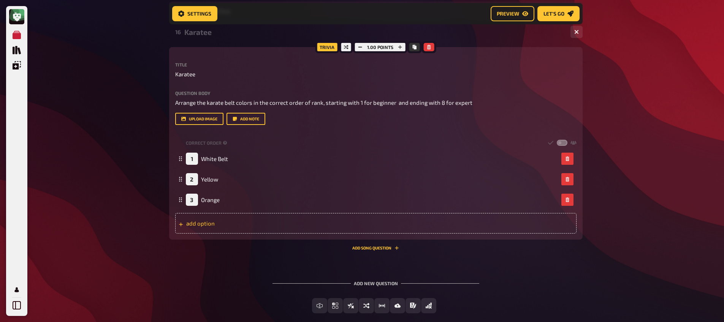
click at [208, 218] on div "add option" at bounding box center [375, 223] width 401 height 21
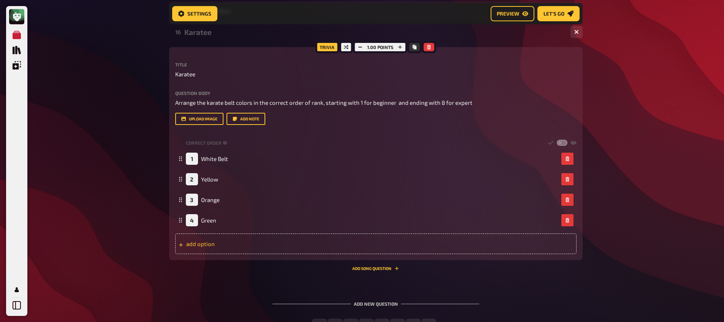
click at [207, 244] on div "add option" at bounding box center [375, 244] width 401 height 21
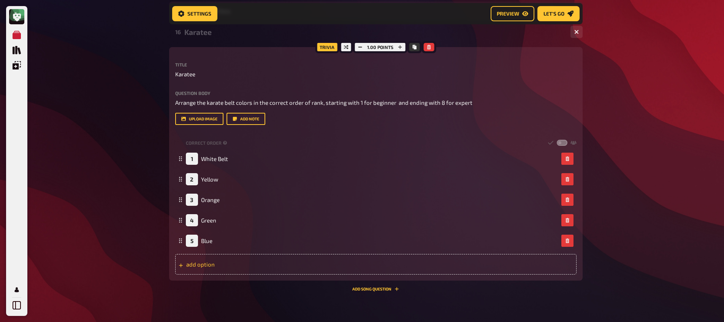
drag, startPoint x: 218, startPoint y: 265, endPoint x: 233, endPoint y: 259, distance: 15.9
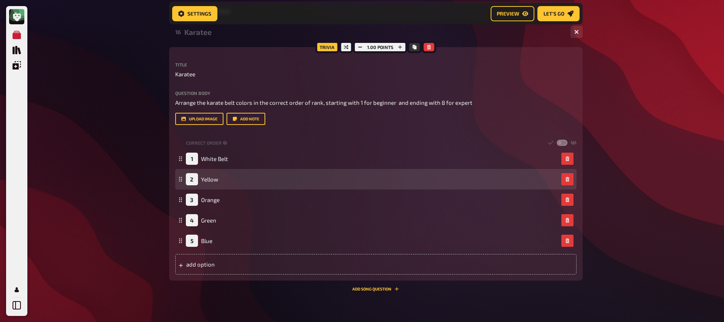
click at [218, 265] on div "add option" at bounding box center [375, 264] width 401 height 21
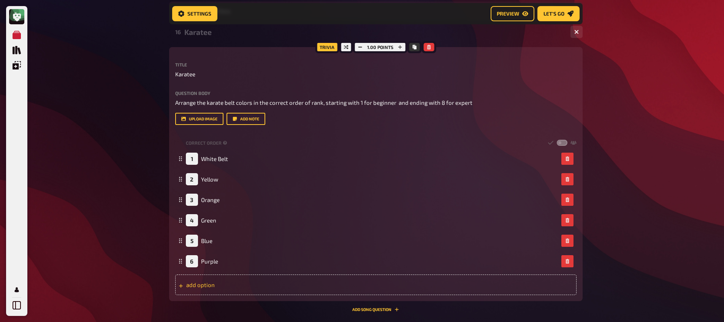
click at [209, 288] on div "add option" at bounding box center [375, 285] width 401 height 21
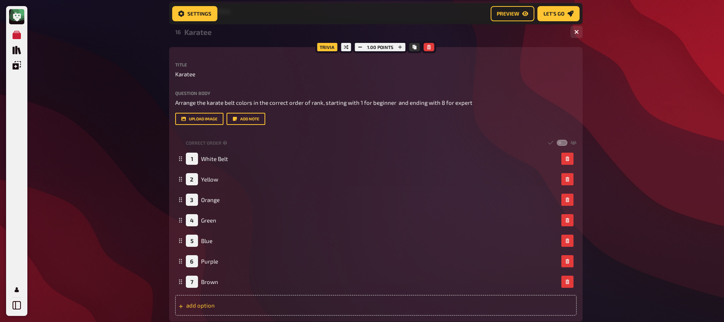
click at [207, 310] on div "add option" at bounding box center [375, 305] width 401 height 21
click at [118, 209] on div "My Quizzes Quiz Library Overlays My Account Home My Quizzes Organic, Synthetic …" at bounding box center [362, 33] width 724 height 864
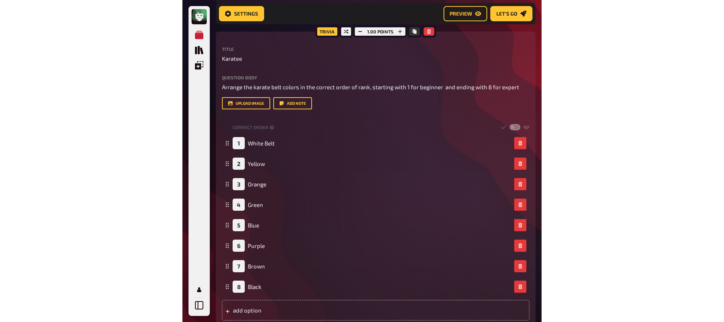
scroll to position [427, 0]
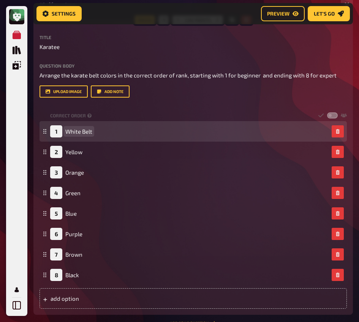
click at [90, 135] on span "White Belt" at bounding box center [78, 131] width 27 height 7
click at [89, 133] on span "White Belt" at bounding box center [78, 131] width 27 height 7
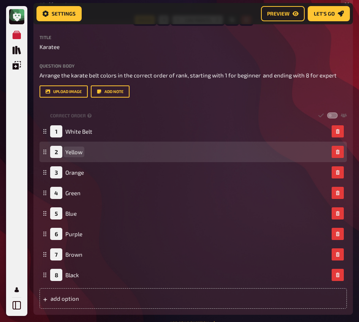
click at [81, 154] on span "Yellow" at bounding box center [73, 152] width 17 height 7
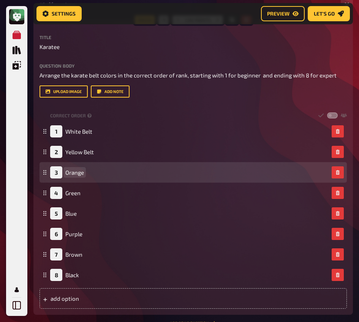
click at [83, 173] on span "Orange" at bounding box center [74, 172] width 19 height 7
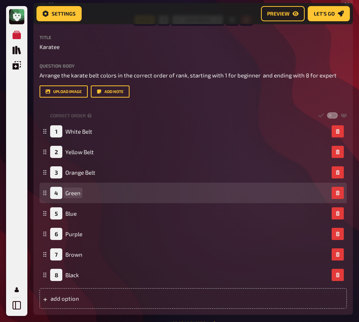
click at [74, 196] on span "Green" at bounding box center [72, 193] width 15 height 7
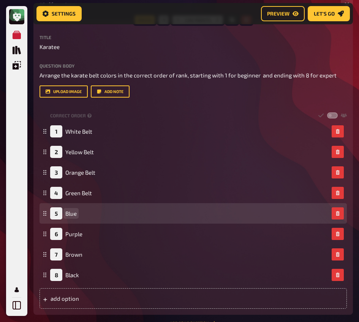
click at [75, 213] on span "Blue" at bounding box center [70, 213] width 11 height 7
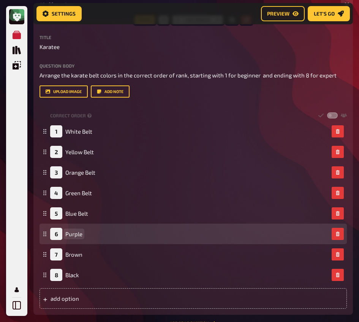
click at [80, 240] on div "6 Purple" at bounding box center [66, 234] width 32 height 12
click at [80, 236] on span "Purple" at bounding box center [73, 234] width 17 height 7
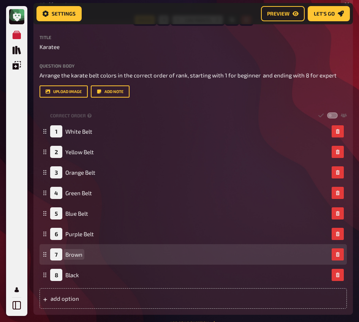
click at [77, 255] on span "Brown" at bounding box center [73, 254] width 17 height 7
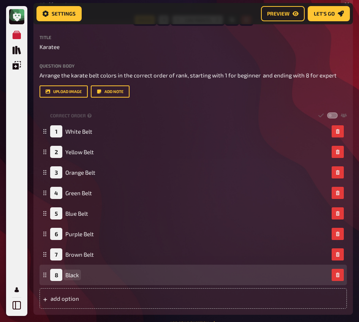
click at [79, 278] on div "8 Black" at bounding box center [189, 275] width 279 height 12
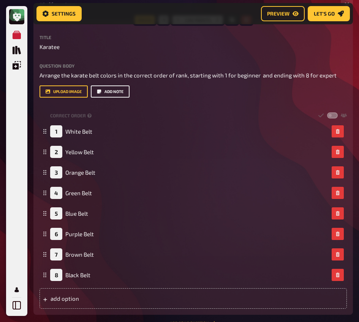
click at [123, 95] on button "Add note" at bounding box center [110, 92] width 39 height 12
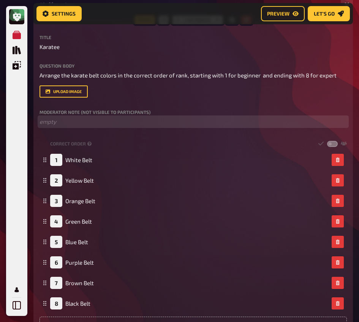
click at [108, 120] on p "﻿ empty" at bounding box center [193, 121] width 307 height 9
click at [71, 124] on span "Source - Link" at bounding box center [57, 121] width 34 height 7
click at [103, 125] on p "Source - Link ﻿" at bounding box center [193, 121] width 307 height 9
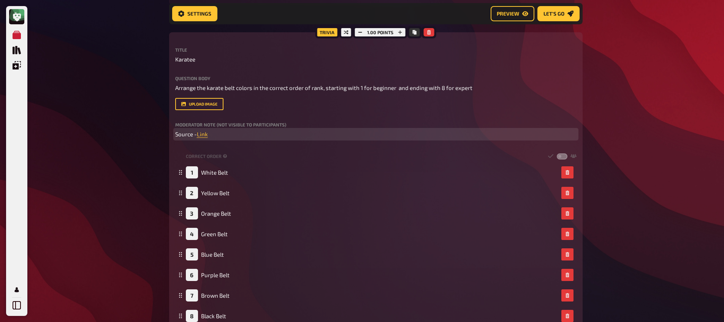
scroll to position [409, 0]
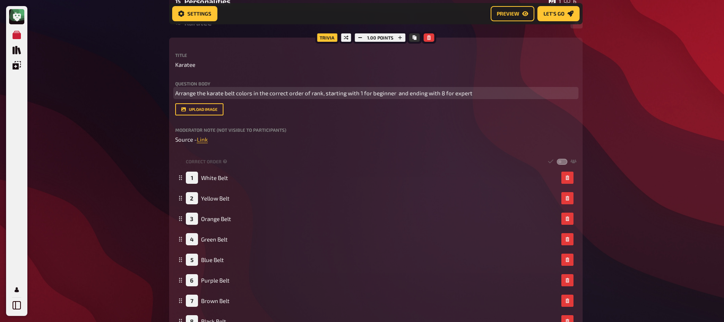
click at [212, 95] on span "Arrange the karate belt colors in the correct order of rank, starting with 1 fo…" at bounding box center [323, 93] width 297 height 7
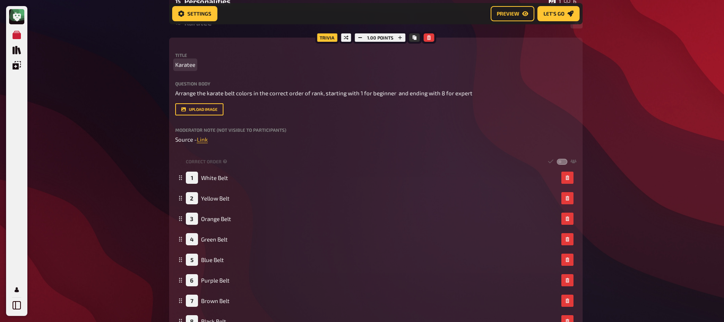
click at [187, 63] on span "Karatee" at bounding box center [185, 64] width 20 height 9
click at [187, 67] on span "Karatee" at bounding box center [185, 64] width 20 height 9
click at [177, 66] on span "karate" at bounding box center [183, 64] width 17 height 9
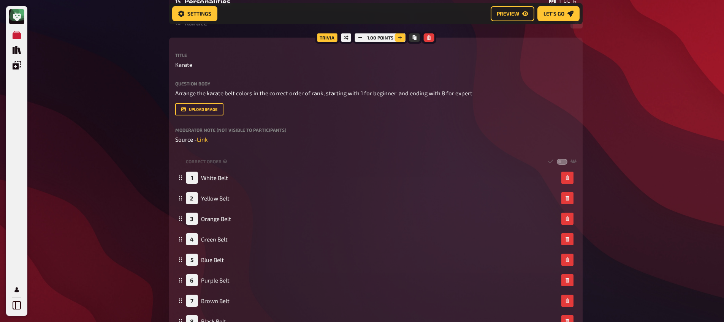
click at [399, 37] on icon "button" at bounding box center [400, 38] width 4 height 4
click at [399, 38] on icon "button" at bounding box center [400, 37] width 5 height 5
click at [399, 37] on icon "button" at bounding box center [400, 37] width 5 height 5
click at [399, 38] on icon "button" at bounding box center [401, 38] width 4 height 4
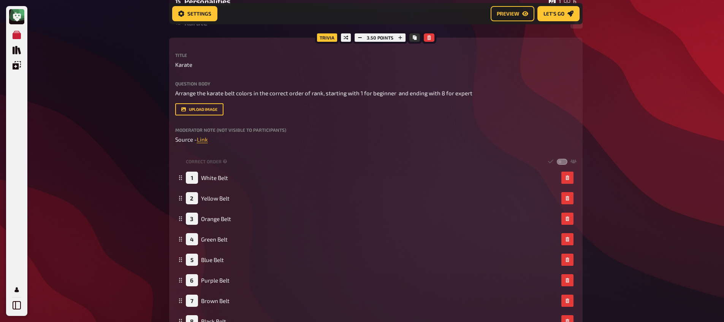
click at [100, 83] on div "My Quizzes Quiz Library Overlays My Account Home My Quizzes Organic, Synthetic …" at bounding box center [362, 37] width 724 height 893
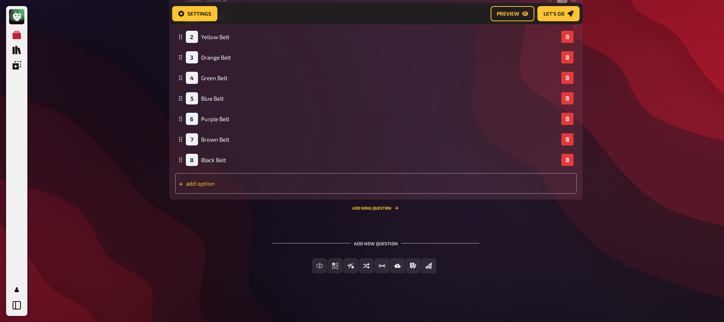
scroll to position [572, 0]
click at [366, 199] on div "Trivia 3.50 points Title Karate Question body Arrange the karate belt colors in…" at bounding box center [375, 38] width 413 height 324
click at [371, 206] on button "Add Song question" at bounding box center [375, 208] width 47 height 5
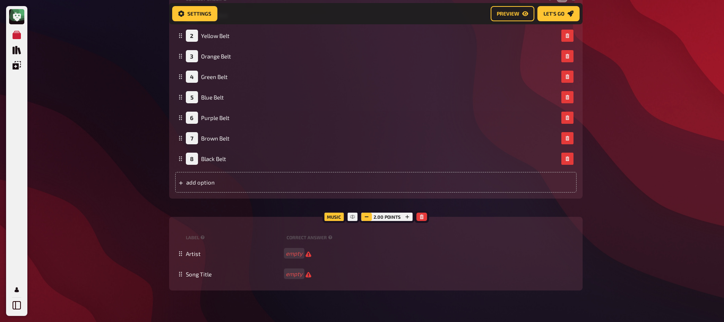
click at [369, 219] on icon "button" at bounding box center [366, 217] width 5 height 5
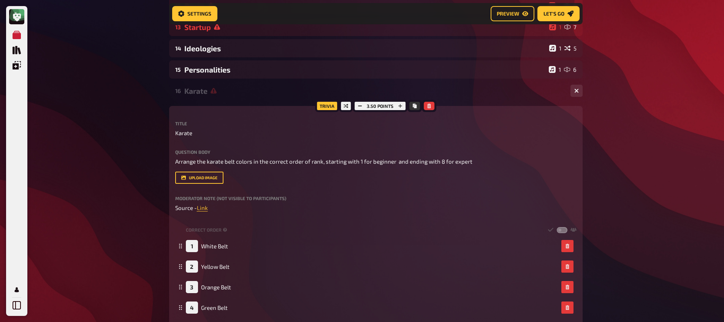
click at [211, 94] on icon at bounding box center [214, 91] width 6 height 6
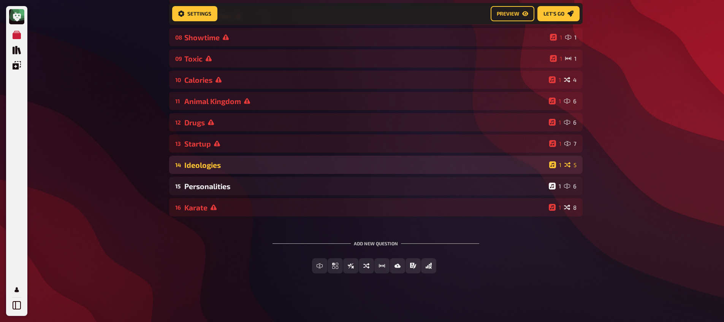
click at [221, 173] on div "14 Ideologies 1 5" at bounding box center [375, 165] width 413 height 18
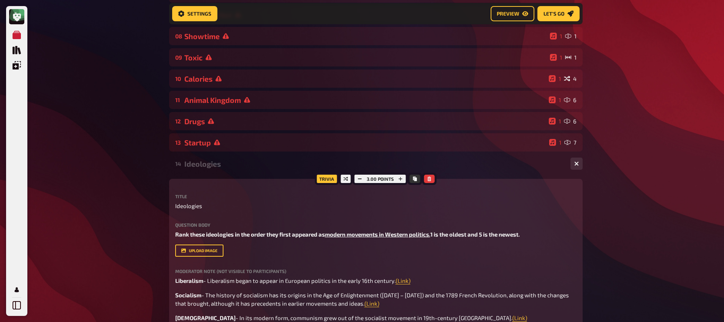
scroll to position [341, 0]
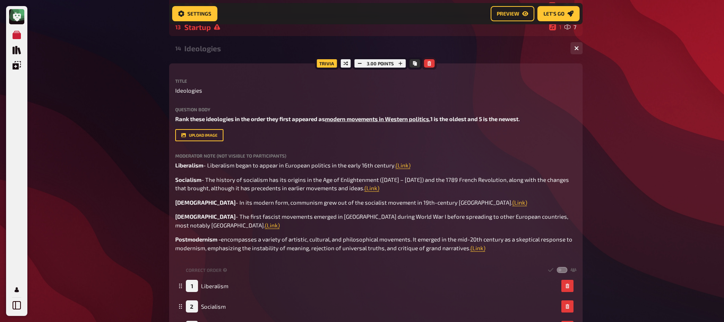
click at [432, 64] on button "button" at bounding box center [429, 63] width 11 height 8
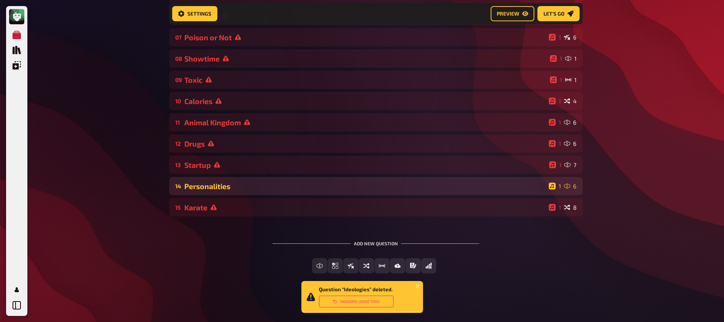
click at [487, 188] on div "Personalities" at bounding box center [364, 186] width 361 height 9
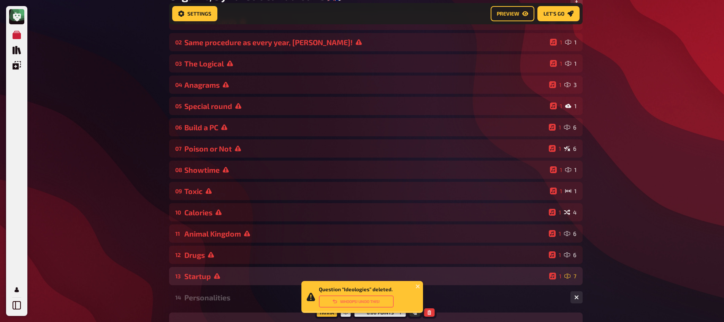
scroll to position [0, 0]
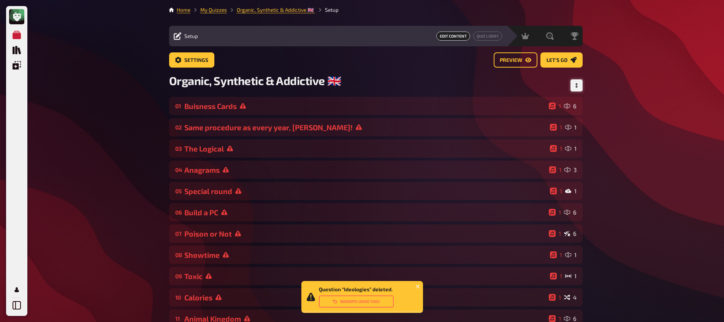
click at [572, 89] on button "Change Order" at bounding box center [576, 85] width 12 height 12
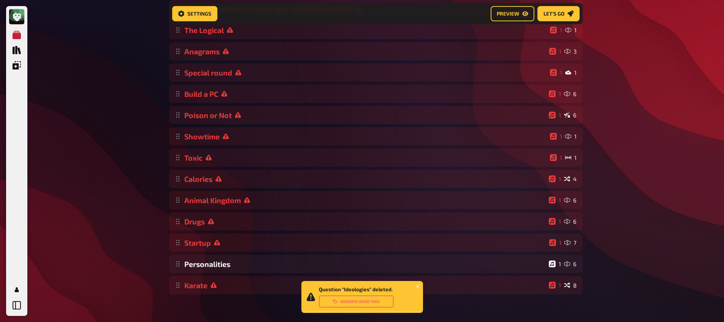
scroll to position [135, 0]
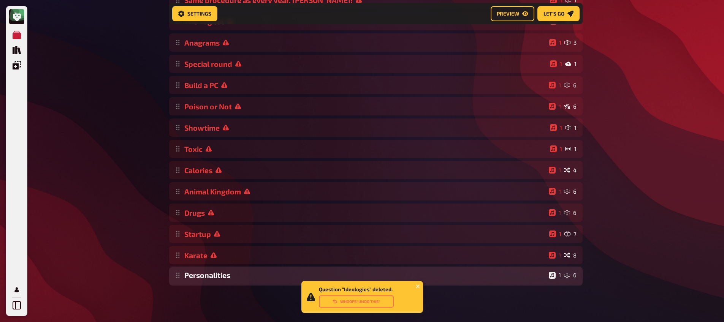
drag, startPoint x: 220, startPoint y: 255, endPoint x: 223, endPoint y: 279, distance: 23.8
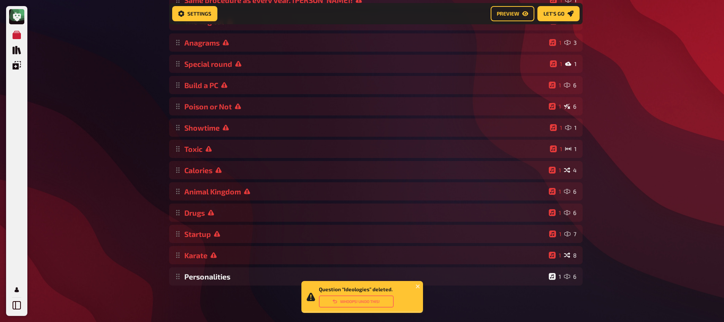
click at [121, 252] on div "My Quizzes Quiz Library Overlays My Account Question “Ideologies” deleted. Whoo…" at bounding box center [362, 95] width 724 height 456
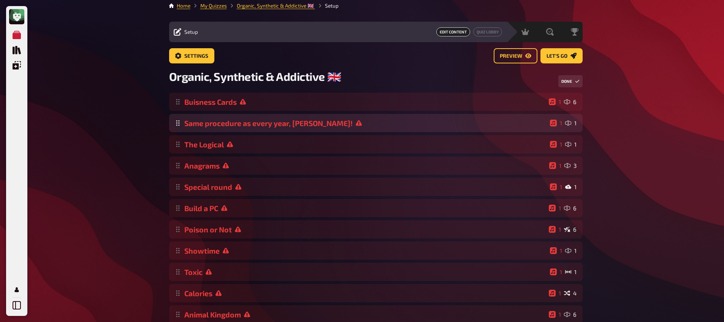
scroll to position [0, 0]
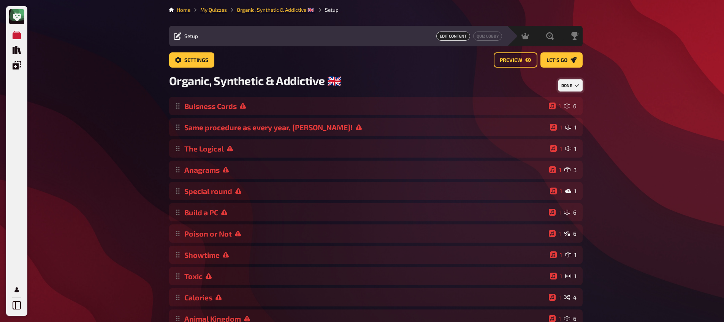
click at [563, 89] on button "Done" at bounding box center [570, 85] width 24 height 12
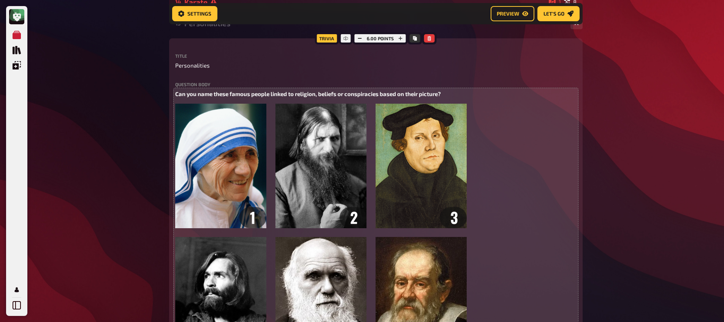
scroll to position [389, 0]
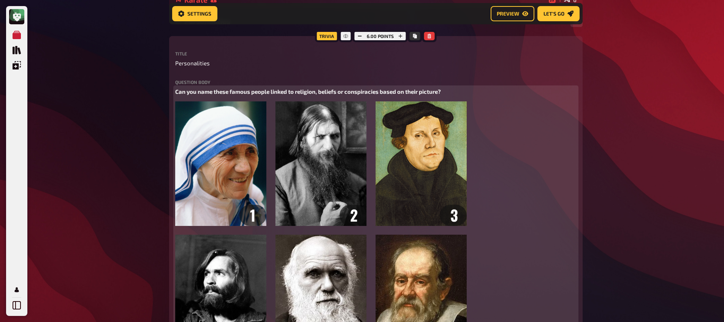
click at [261, 94] on span "Can you name these famous people linked to religion, beliefs or conspiracies ba…" at bounding box center [308, 91] width 266 height 7
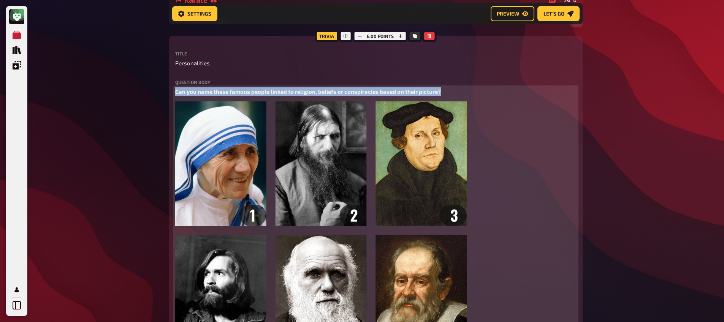
click at [261, 94] on span "Can you name these famous people linked to religion, beliefs or conspiracies ba…" at bounding box center [308, 91] width 266 height 7
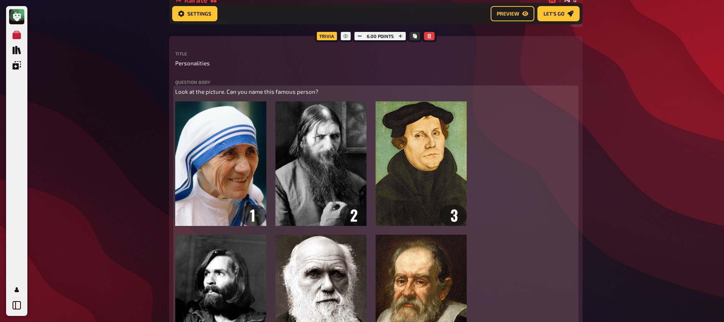
click at [253, 90] on span "Look at the picture. Can you name this famous person?" at bounding box center [246, 91] width 143 height 7
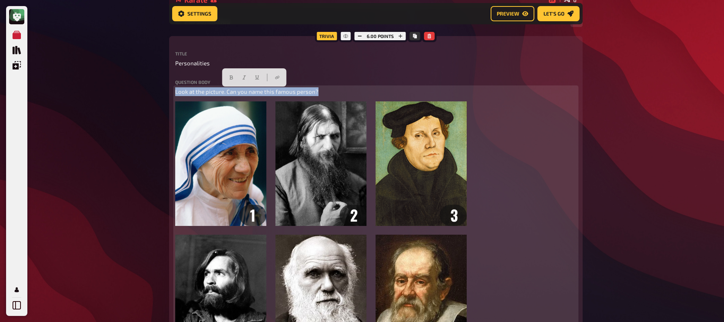
click at [253, 90] on span "Look at the picture. Can you name this famous person?" at bounding box center [246, 91] width 143 height 7
click at [225, 75] on button "button" at bounding box center [222, 77] width 12 height 12
click at [331, 93] on p "Look at the picture. Can you name this famous person?" at bounding box center [375, 91] width 401 height 9
